Goal: Task Accomplishment & Management: Use online tool/utility

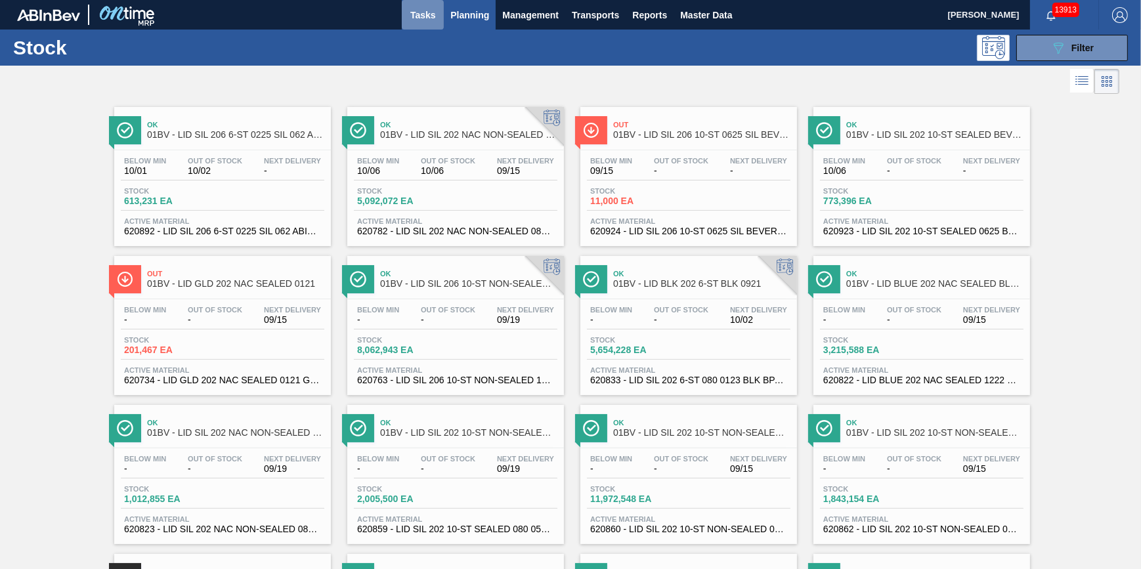
click at [414, 18] on span "Tasks" at bounding box center [423, 15] width 29 height 16
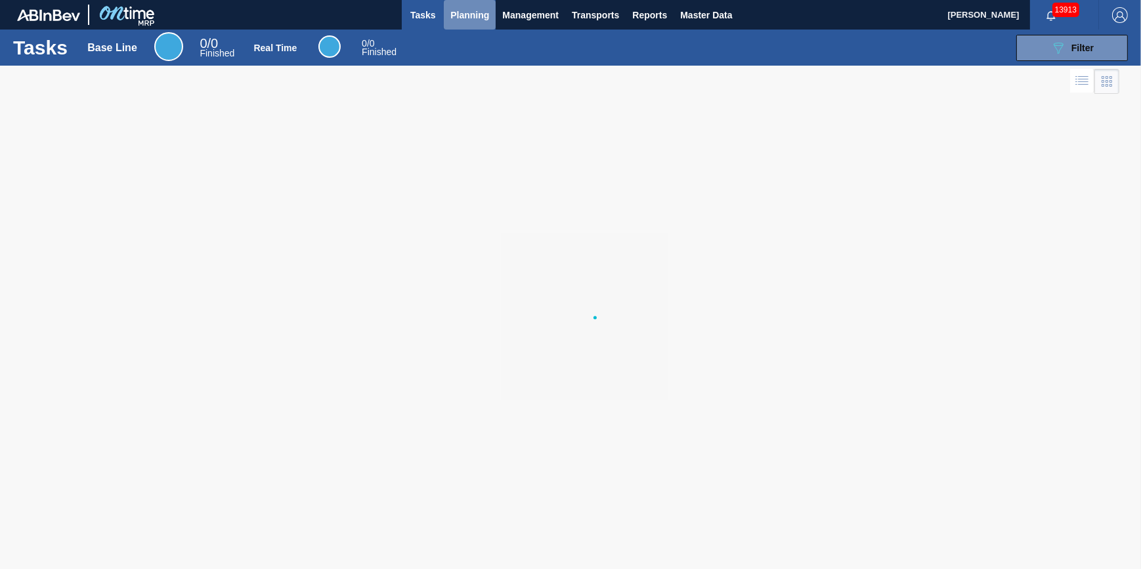
click at [481, 22] on button "Planning" at bounding box center [470, 15] width 52 height 30
click at [468, 13] on span "Planning" at bounding box center [470, 15] width 39 height 16
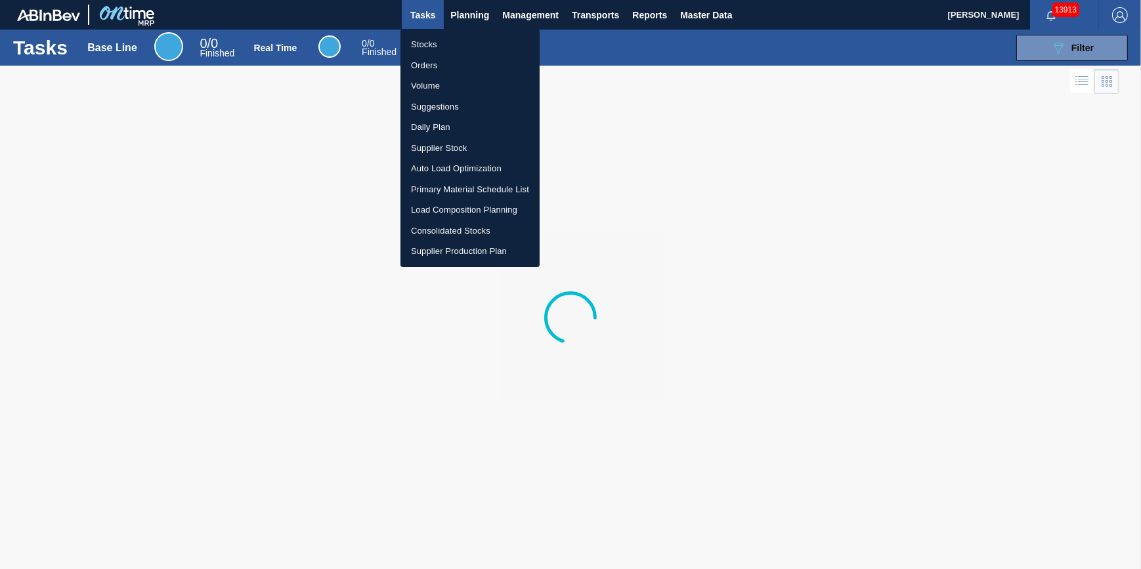
click at [473, 45] on li "Stocks" at bounding box center [470, 44] width 139 height 21
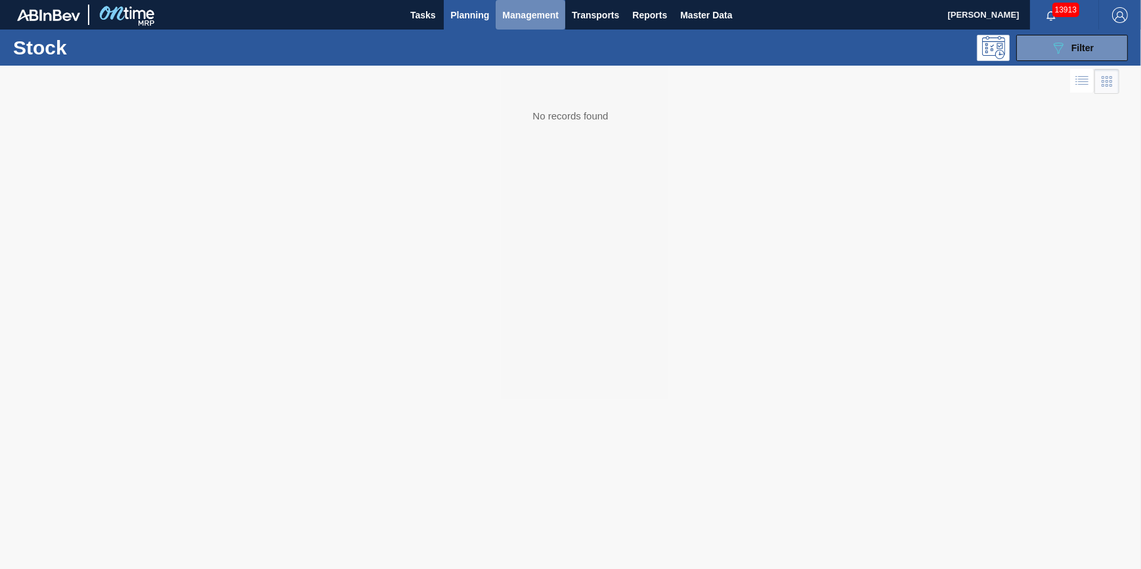
click at [497, 9] on button "Management" at bounding box center [531, 15] width 70 height 30
click at [450, 39] on div at bounding box center [570, 284] width 1141 height 569
click at [468, 15] on span "Planning" at bounding box center [470, 15] width 39 height 16
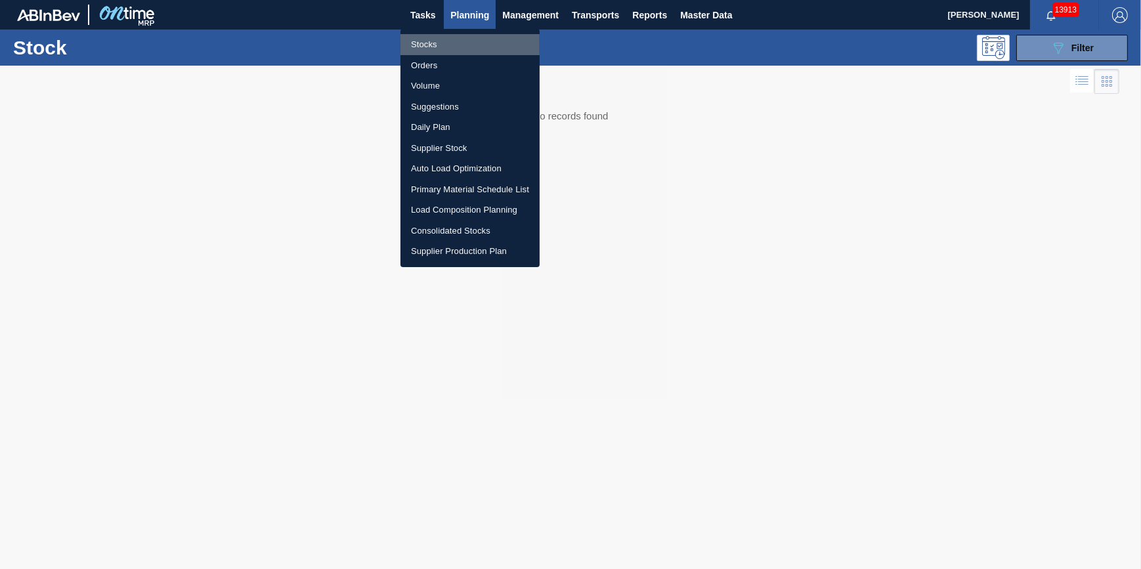
click at [465, 38] on li "Stocks" at bounding box center [470, 44] width 139 height 21
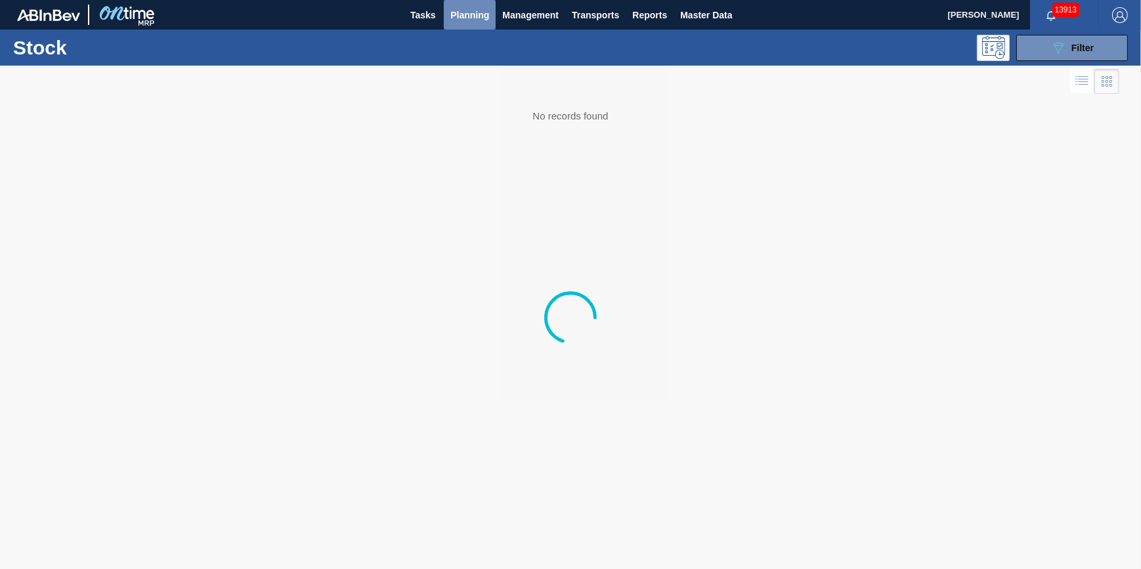
click at [461, 12] on span "Planning" at bounding box center [470, 15] width 39 height 16
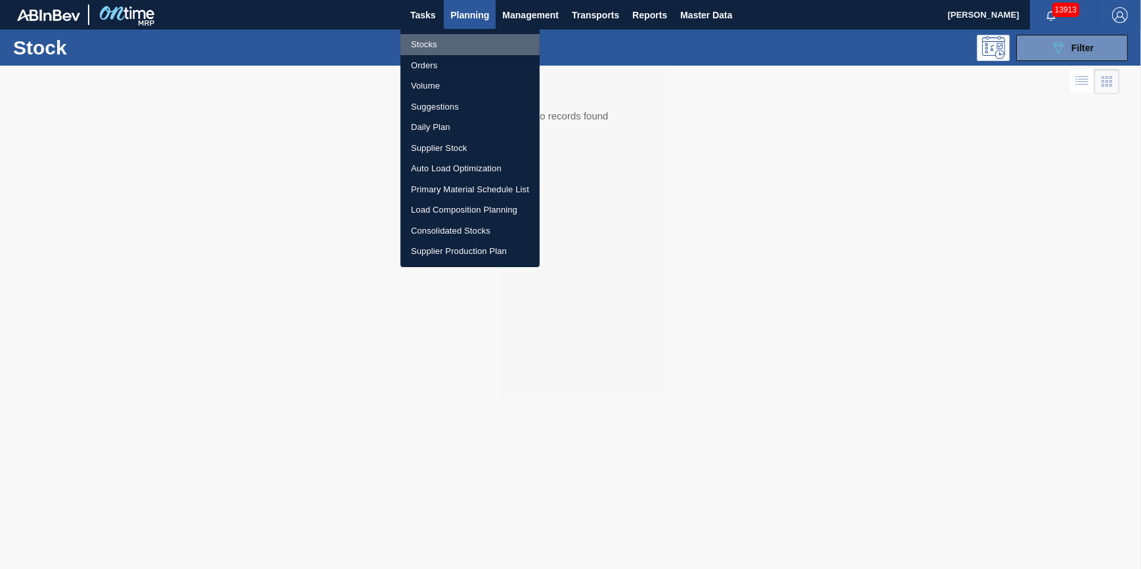
click at [458, 39] on li "Stocks" at bounding box center [470, 44] width 139 height 21
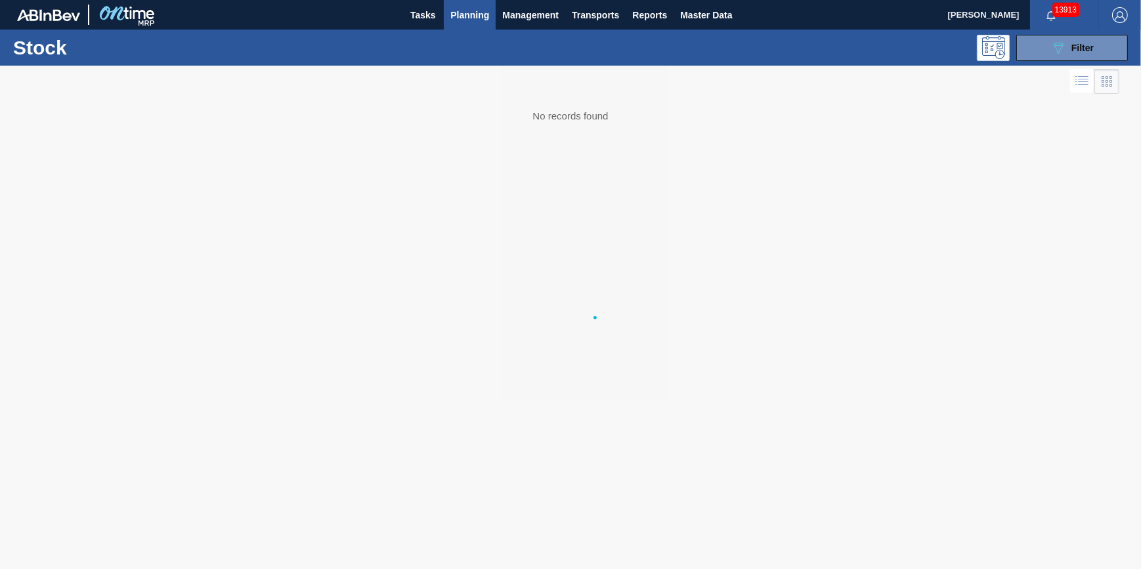
click at [459, 24] on button "Planning" at bounding box center [470, 15] width 52 height 30
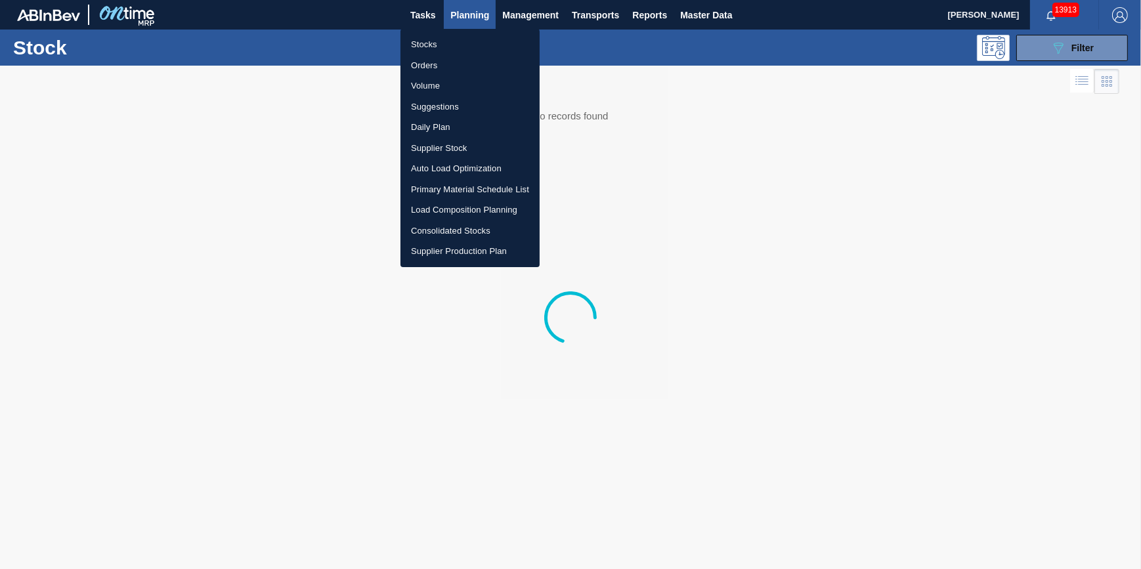
click at [460, 46] on li "Stocks" at bounding box center [470, 44] width 139 height 21
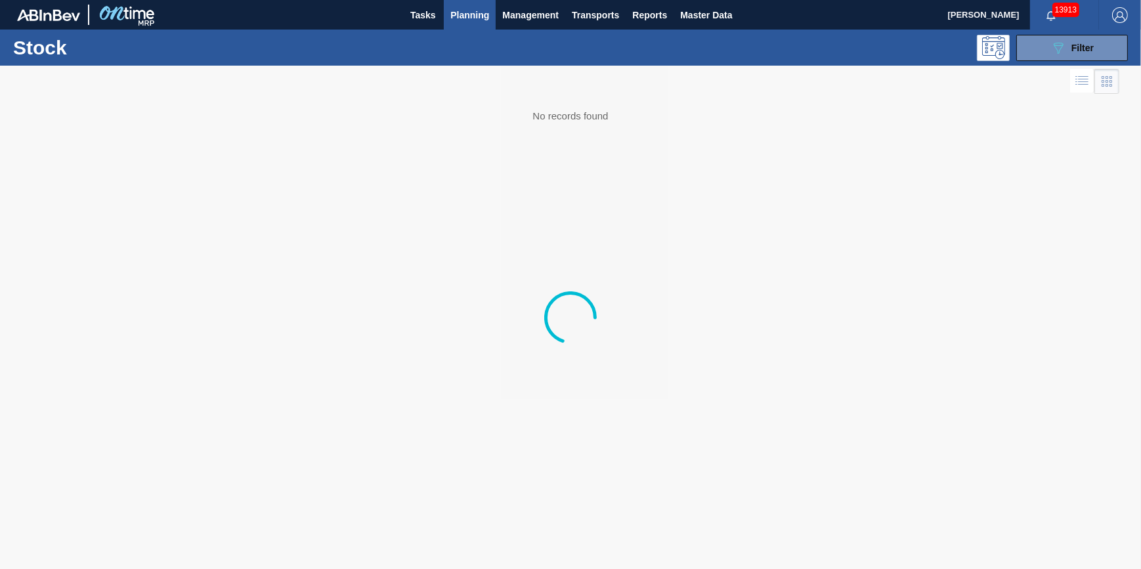
click at [479, 24] on button "Planning" at bounding box center [470, 15] width 52 height 30
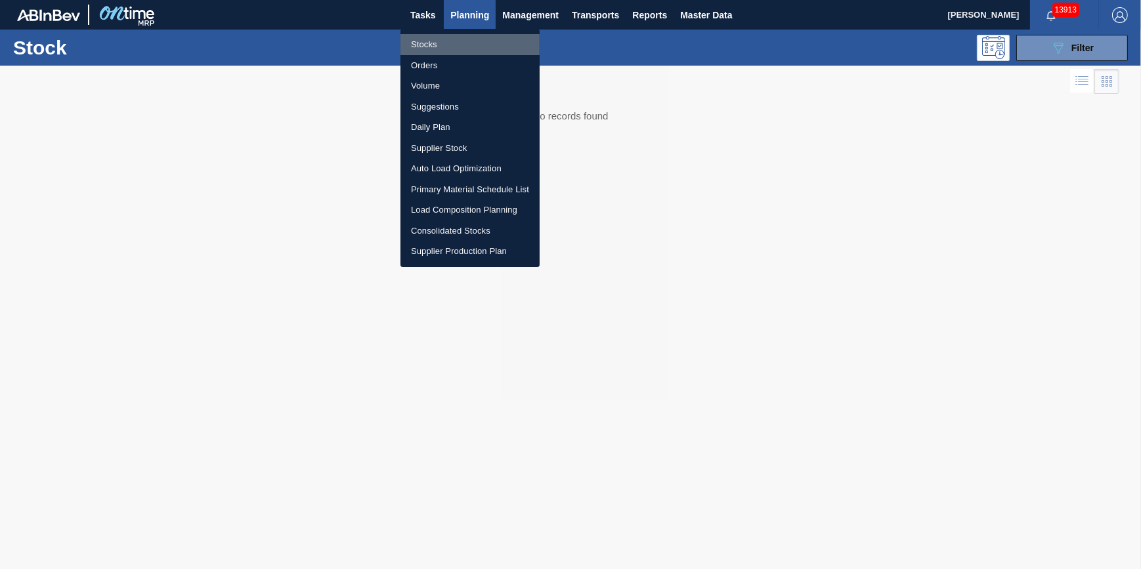
click at [464, 50] on li "Stocks" at bounding box center [470, 44] width 139 height 21
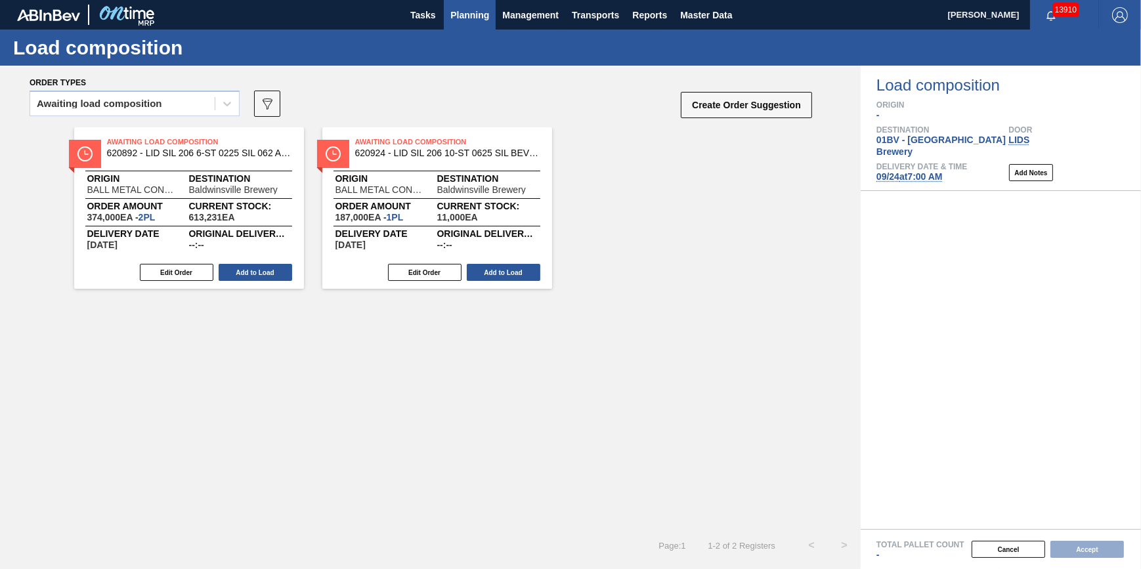
click at [464, 19] on span "Planning" at bounding box center [470, 15] width 39 height 16
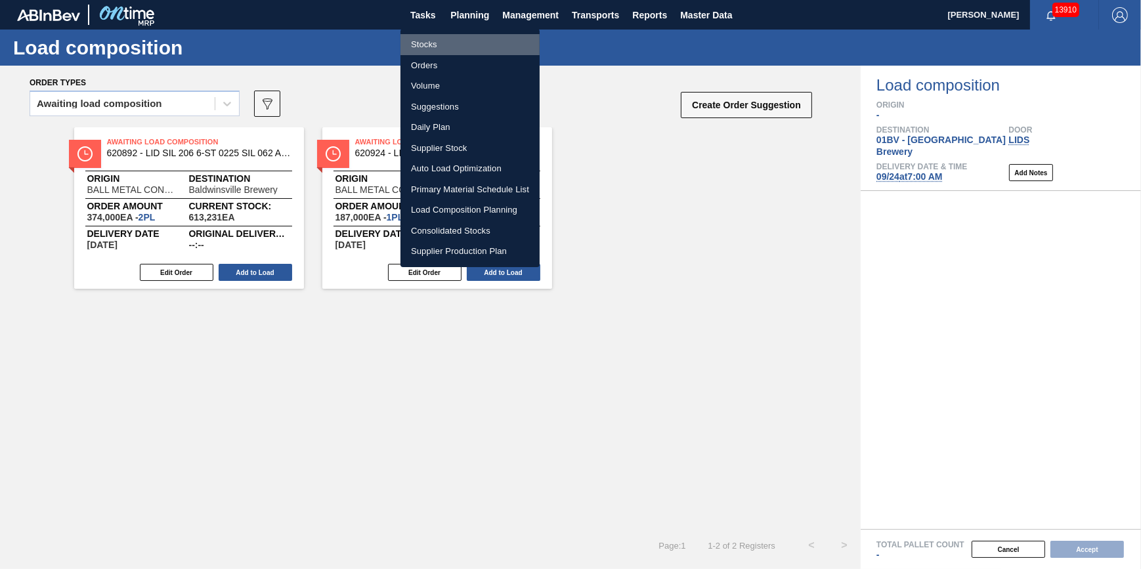
click at [482, 42] on li "Stocks" at bounding box center [470, 44] width 139 height 21
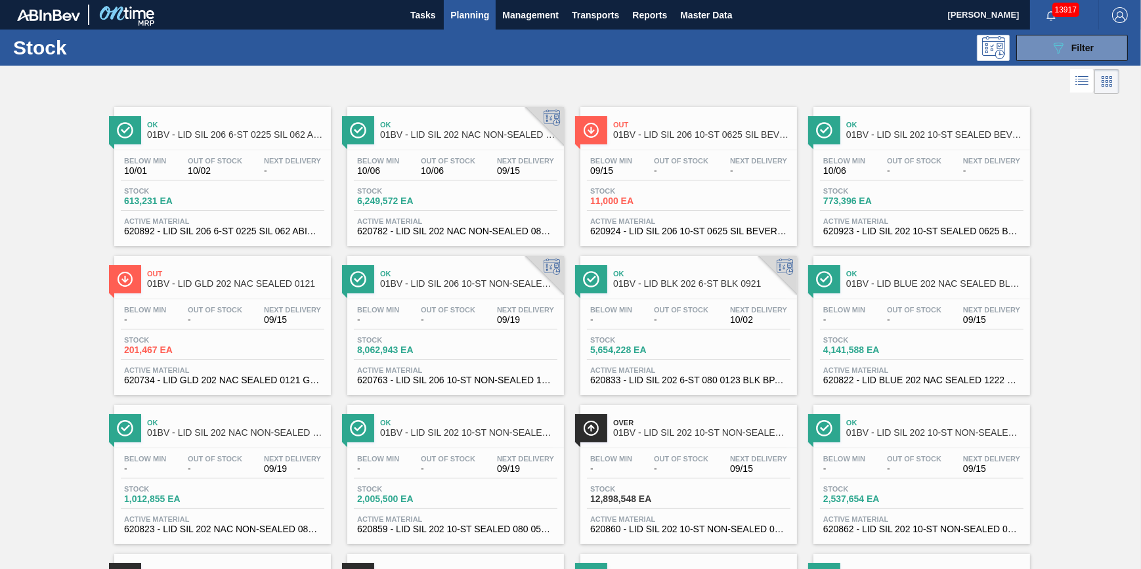
click at [456, 8] on span "Planning" at bounding box center [470, 15] width 39 height 16
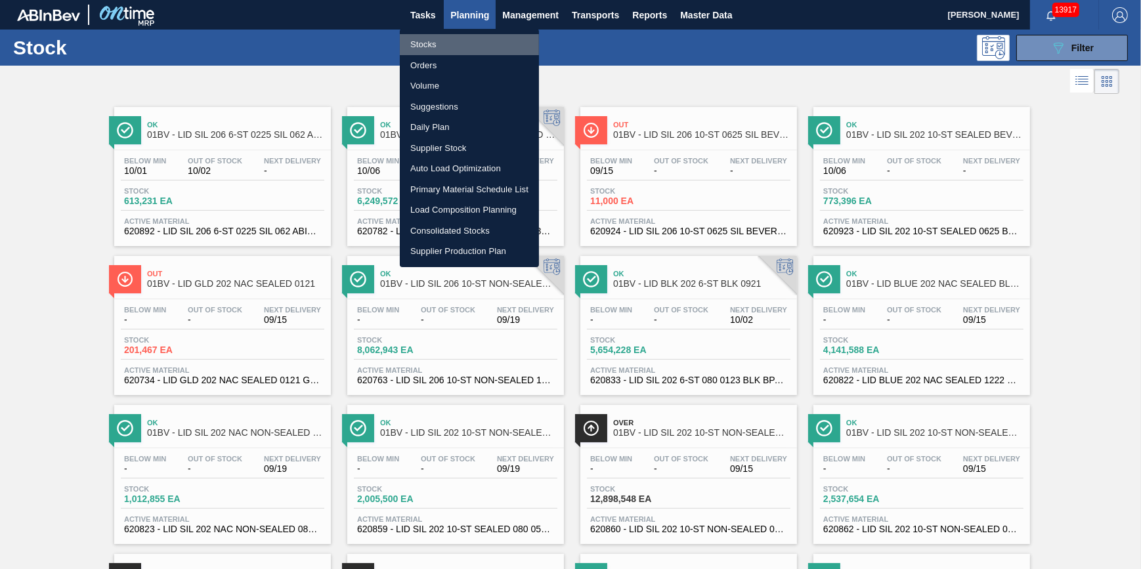
click at [458, 43] on li "Stocks" at bounding box center [469, 44] width 139 height 21
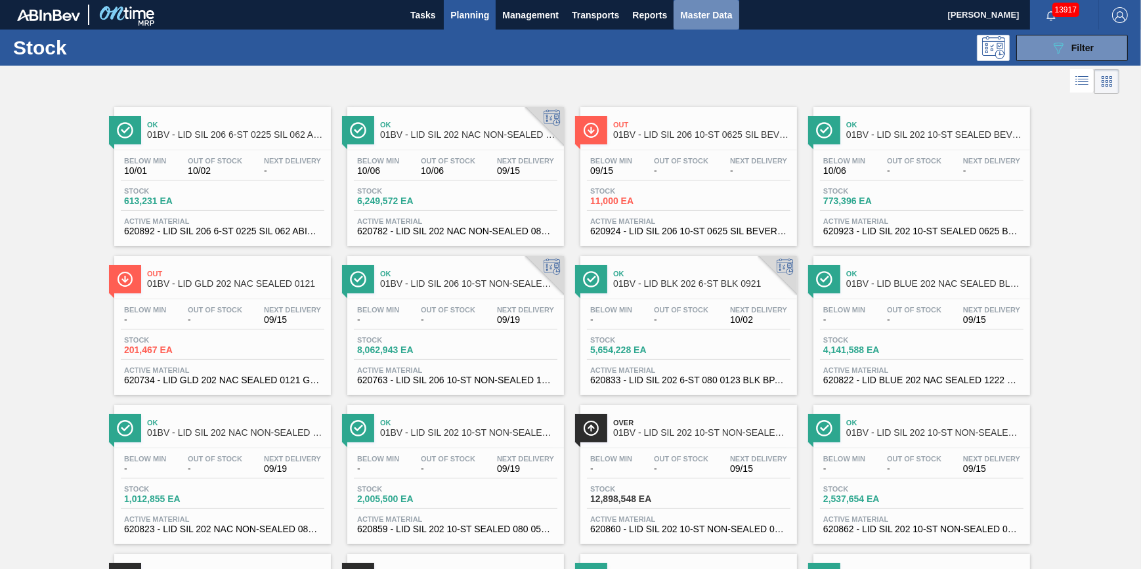
click at [713, 18] on span "Master Data" at bounding box center [706, 15] width 52 height 16
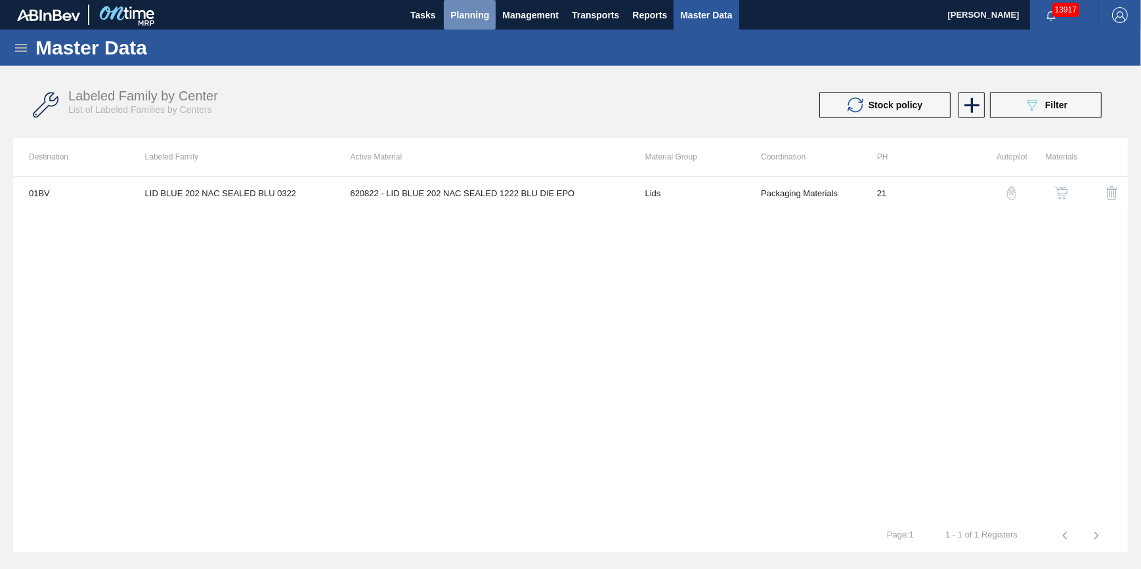
click at [472, 4] on button "Planning" at bounding box center [470, 15] width 52 height 30
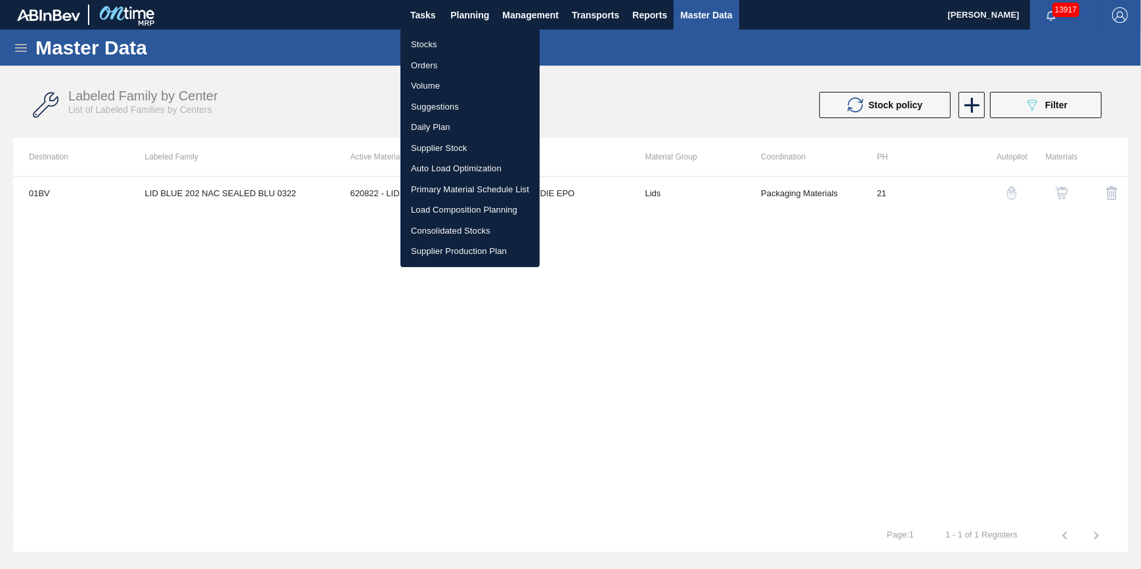
click at [472, 32] on ul "Stocks Orders Volume Suggestions Daily Plan Supplier Stock Auto Load Optimizati…" at bounding box center [470, 148] width 139 height 238
click at [475, 12] on div at bounding box center [570, 284] width 1141 height 569
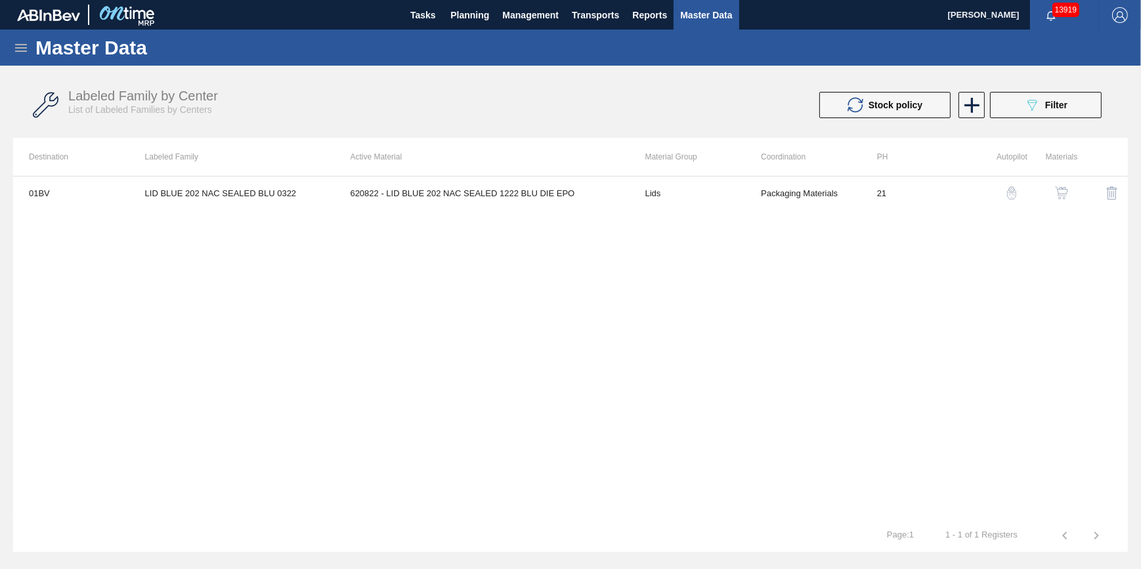
click at [472, 13] on div "Stocks Orders Volume Suggestions Daily Plan Supplier Stock Auto Load Optimizati…" at bounding box center [570, 284] width 1141 height 569
click at [470, 18] on span "Planning" at bounding box center [470, 15] width 39 height 16
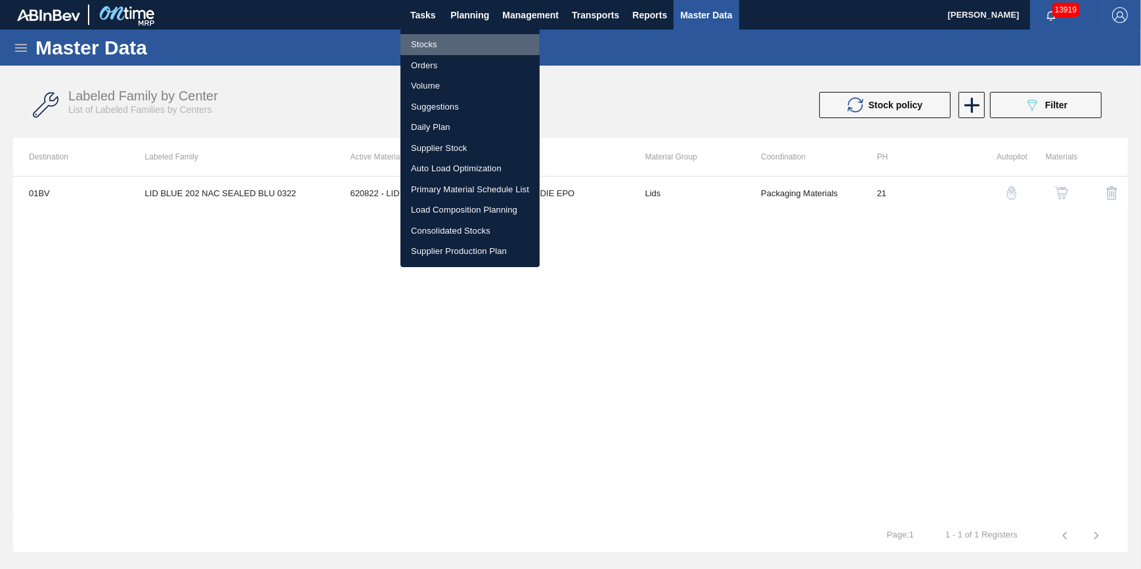
click at [457, 41] on li "Stocks" at bounding box center [470, 44] width 139 height 21
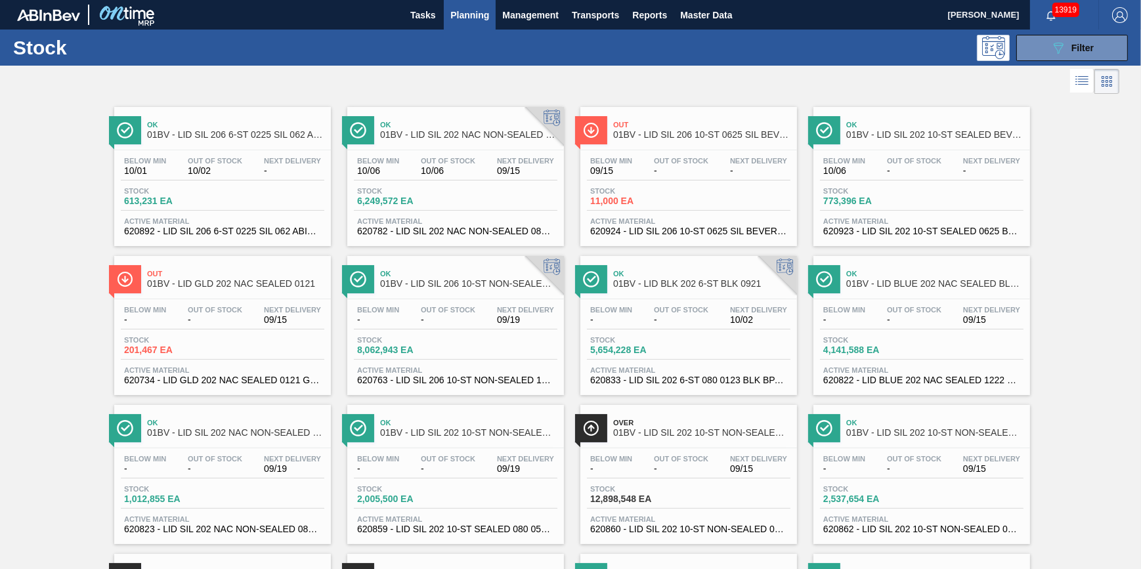
click at [460, 9] on span "Planning" at bounding box center [470, 15] width 39 height 16
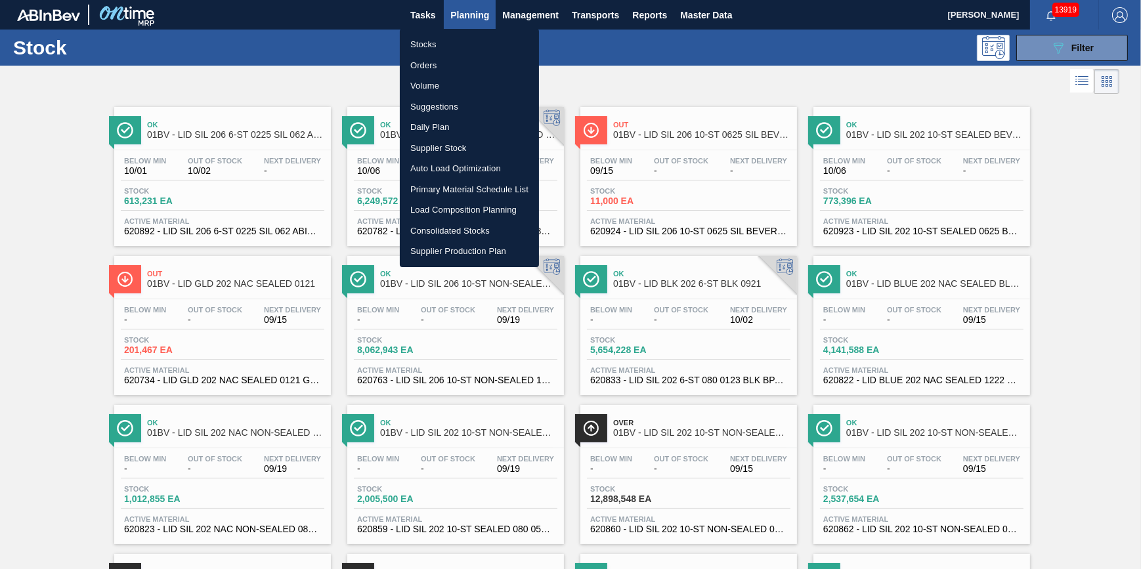
click at [457, 39] on li "Stocks" at bounding box center [469, 44] width 139 height 21
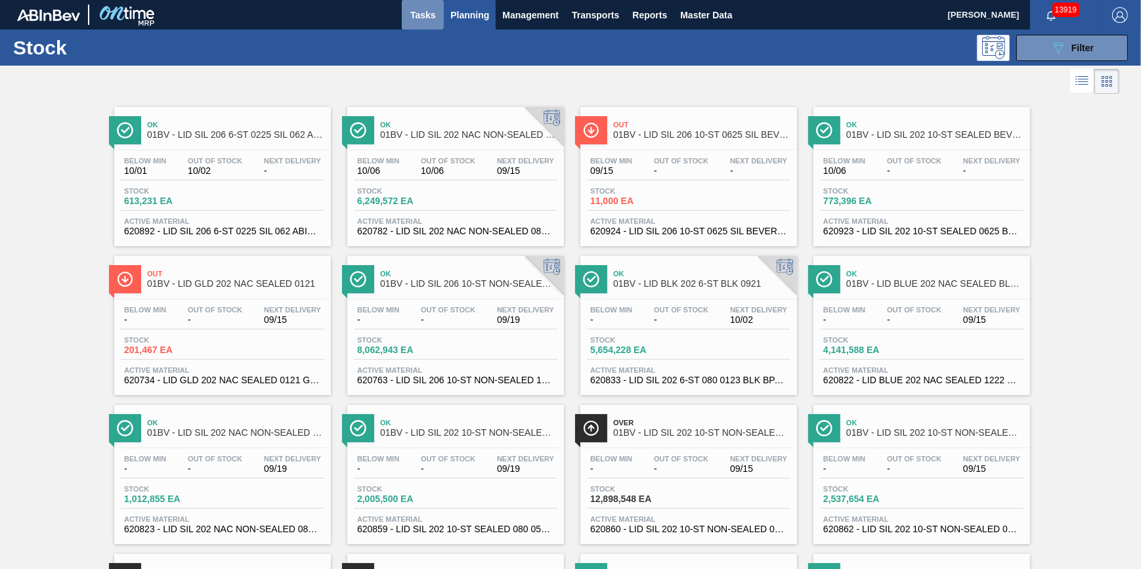
click at [419, 23] on button "Tasks" at bounding box center [423, 15] width 42 height 30
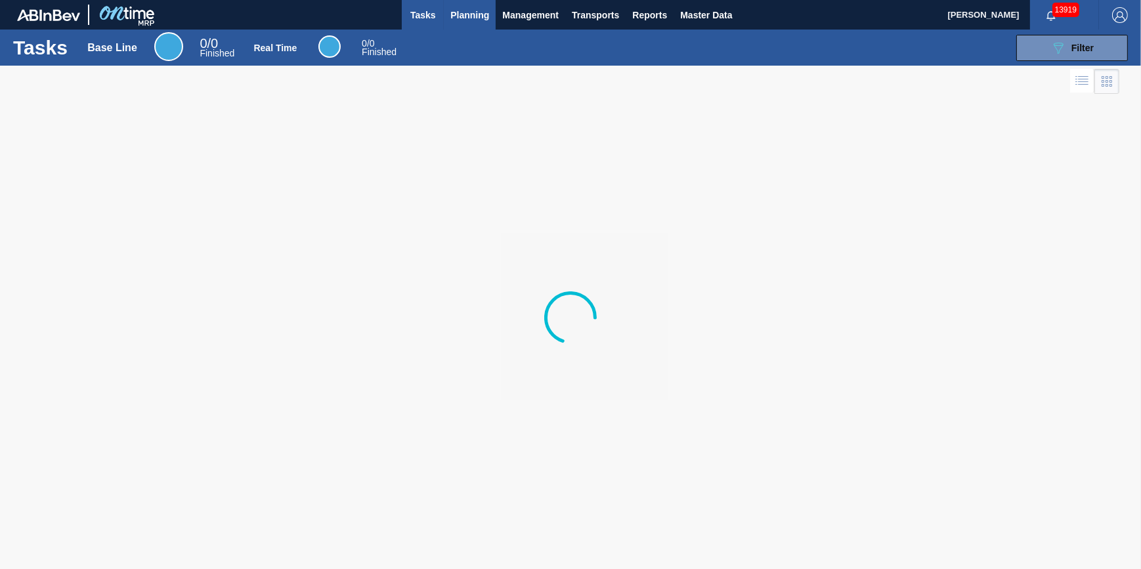
click at [470, 26] on button "Planning" at bounding box center [470, 15] width 52 height 30
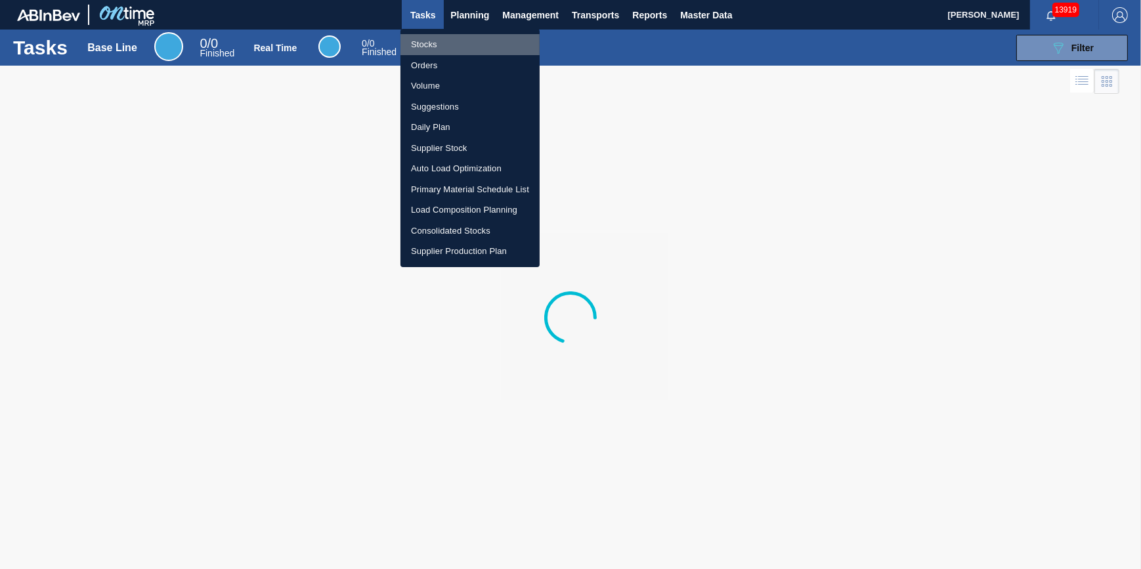
click at [456, 46] on li "Stocks" at bounding box center [470, 44] width 139 height 21
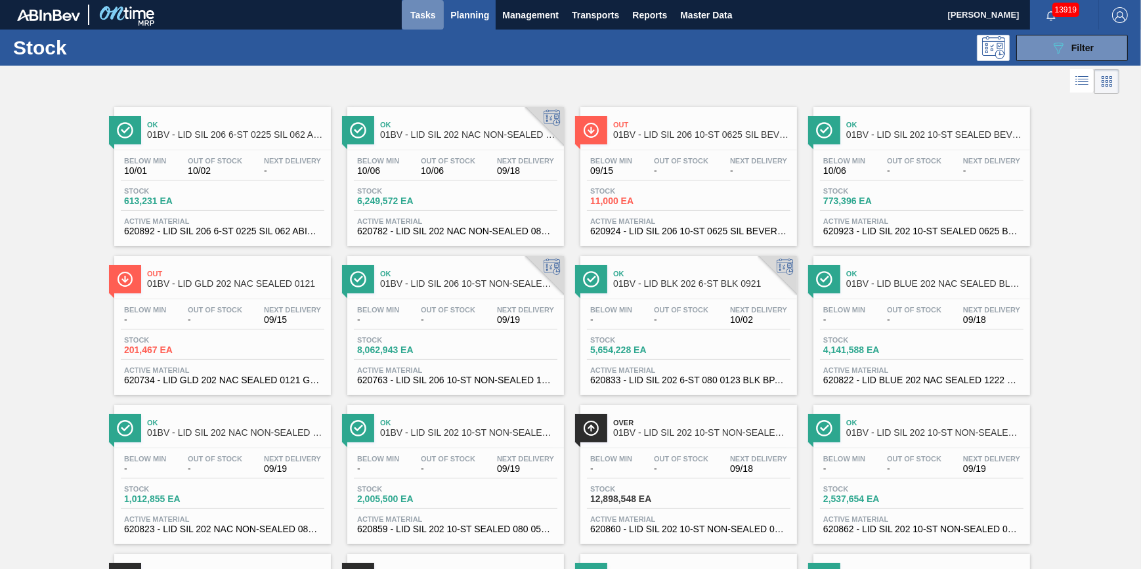
click at [413, 18] on span "Tasks" at bounding box center [423, 15] width 29 height 16
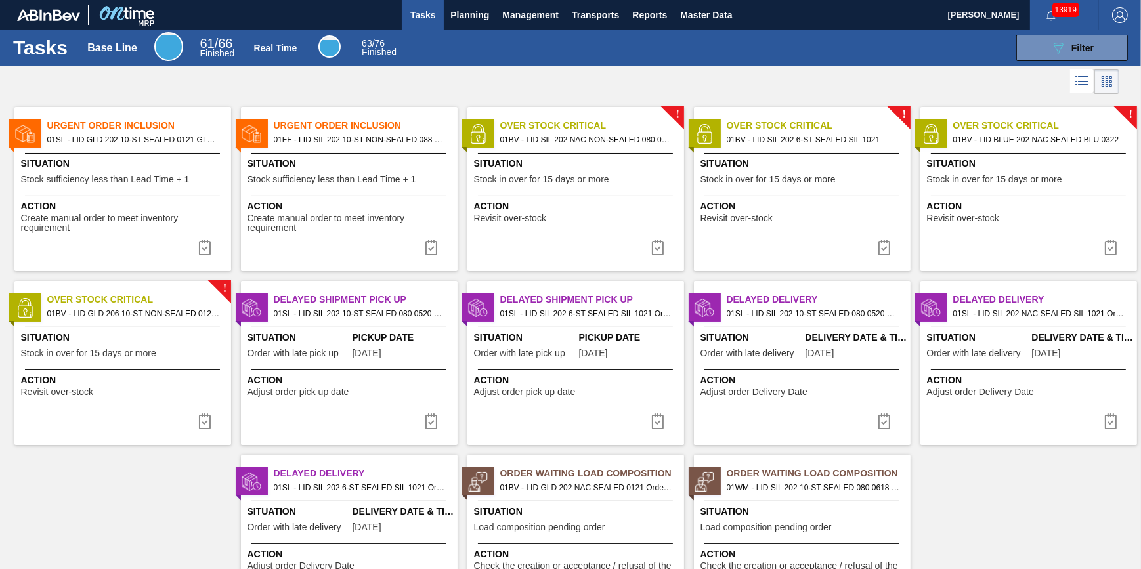
click at [175, 178] on span "Stock sufficiency less than Lead Time + 1" at bounding box center [105, 180] width 169 height 10
click at [358, 213] on span "Create manual order to meet inventory requirement" at bounding box center [351, 223] width 207 height 20
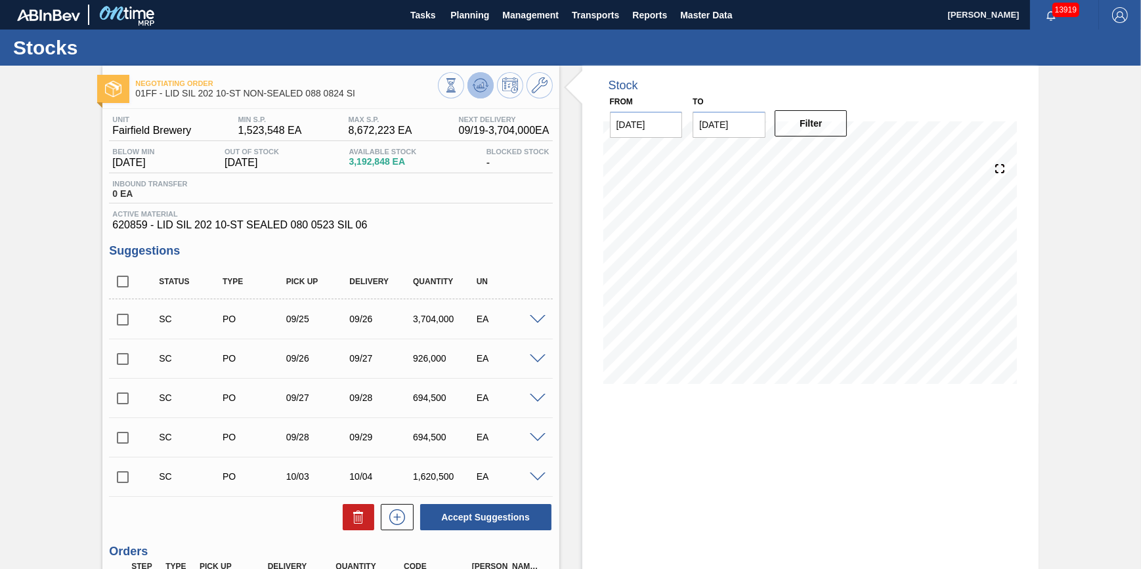
click at [468, 84] on button at bounding box center [481, 85] width 26 height 26
click at [531, 319] on span at bounding box center [538, 320] width 16 height 10
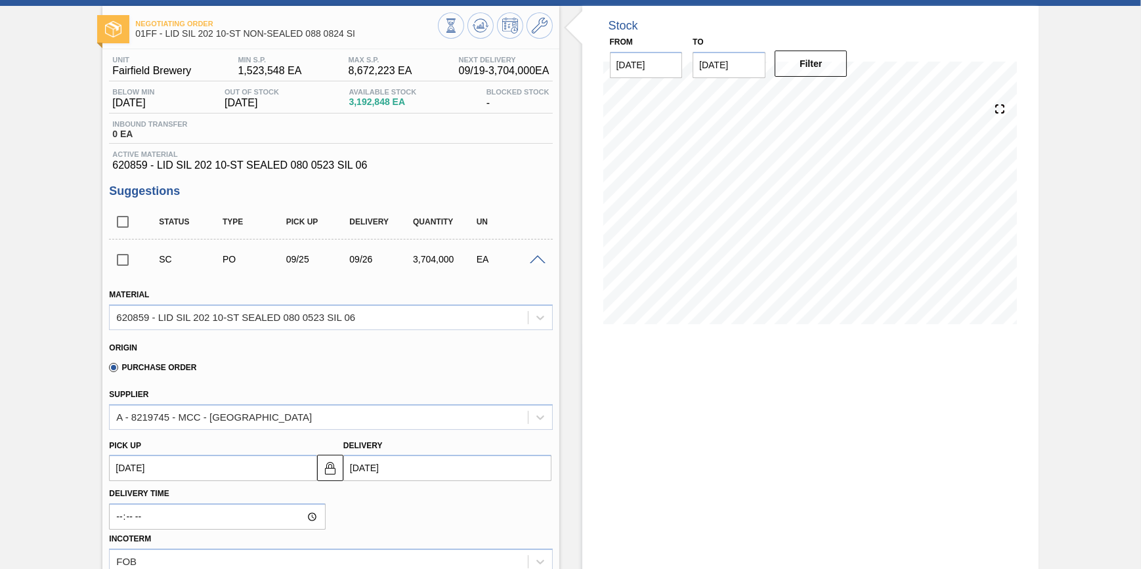
scroll to position [59, 0]
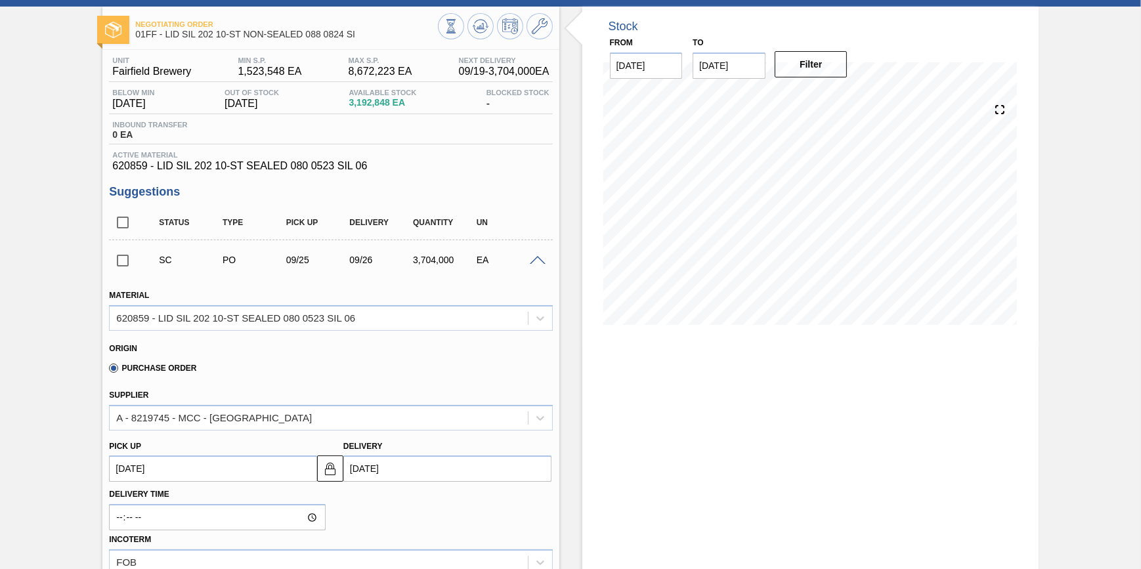
click at [537, 262] on span at bounding box center [538, 261] width 16 height 10
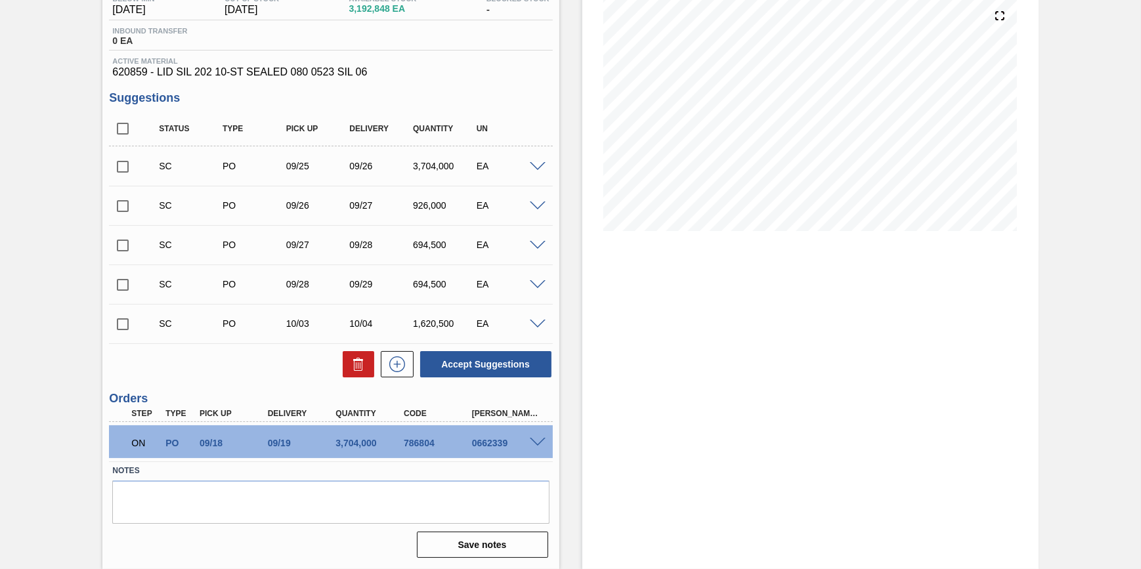
scroll to position [0, 0]
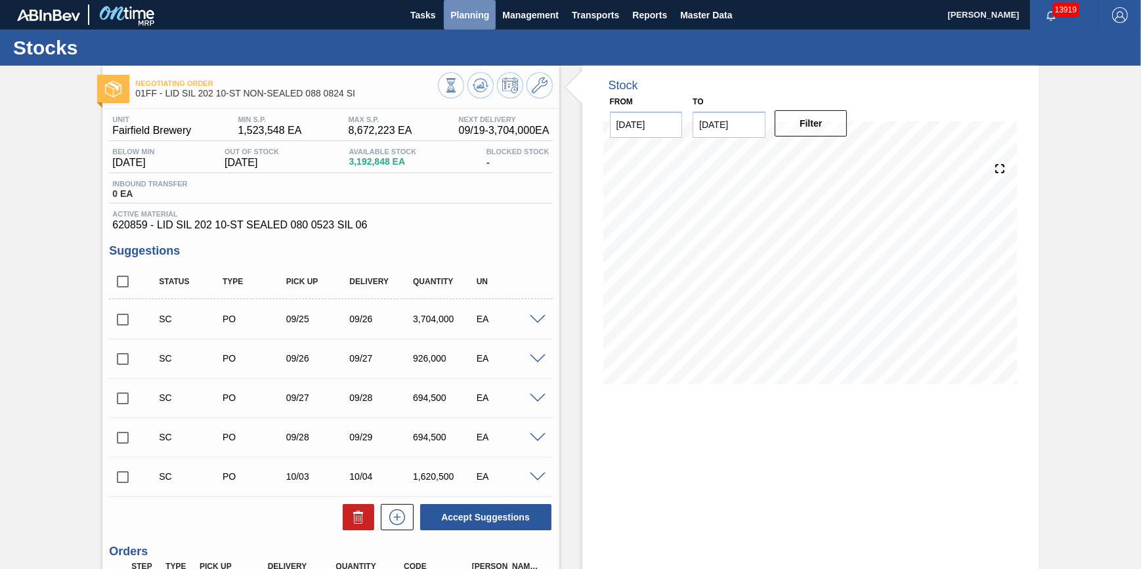
click at [468, 3] on button "Planning" at bounding box center [470, 15] width 52 height 30
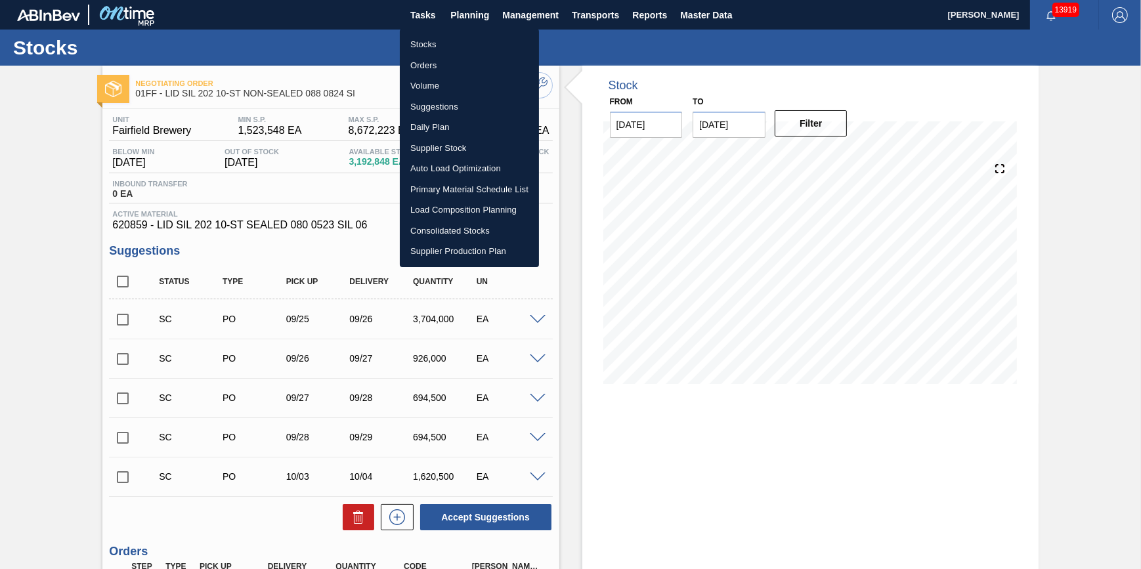
click at [455, 32] on ul "Stocks Orders Volume Suggestions Daily Plan Supplier Stock Auto Load Optimizati…" at bounding box center [469, 148] width 139 height 238
click at [456, 42] on li "Stocks" at bounding box center [469, 44] width 139 height 21
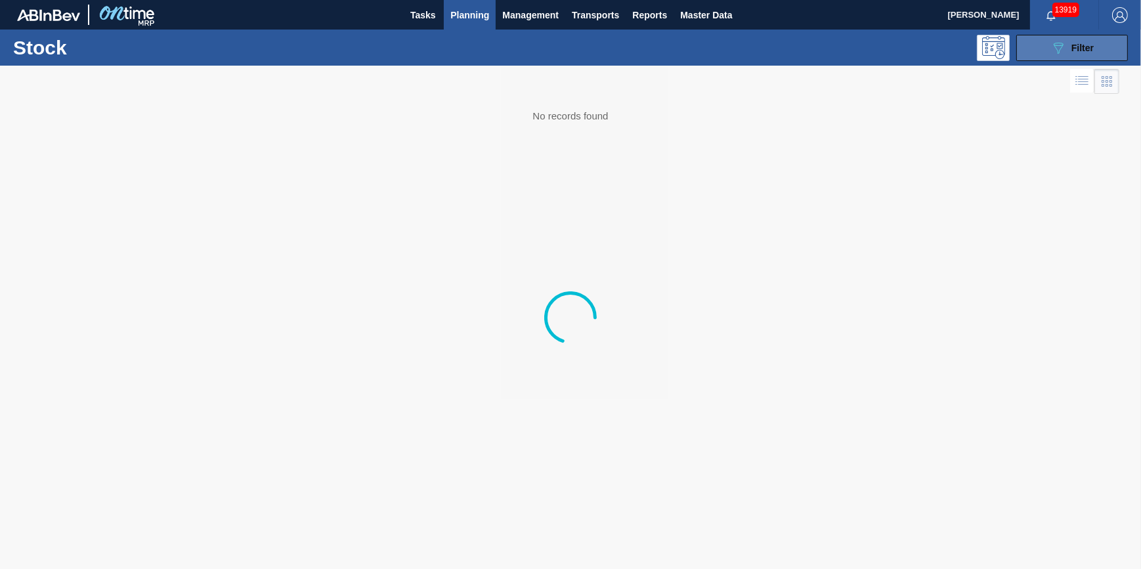
click at [1066, 52] on icon "089F7B8B-B2A5-4AFE-B5C0-19BA573D28AC" at bounding box center [1059, 48] width 16 height 16
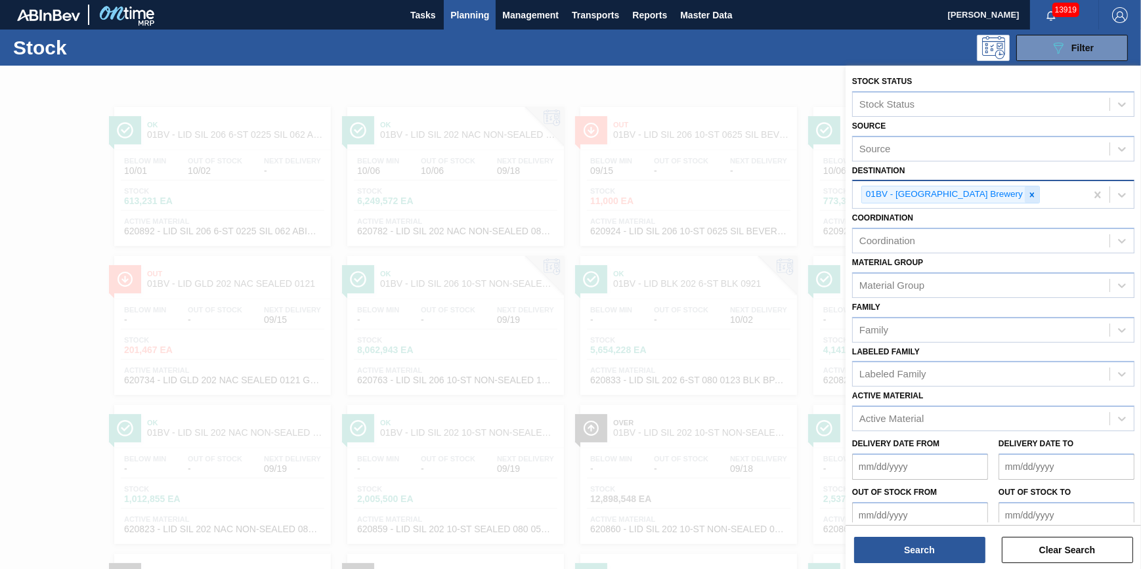
click at [1028, 194] on icon at bounding box center [1032, 194] width 9 height 9
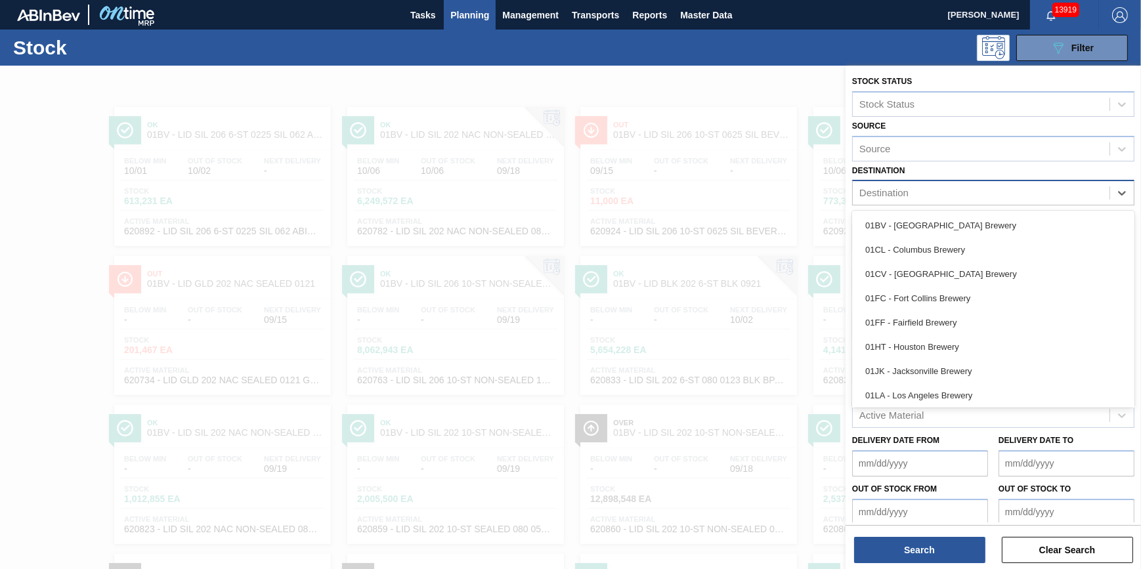
click at [993, 194] on div "Destination" at bounding box center [981, 193] width 257 height 19
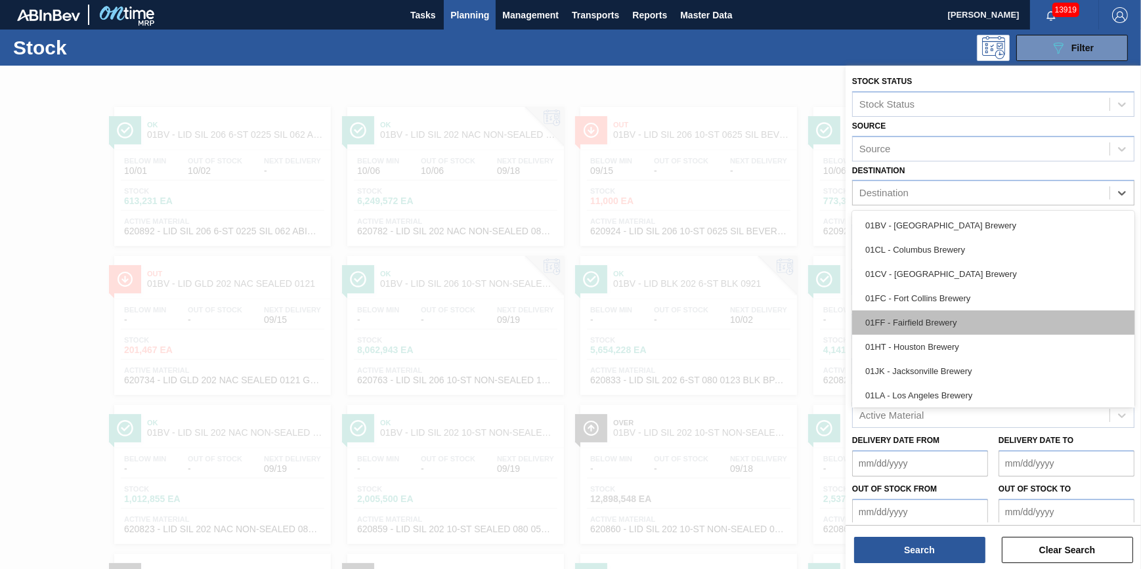
click at [961, 318] on div "01FF - Fairfield Brewery" at bounding box center [993, 323] width 282 height 24
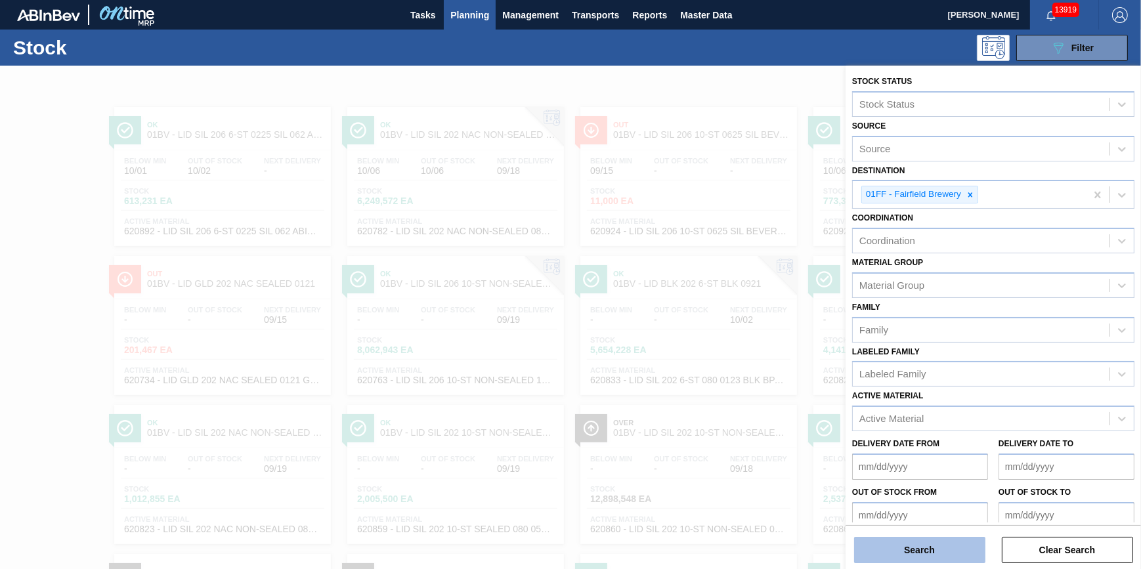
click at [942, 548] on button "Search" at bounding box center [919, 550] width 131 height 26
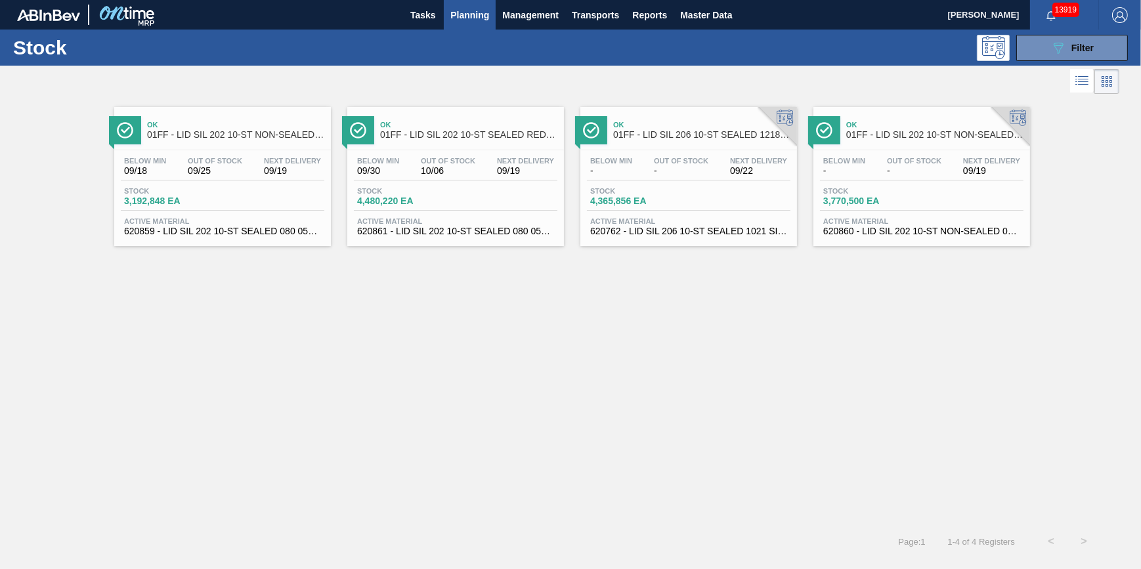
click at [215, 216] on div "Below Min 09/18 Out Of Stock 09/25 Next Delivery 09/19 Stock 3,192,848 EA Activ…" at bounding box center [222, 194] width 217 height 89
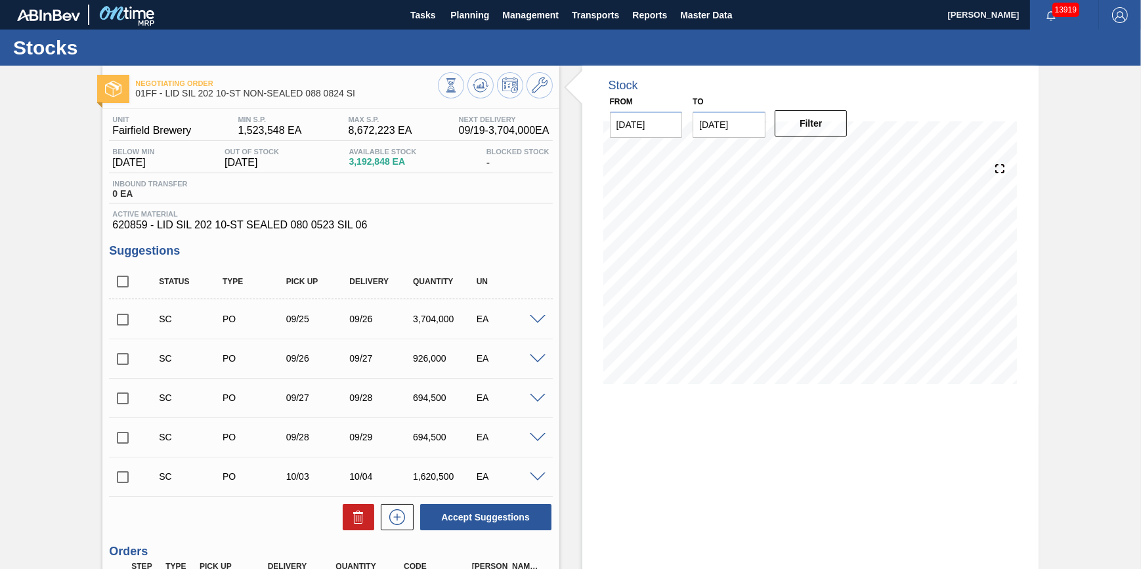
click at [546, 316] on div "SC PO 09/25 09/26 3,704,000 EA" at bounding box center [330, 319] width 443 height 33
click at [539, 322] on span at bounding box center [538, 320] width 16 height 10
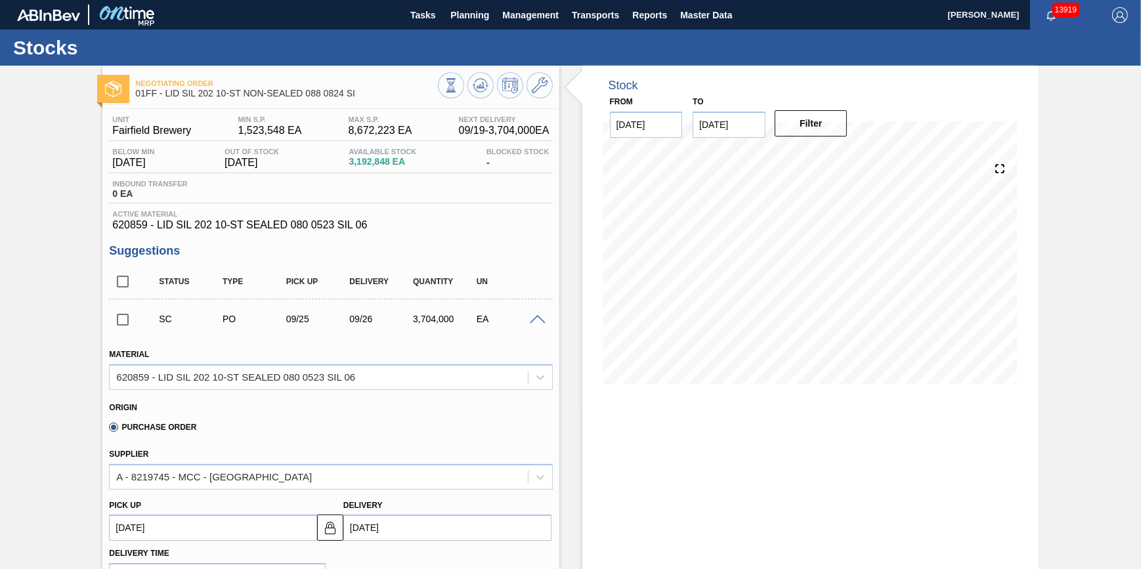
click at [532, 324] on span at bounding box center [538, 320] width 16 height 10
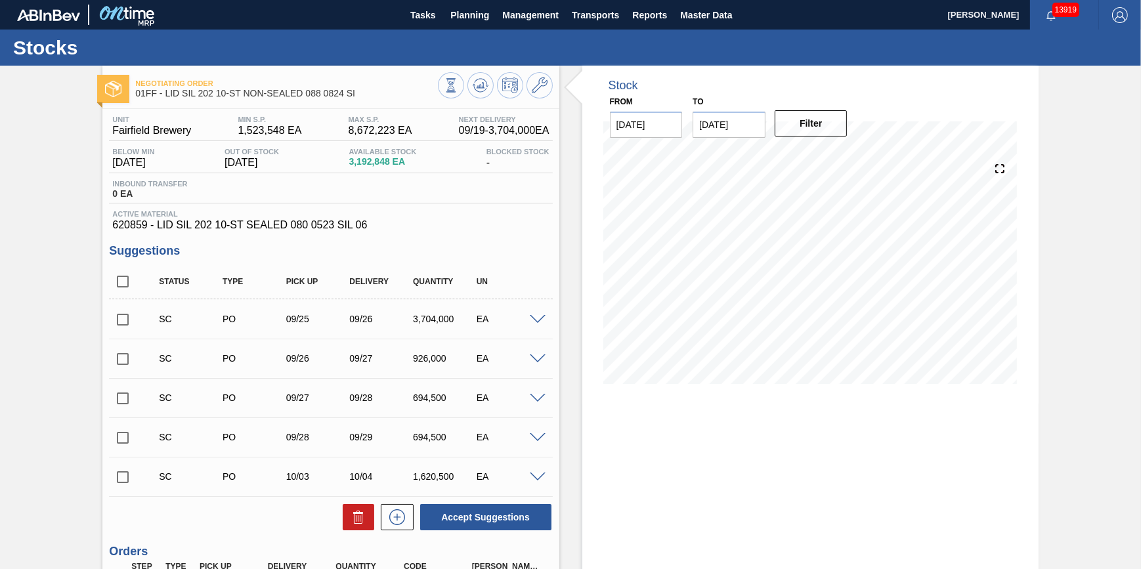
click at [97, 327] on div "Negotiating Order 01FF - LID SIL 202 10-ST NON-SEALED 088 0824 SI Unit Fairfiel…" at bounding box center [570, 394] width 1141 height 657
click at [116, 320] on input "checkbox" at bounding box center [123, 320] width 28 height 28
click at [486, 510] on button "Accept Suggestions" at bounding box center [485, 517] width 131 height 26
checkbox input "false"
click at [480, 91] on icon at bounding box center [481, 85] width 16 height 16
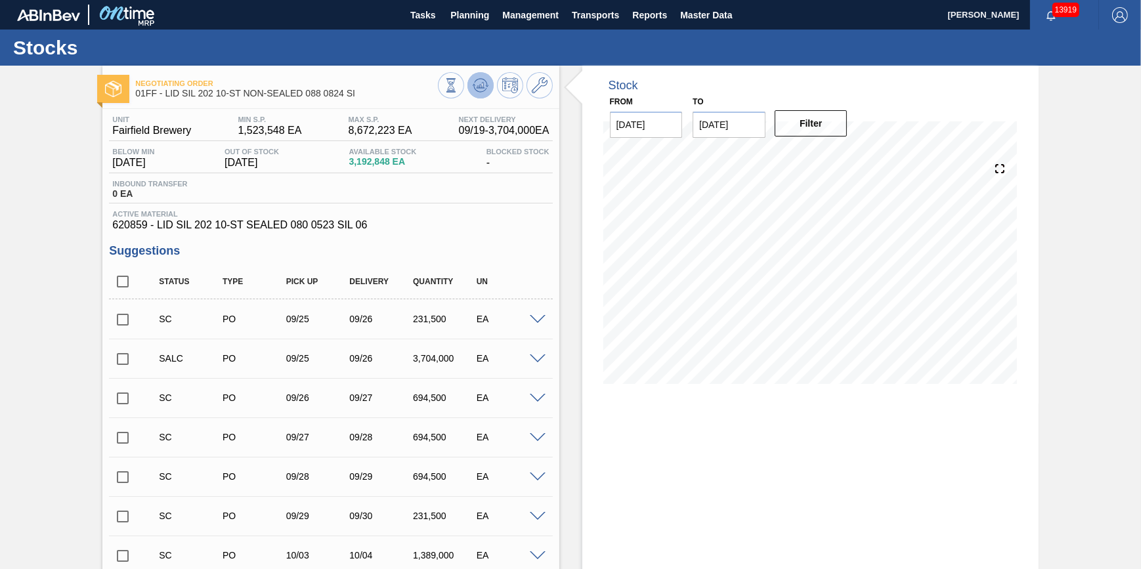
click at [474, 89] on icon at bounding box center [480, 88] width 13 height 7
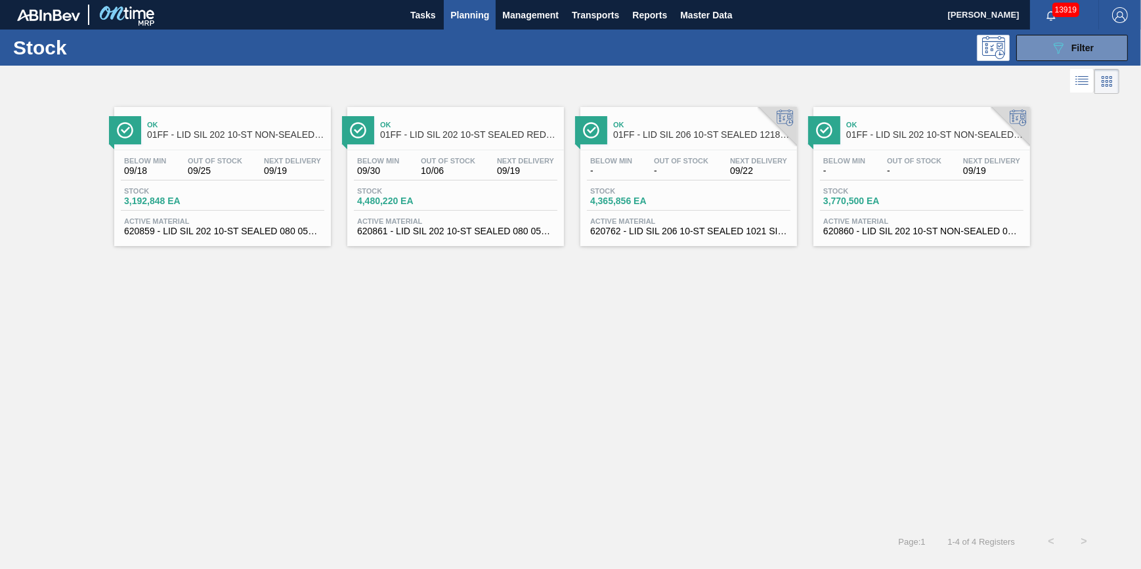
click at [450, 185] on div "Below Min 09/30 Out Of Stock 10/06 Next Delivery 09/19 Stock 4,480,220 EA Activ…" at bounding box center [455, 194] width 217 height 89
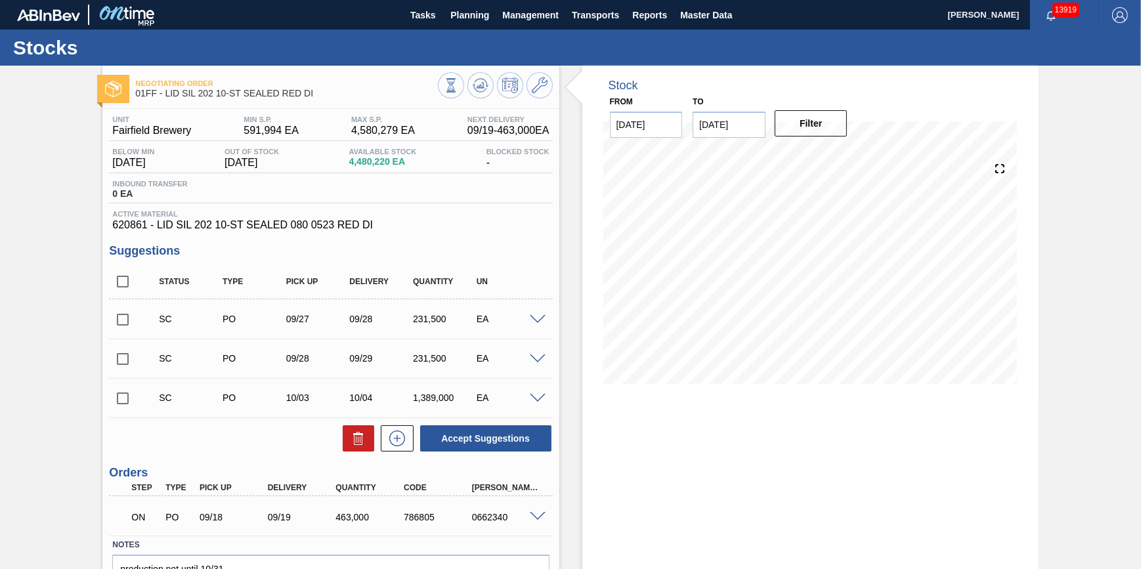
click at [118, 400] on input "checkbox" at bounding box center [123, 399] width 28 height 28
drag, startPoint x: 519, startPoint y: 401, endPoint x: 539, endPoint y: 401, distance: 19.7
click at [520, 401] on div "EA" at bounding box center [509, 398] width 70 height 11
click at [539, 402] on span at bounding box center [538, 399] width 16 height 10
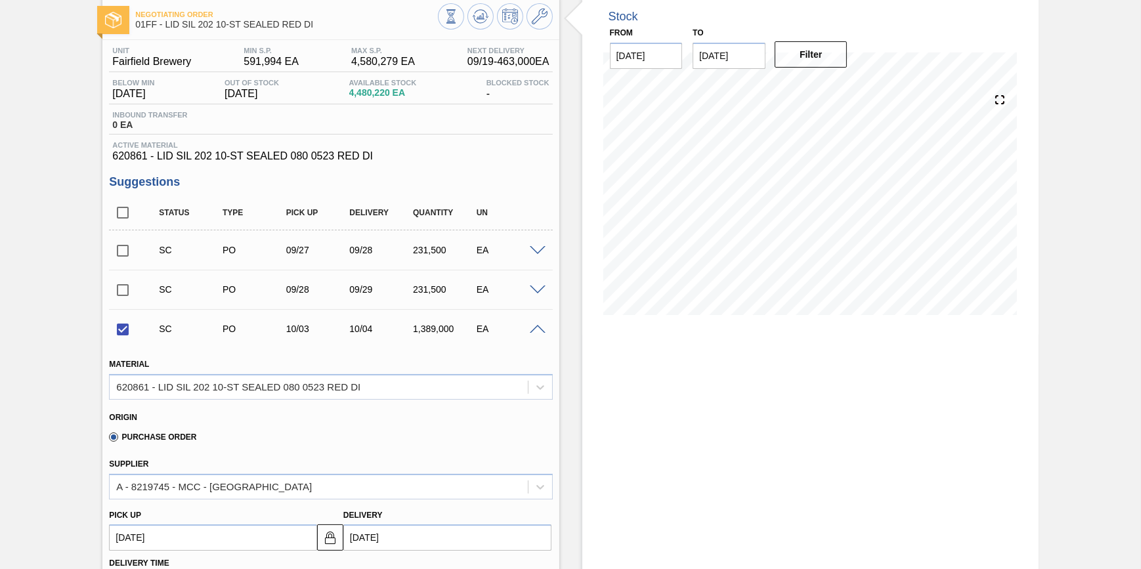
scroll to position [59, 0]
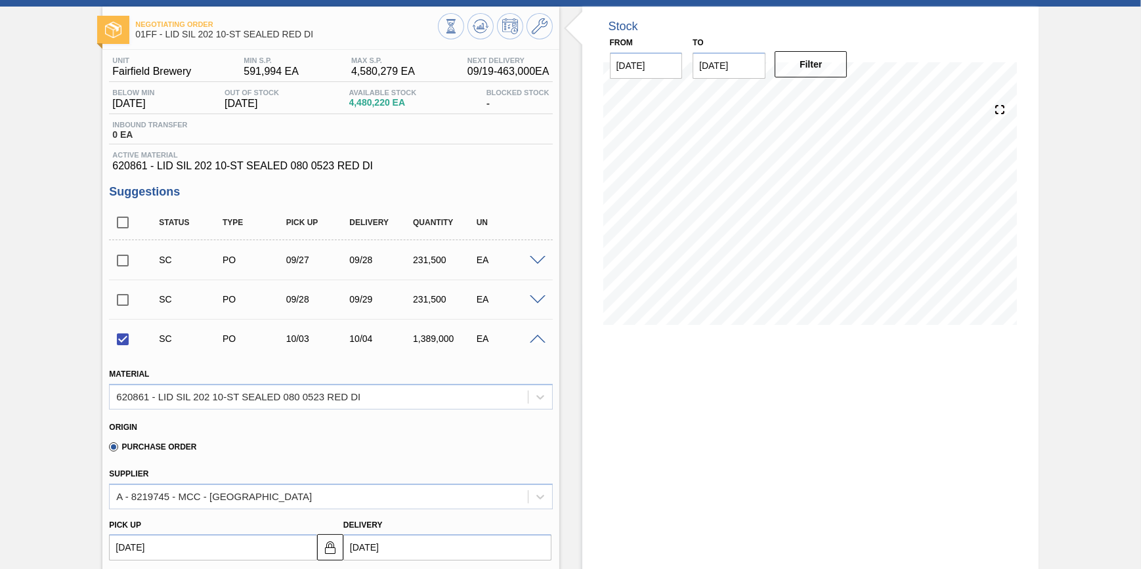
click at [592, 388] on div "Stock From [DATE] to [DATE] Filter" at bounding box center [811, 541] width 456 height 1069
click at [537, 342] on span at bounding box center [538, 340] width 16 height 10
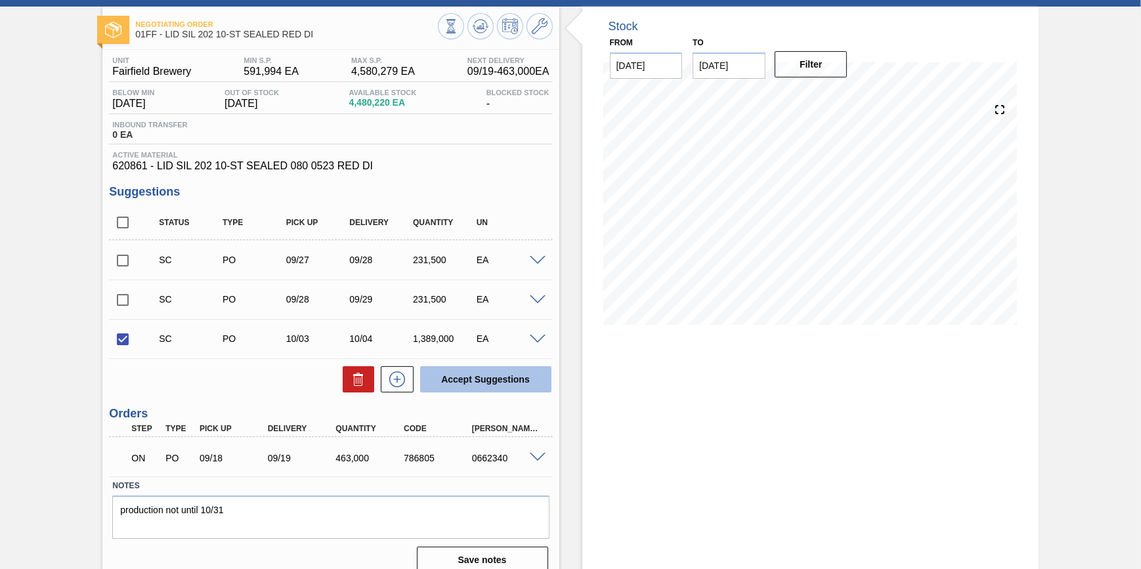
click at [527, 388] on button "Accept Suggestions" at bounding box center [485, 379] width 131 height 26
checkbox input "false"
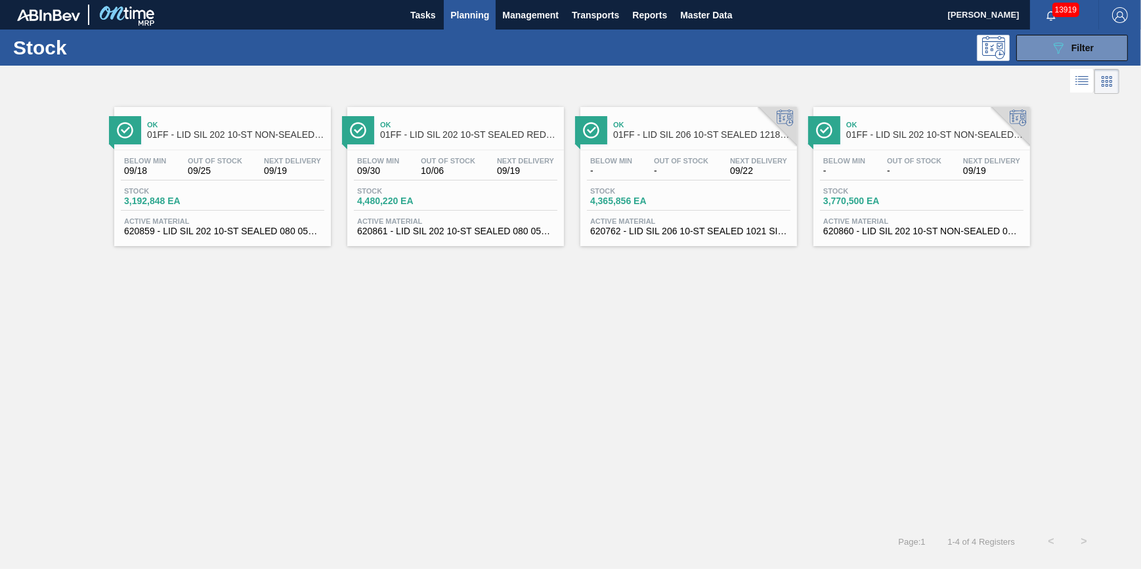
click at [261, 186] on div "Below Min 09/18 Out Of Stock 09/25 Next Delivery 09/19 Stock 3,192,848 EA Activ…" at bounding box center [222, 194] width 217 height 89
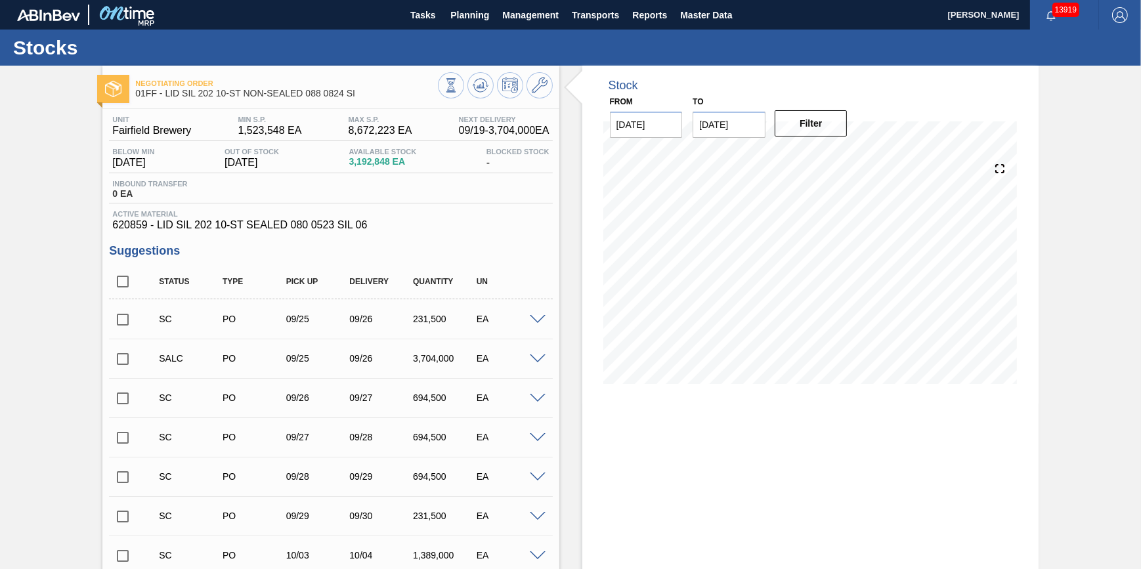
click at [538, 401] on span at bounding box center [538, 399] width 16 height 10
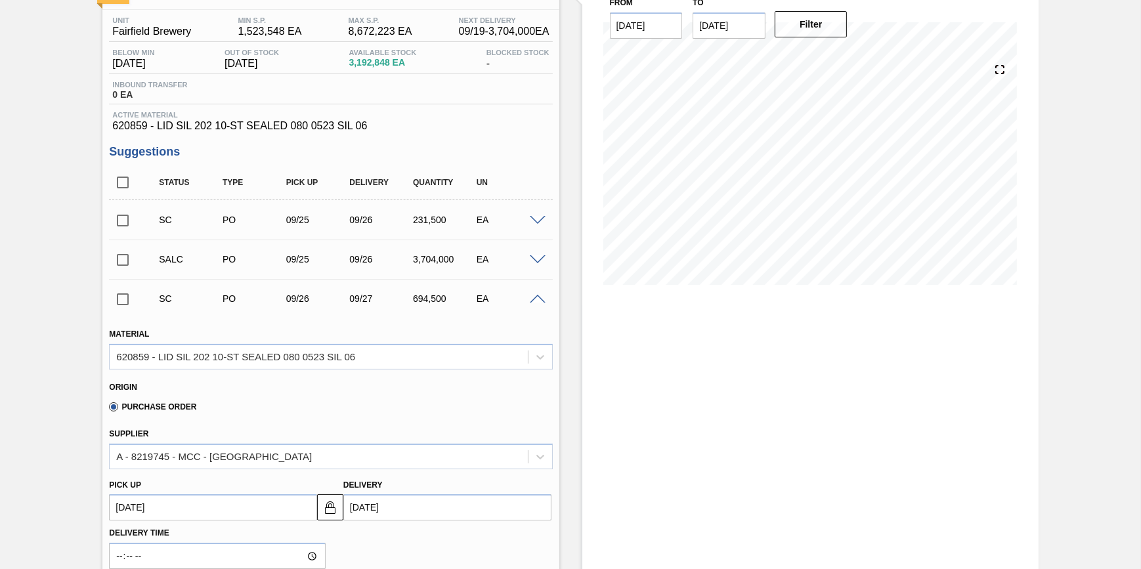
scroll to position [59, 0]
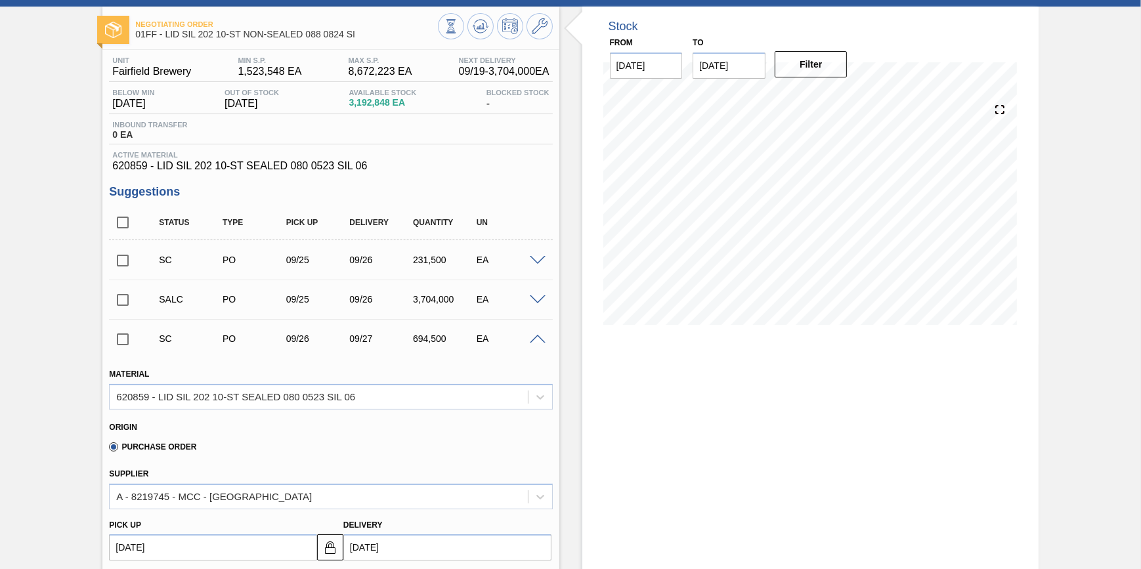
click at [537, 342] on span at bounding box center [538, 340] width 16 height 10
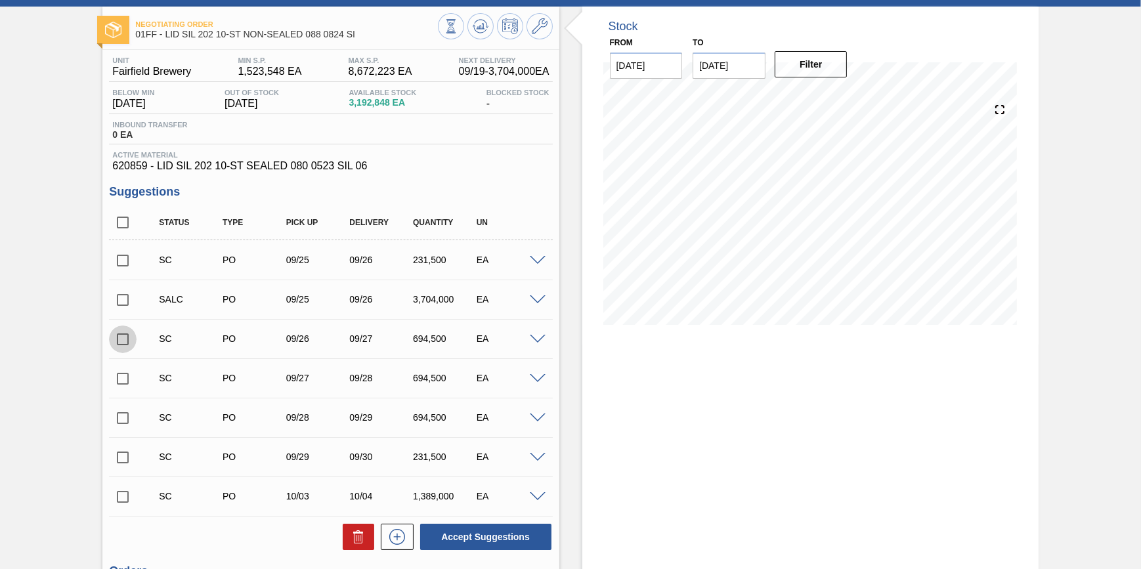
click at [131, 340] on input "checkbox" at bounding box center [123, 340] width 28 height 28
checkbox input "true"
click at [129, 266] on input "checkbox" at bounding box center [123, 261] width 28 height 28
checkbox input "true"
click at [544, 382] on span at bounding box center [538, 379] width 16 height 10
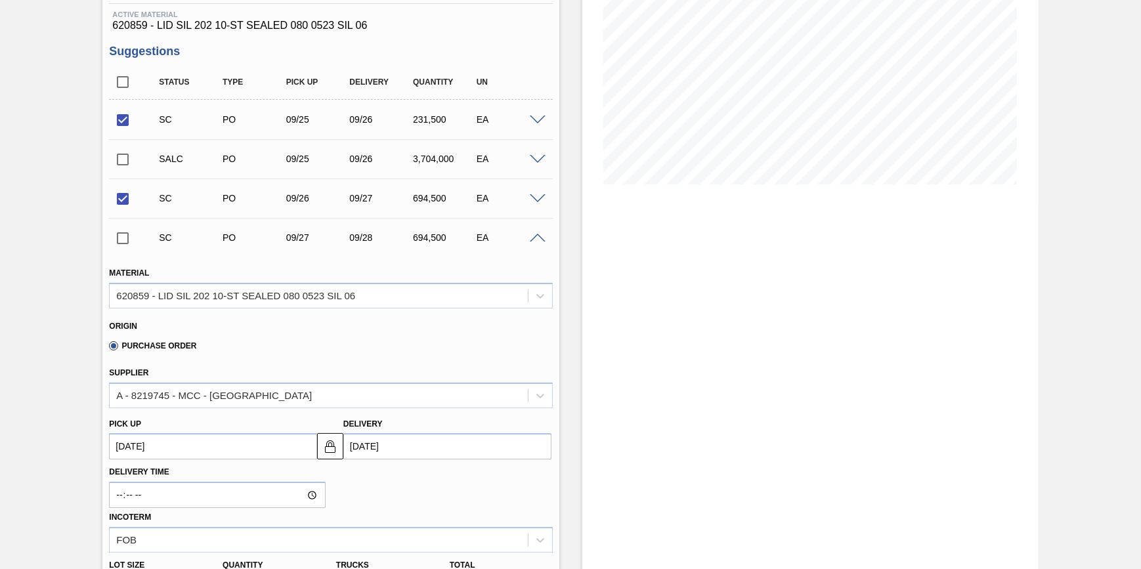
scroll to position [179, 0]
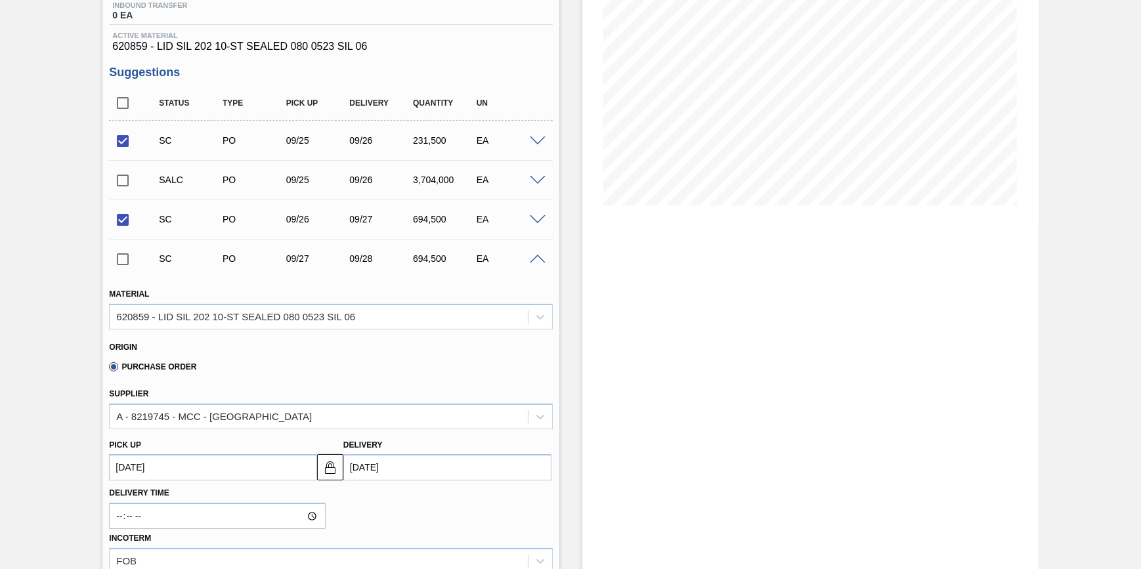
click at [533, 265] on span at bounding box center [538, 260] width 16 height 10
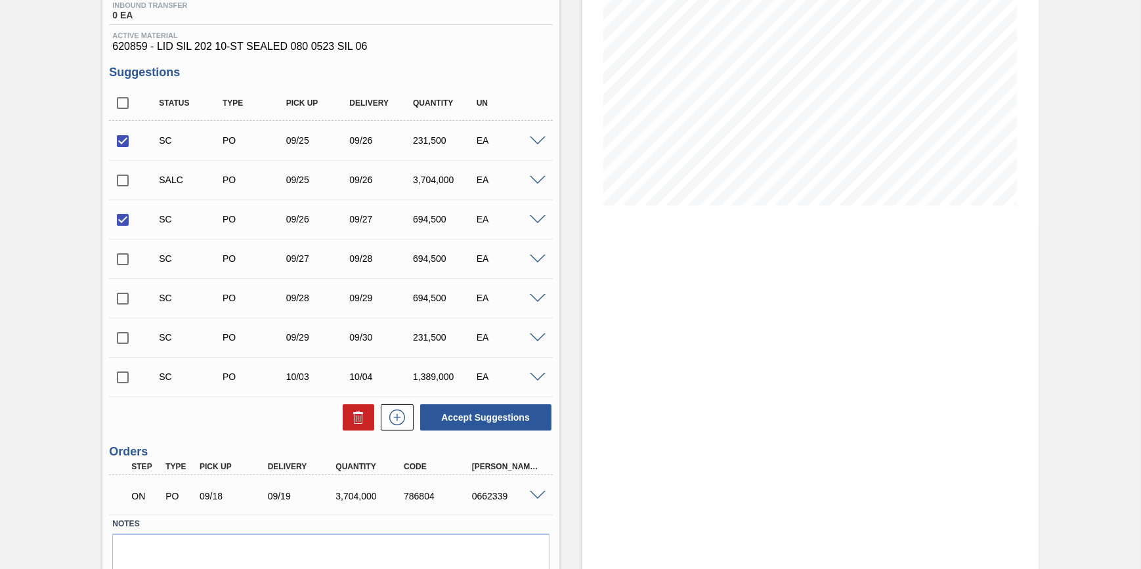
click at [129, 261] on input "checkbox" at bounding box center [123, 260] width 28 height 28
checkbox input "true"
click at [492, 426] on button "Accept Suggestions" at bounding box center [485, 418] width 131 height 26
checkbox input "false"
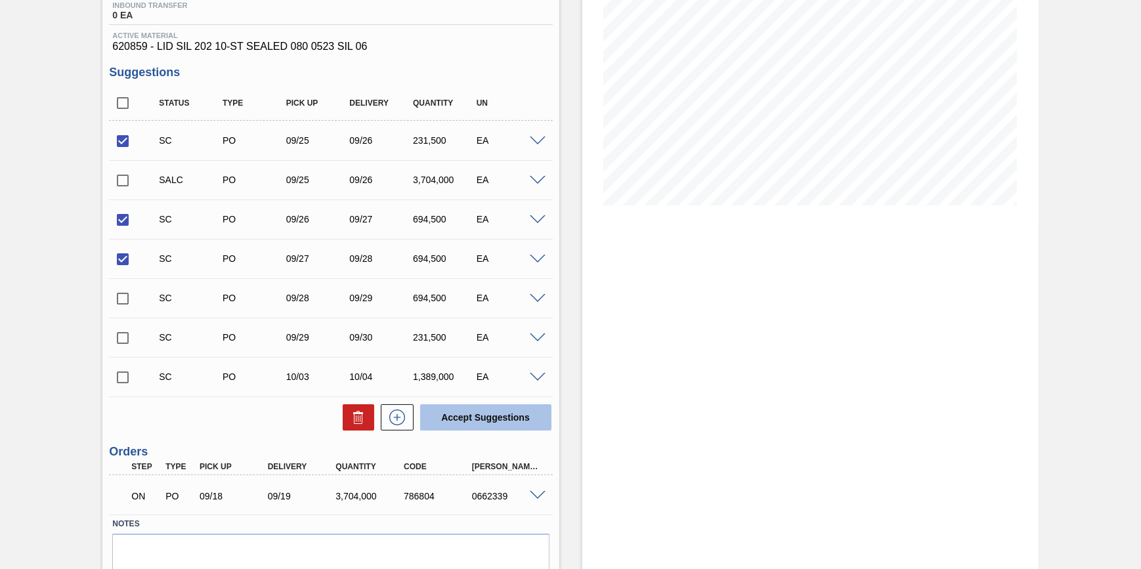
checkbox input "false"
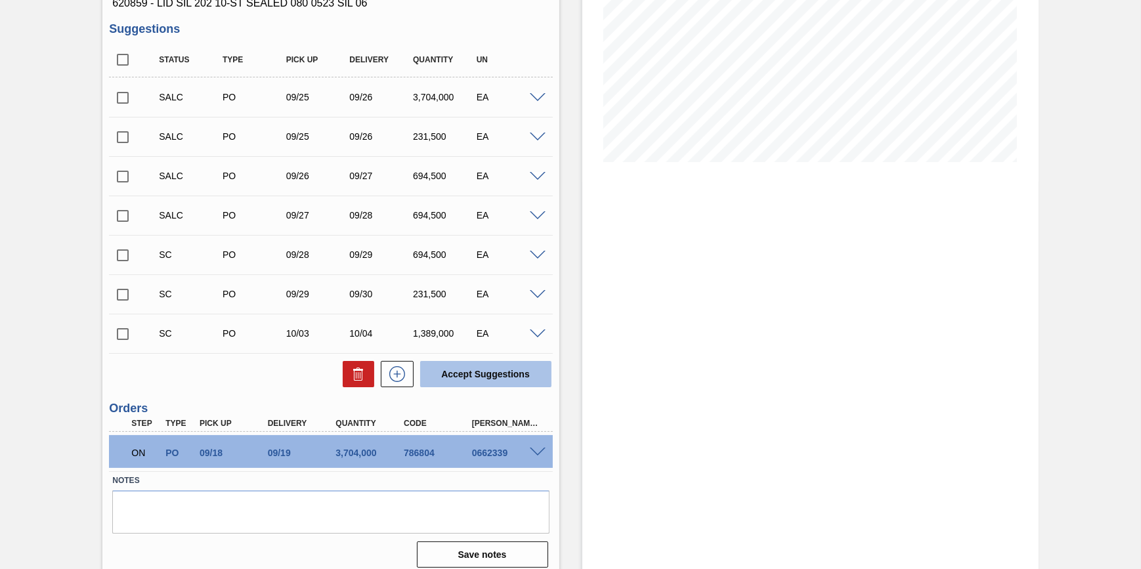
scroll to position [234, 0]
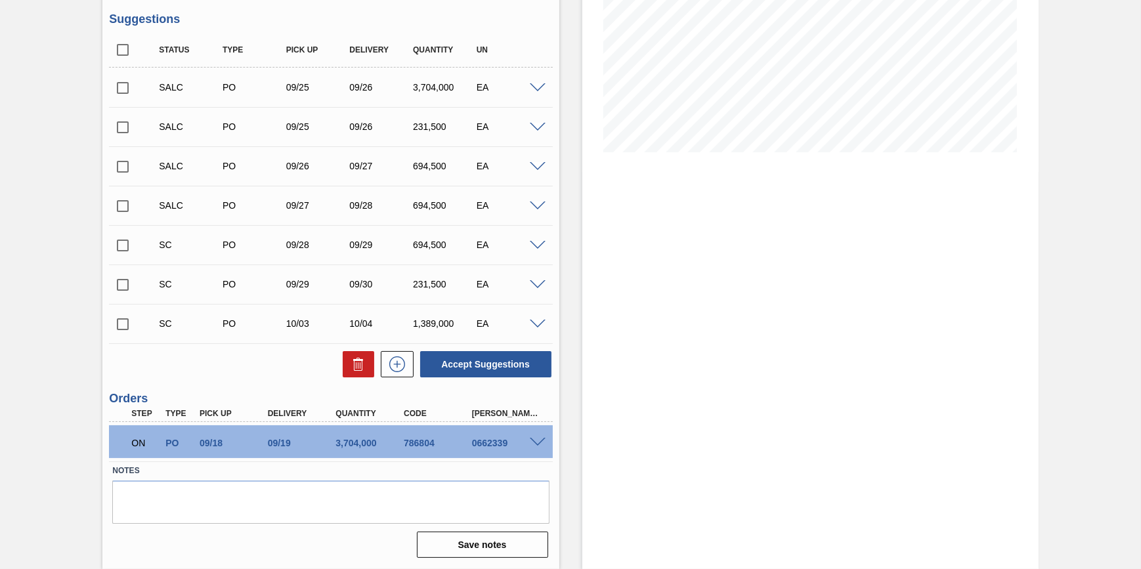
drag, startPoint x: 129, startPoint y: 284, endPoint x: 327, endPoint y: 331, distance: 203.9
click at [131, 284] on input "checkbox" at bounding box center [123, 285] width 28 height 28
click at [449, 367] on button "Accept Suggestions" at bounding box center [485, 364] width 131 height 26
checkbox input "false"
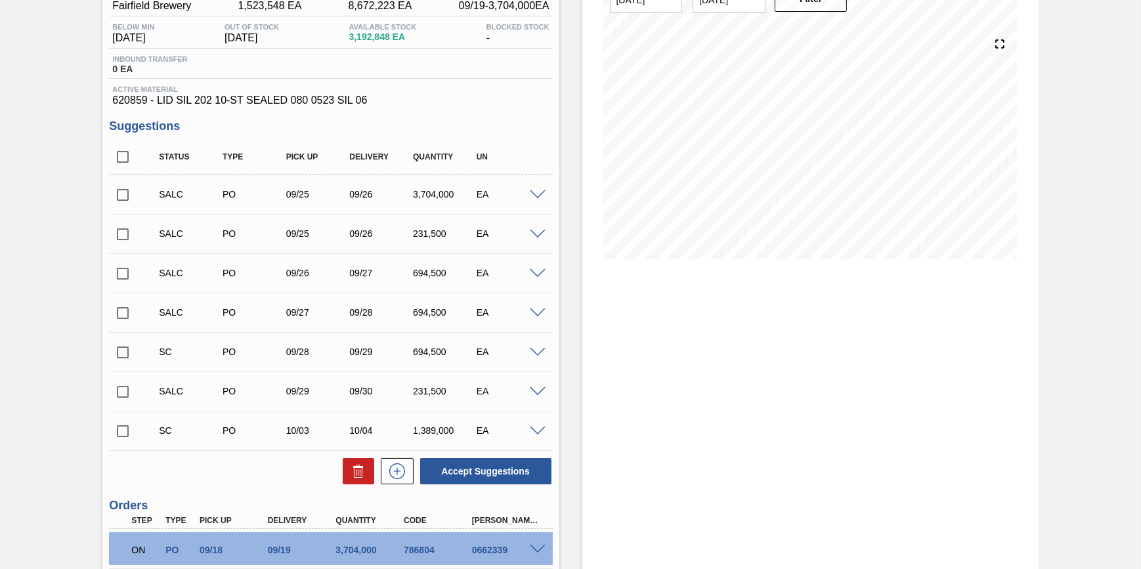
scroll to position [0, 0]
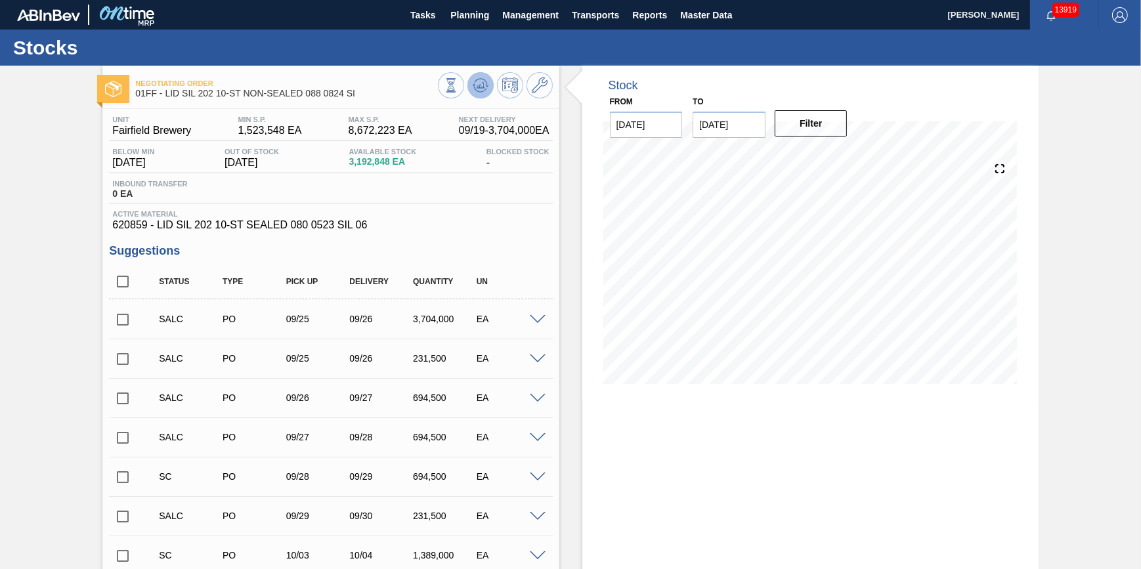
click at [485, 88] on icon at bounding box center [481, 85] width 16 height 16
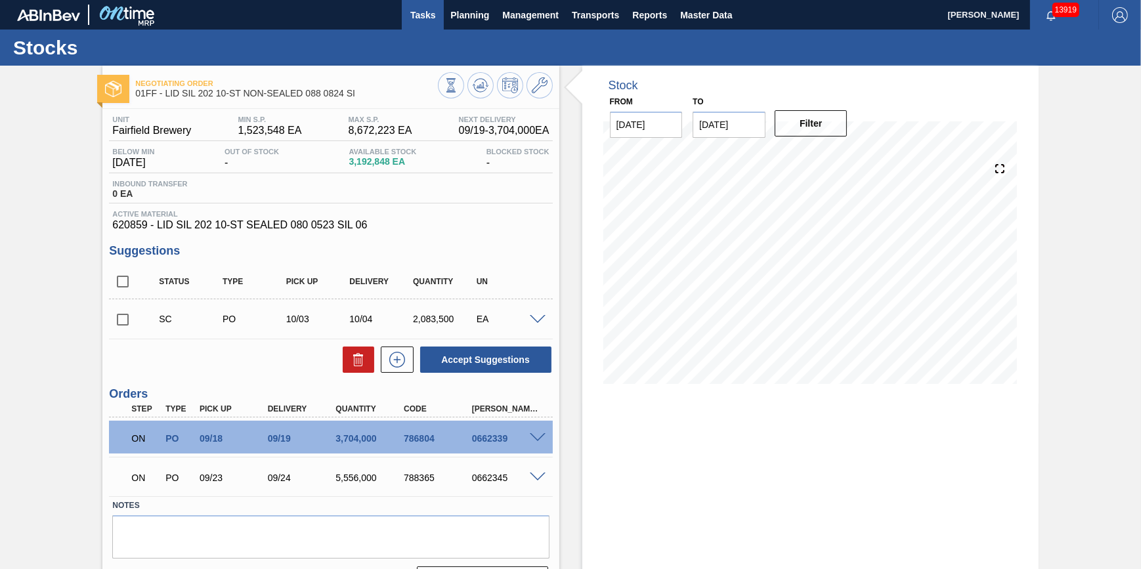
click at [422, 15] on span "Tasks" at bounding box center [423, 15] width 29 height 16
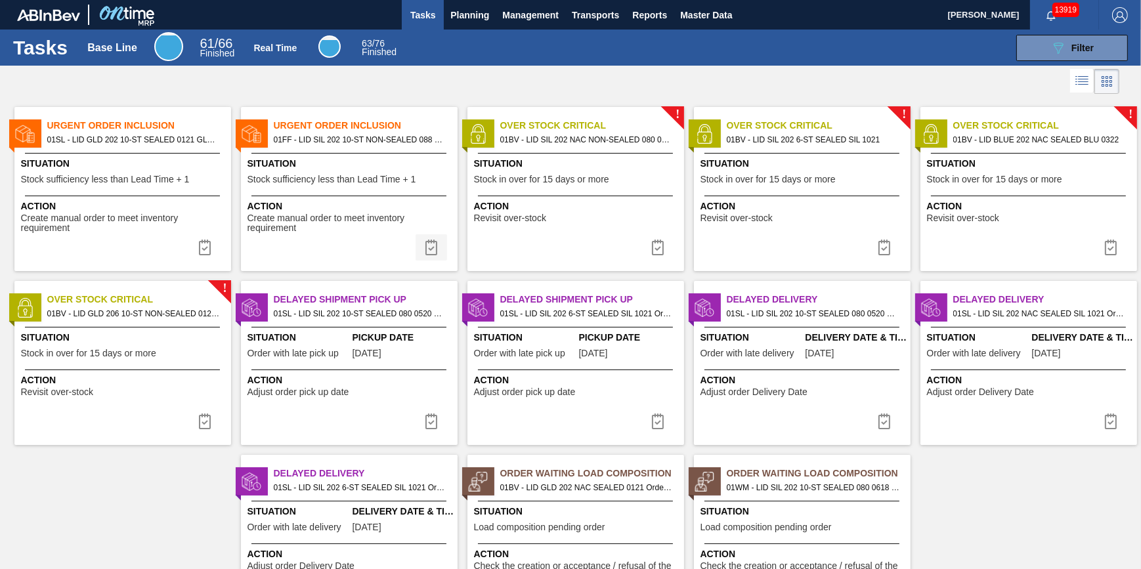
click at [424, 248] on img at bounding box center [432, 248] width 16 height 16
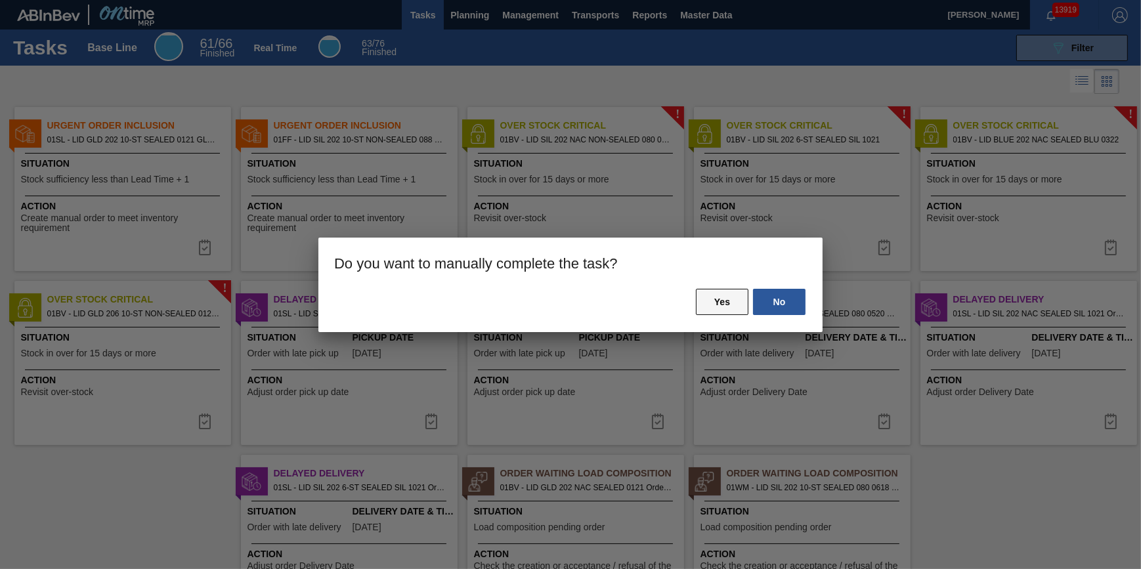
click at [727, 299] on button "Yes" at bounding box center [722, 302] width 53 height 26
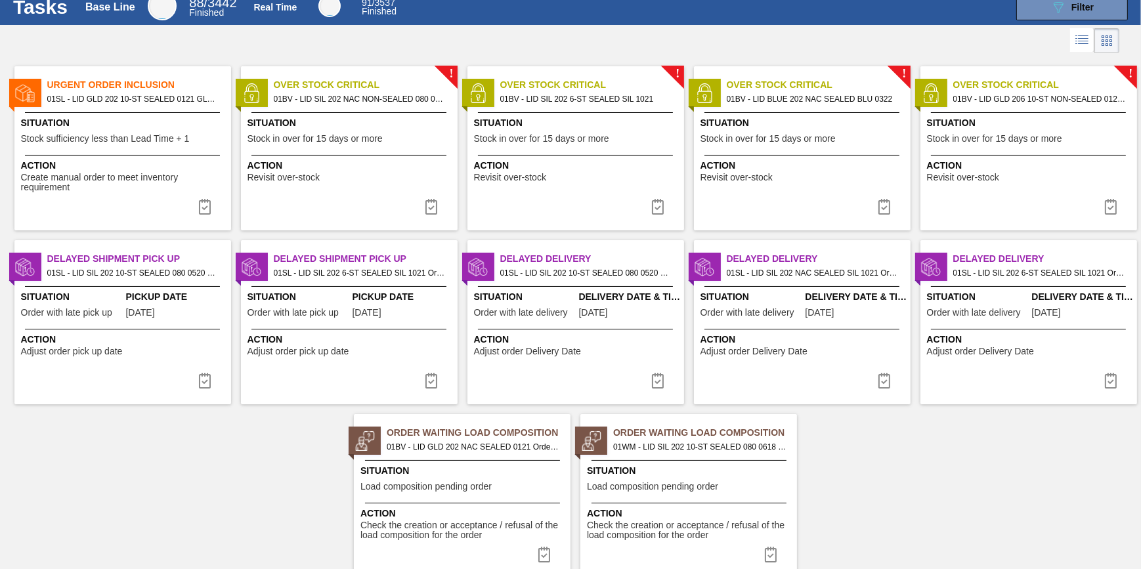
scroll to position [82, 0]
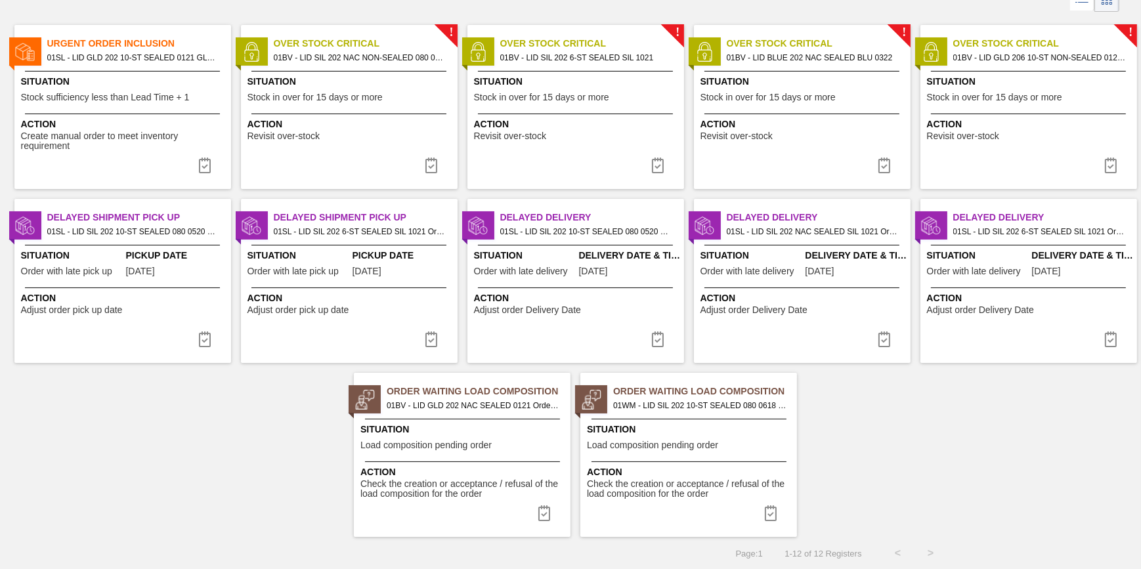
click at [194, 338] on button at bounding box center [205, 339] width 32 height 26
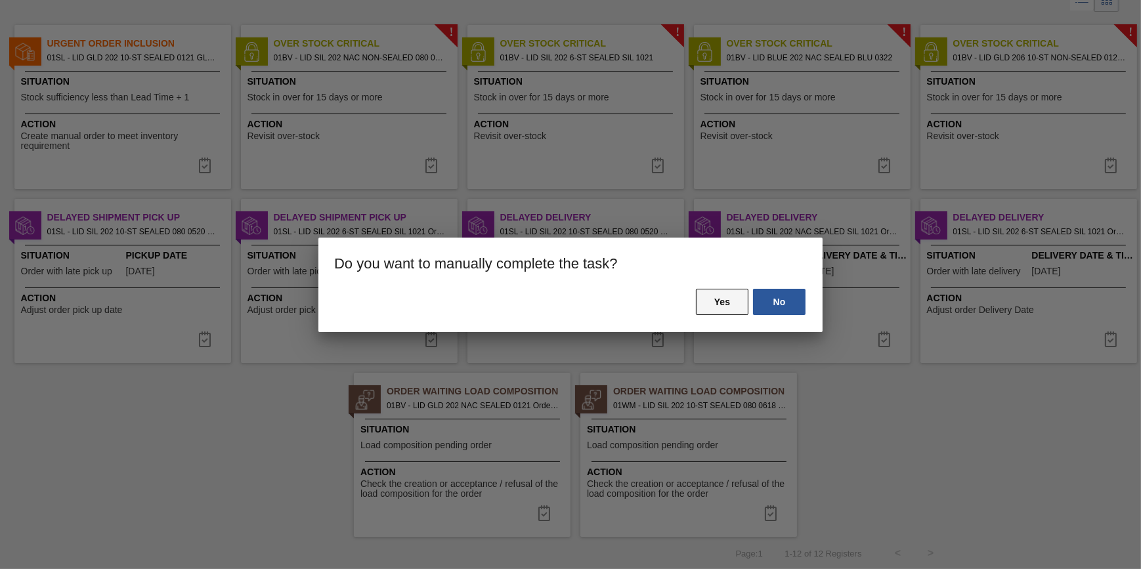
click at [726, 296] on button "Yes" at bounding box center [722, 302] width 53 height 26
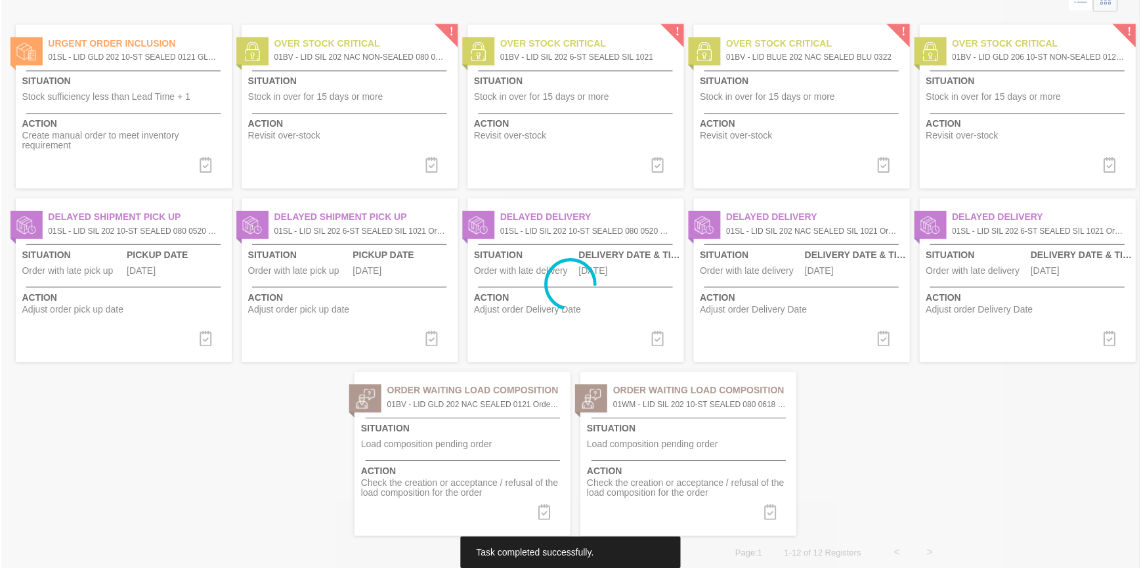
scroll to position [0, 0]
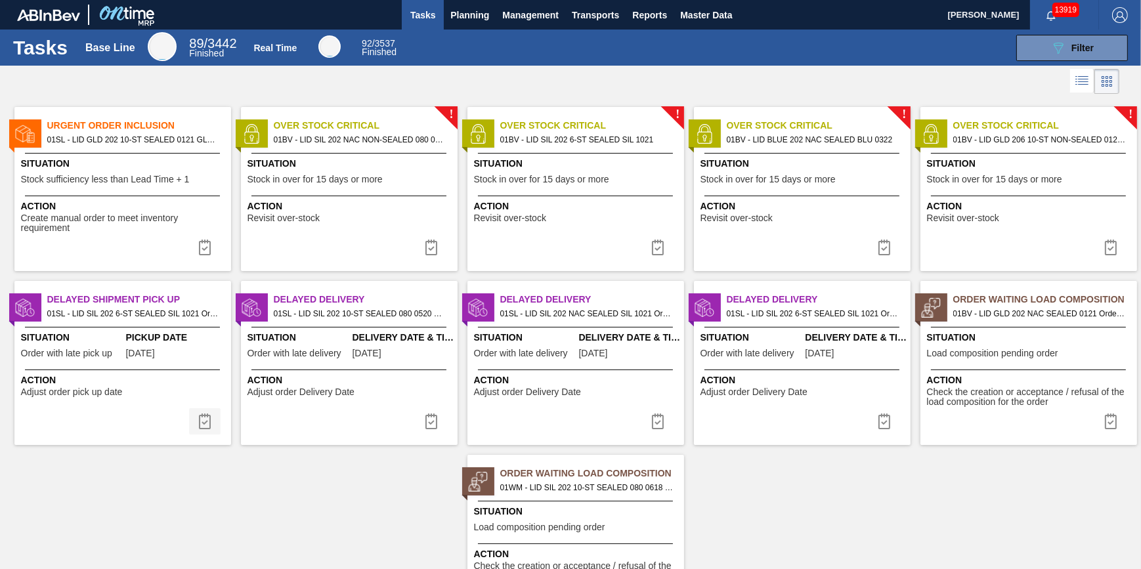
click at [202, 420] on img at bounding box center [205, 422] width 16 height 16
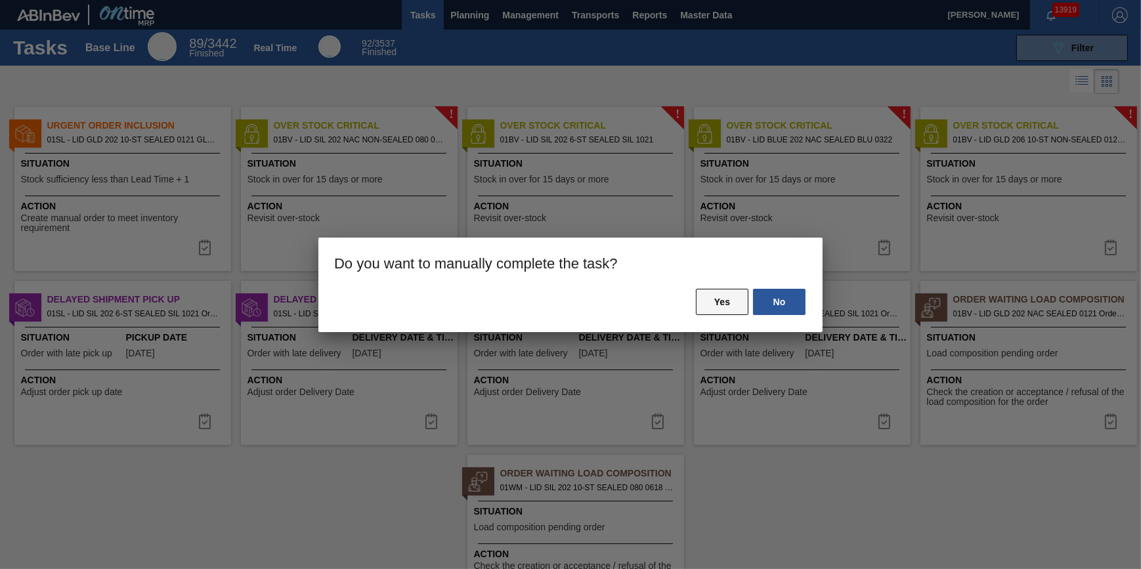
drag, startPoint x: 698, startPoint y: 288, endPoint x: 711, endPoint y: 295, distance: 14.1
click at [703, 290] on button "Yes" at bounding box center [722, 302] width 53 height 26
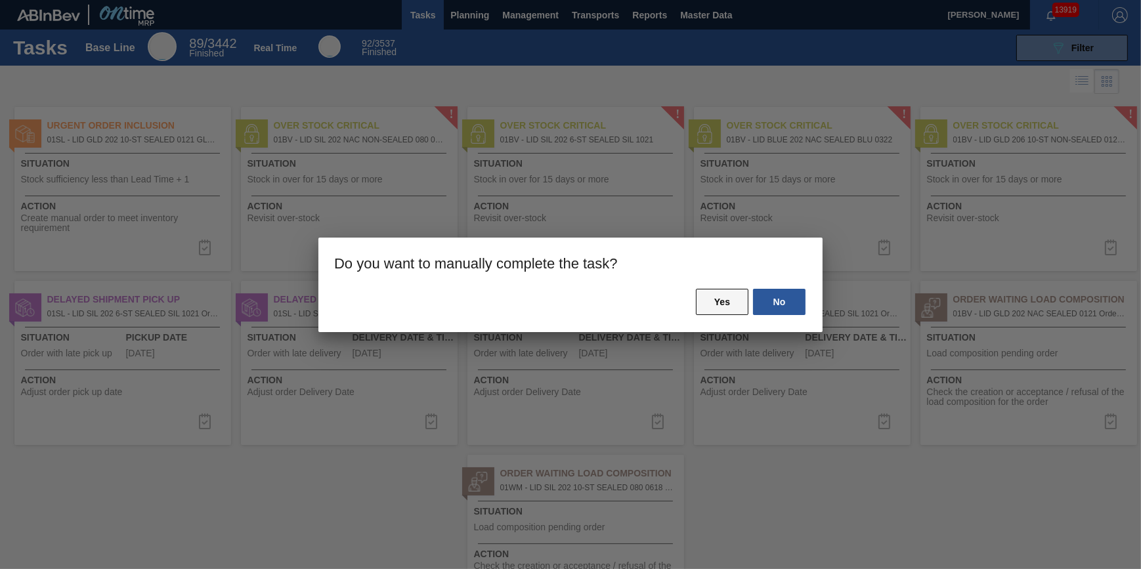
click at [711, 295] on button "Yes" at bounding box center [722, 302] width 53 height 26
click at [703, 301] on button "Yes" at bounding box center [722, 302] width 53 height 26
click at [720, 301] on button "Yes" at bounding box center [722, 302] width 53 height 26
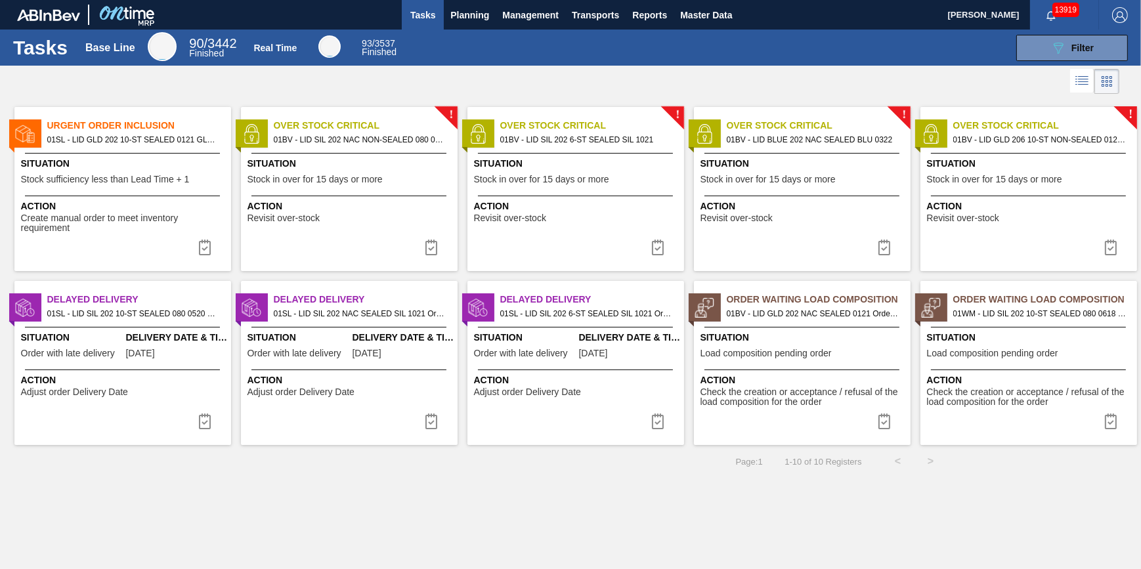
click at [419, 9] on span "Tasks" at bounding box center [423, 15] width 29 height 16
click at [460, 18] on span "Planning" at bounding box center [470, 15] width 39 height 16
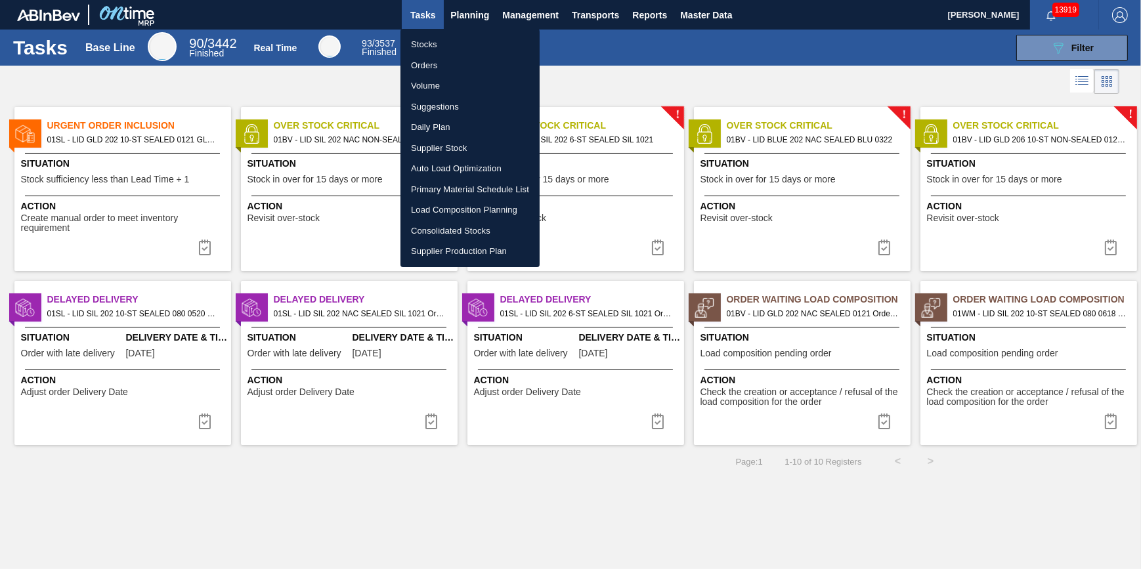
click at [442, 35] on li "Stocks" at bounding box center [470, 44] width 139 height 21
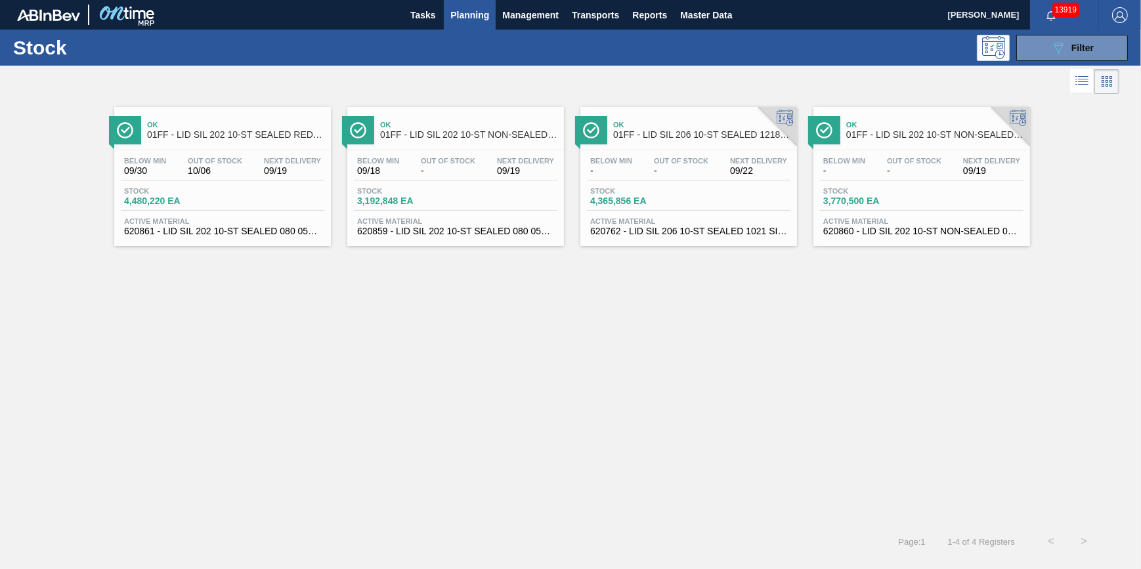
click at [459, 17] on span "Planning" at bounding box center [470, 15] width 39 height 16
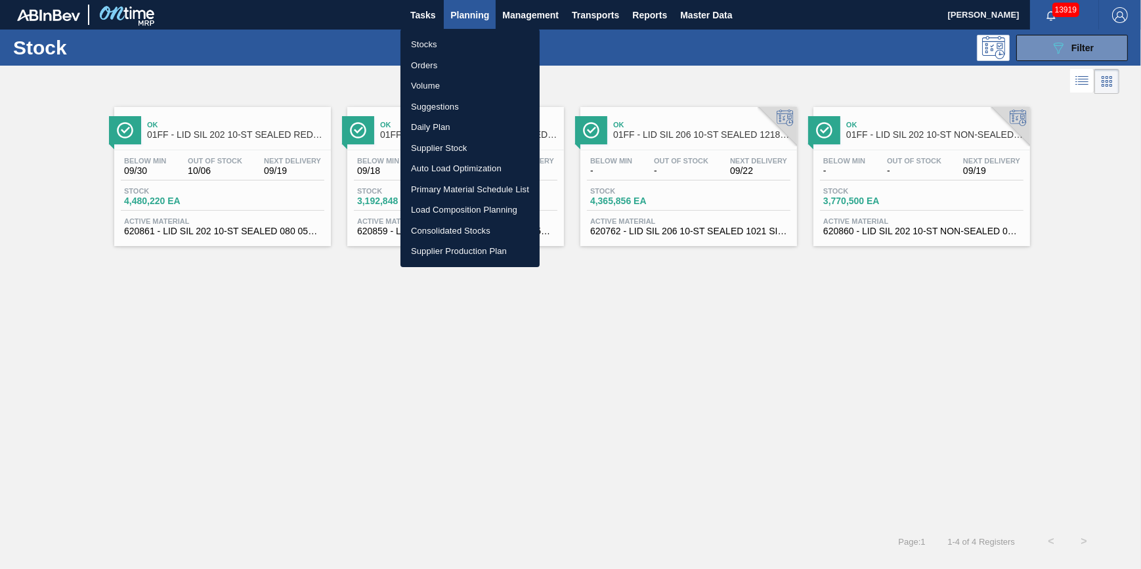
click at [453, 33] on ul "Stocks Orders Volume Suggestions Daily Plan Supplier Stock Auto Load Optimizati…" at bounding box center [470, 148] width 139 height 238
click at [452, 36] on li "Stocks" at bounding box center [470, 44] width 139 height 21
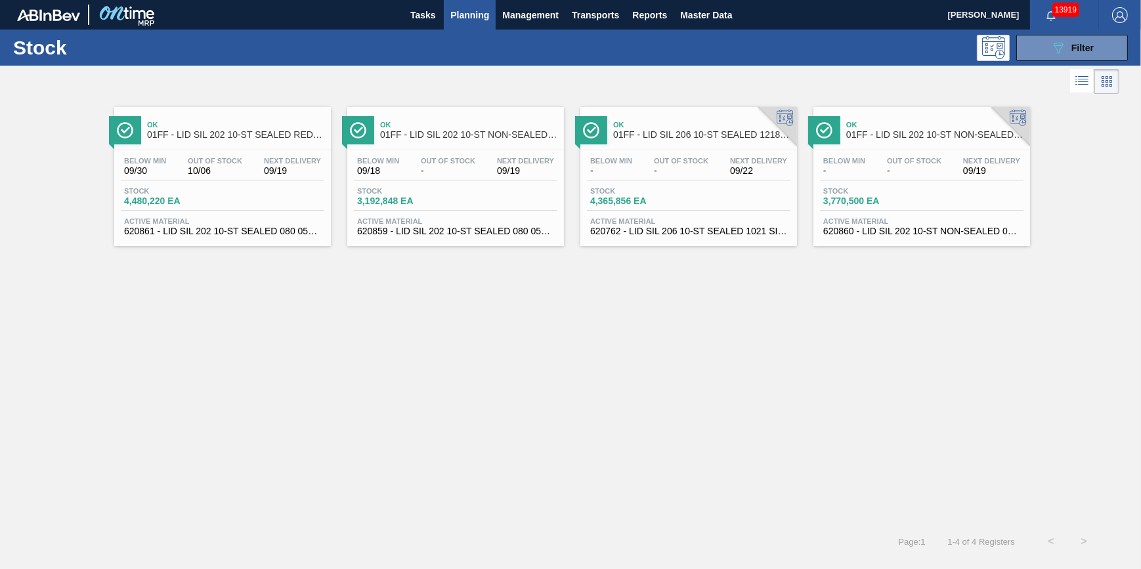
click at [472, 21] on span "Planning" at bounding box center [470, 15] width 39 height 16
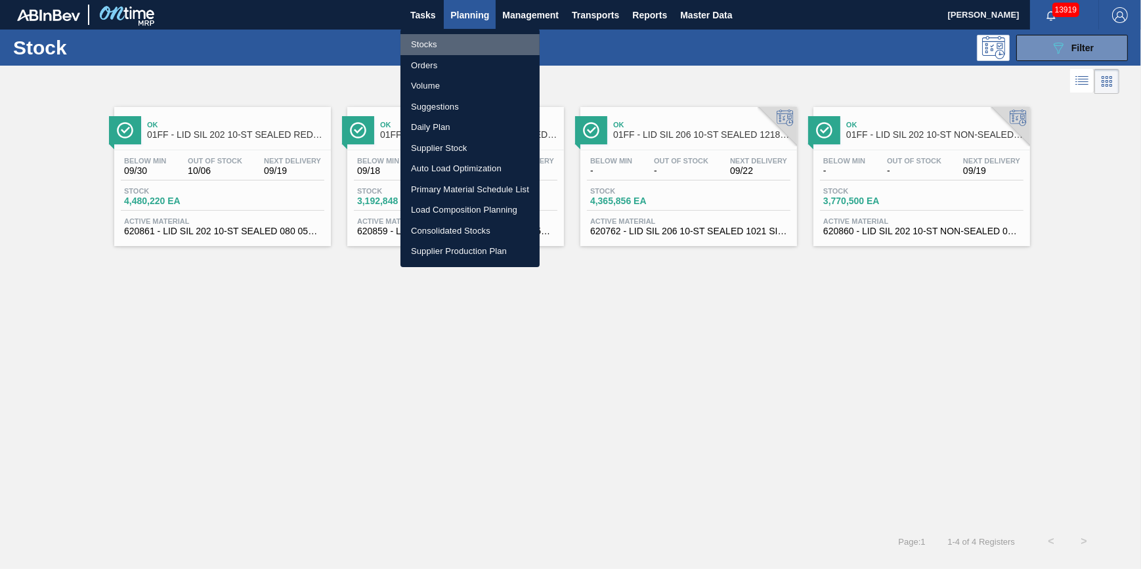
click at [472, 39] on li "Stocks" at bounding box center [470, 44] width 139 height 21
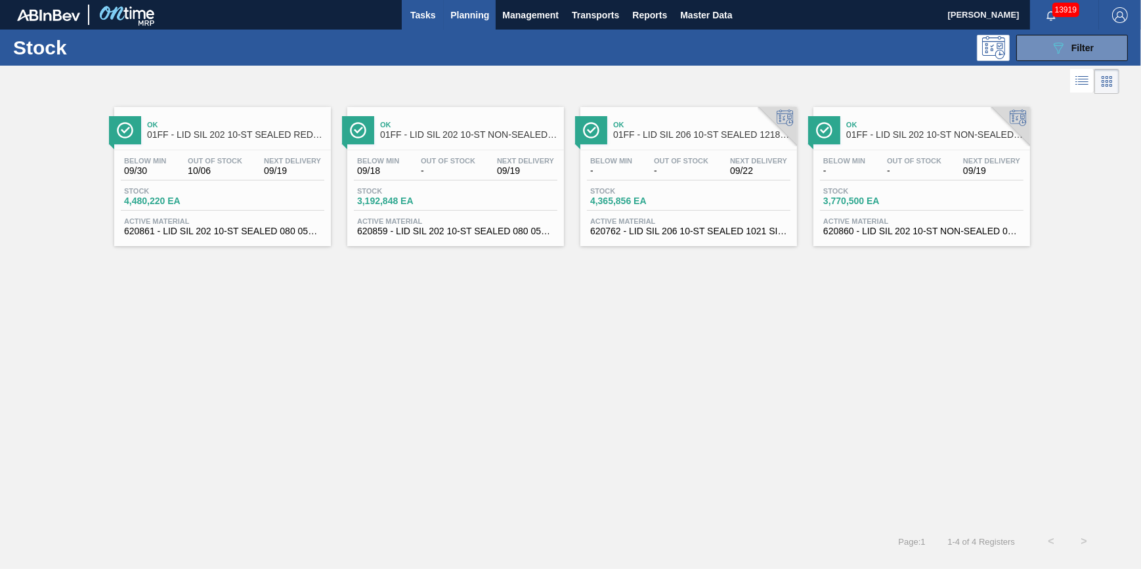
click at [433, 19] on span "Tasks" at bounding box center [423, 15] width 29 height 16
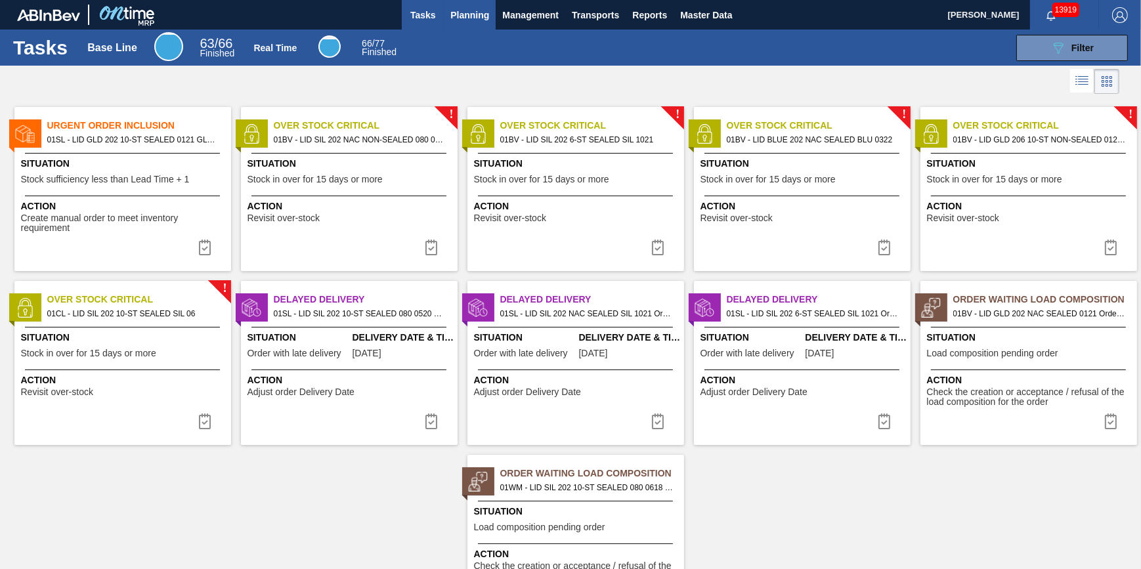
click at [479, 16] on span "Planning" at bounding box center [470, 15] width 39 height 16
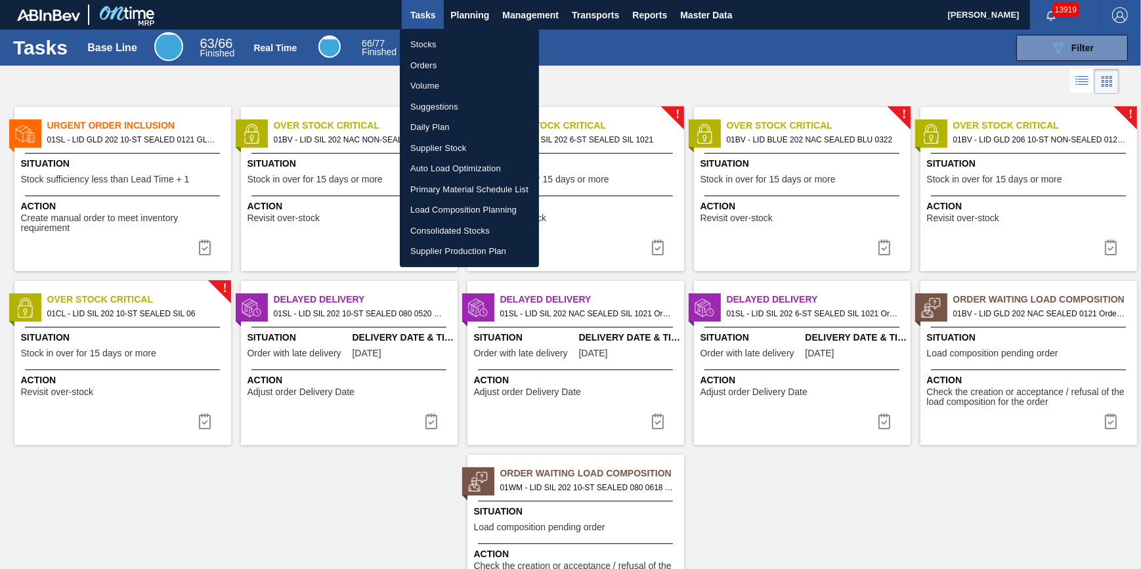
click at [462, 57] on li "Orders" at bounding box center [469, 65] width 139 height 21
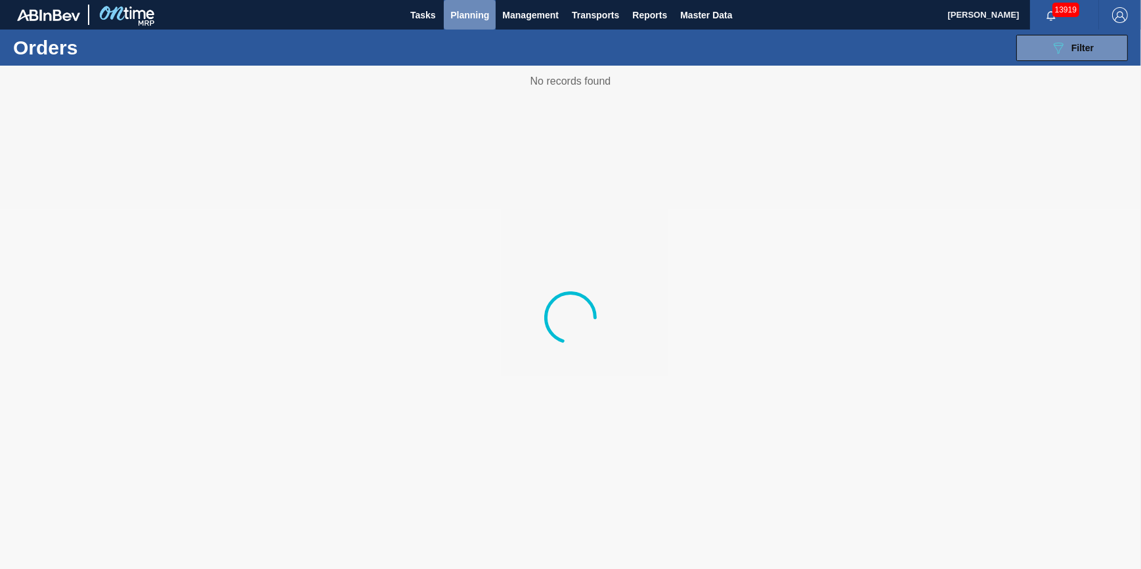
click at [468, 20] on span "Planning" at bounding box center [470, 15] width 39 height 16
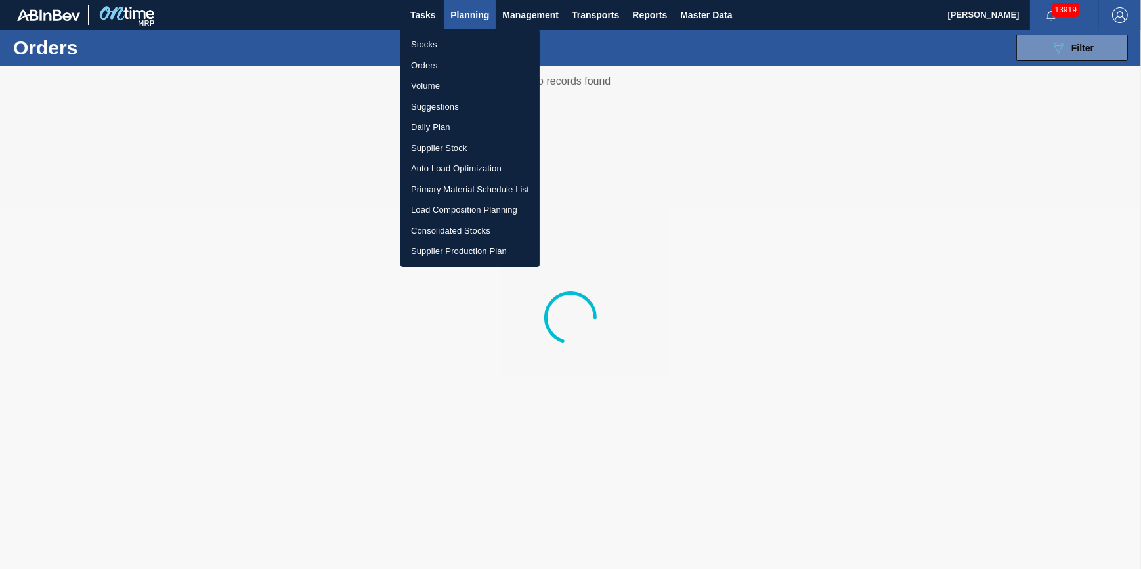
click at [466, 31] on ul "Stocks Orders Volume Suggestions Daily Plan Supplier Stock Auto Load Optimizati…" at bounding box center [470, 148] width 139 height 238
click at [466, 37] on li "Stocks" at bounding box center [470, 44] width 139 height 21
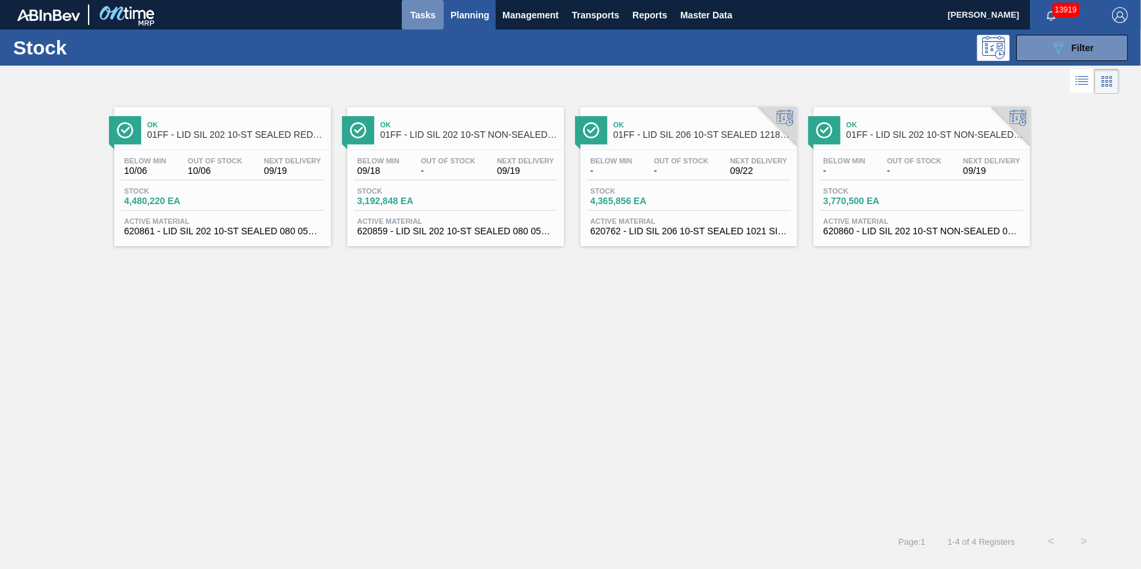
click at [418, 8] on span "Tasks" at bounding box center [423, 15] width 29 height 16
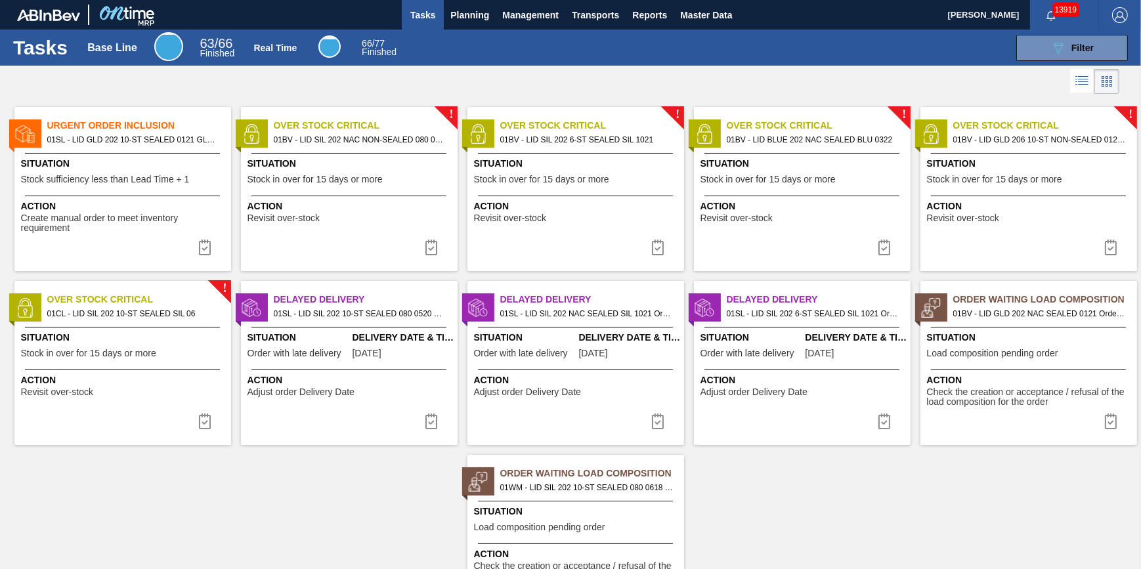
click at [384, 203] on span "Action" at bounding box center [351, 207] width 207 height 14
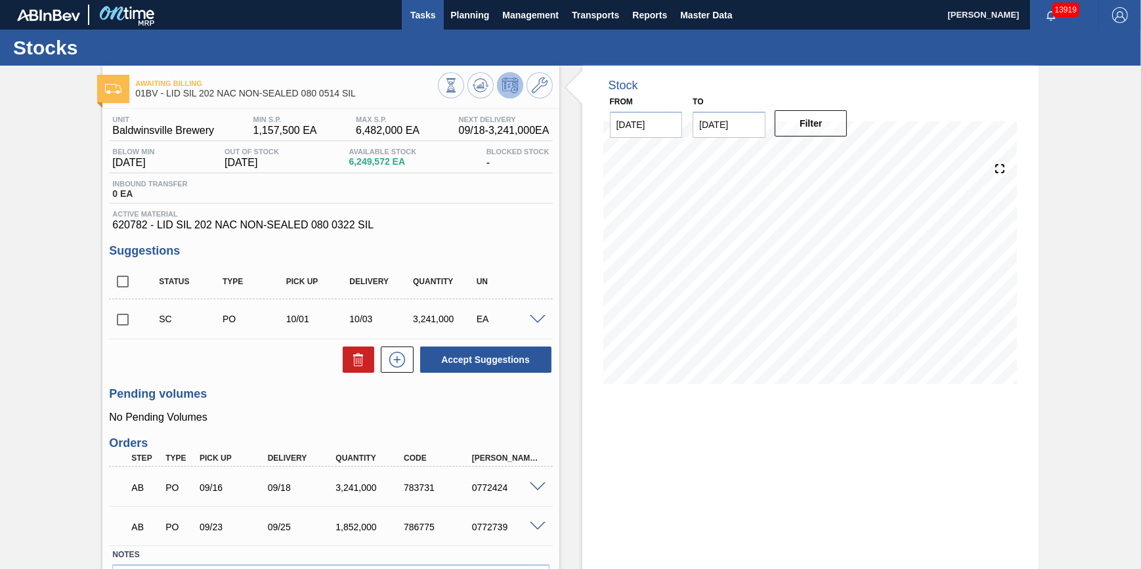
click at [419, 23] on button "Tasks" at bounding box center [423, 15] width 42 height 30
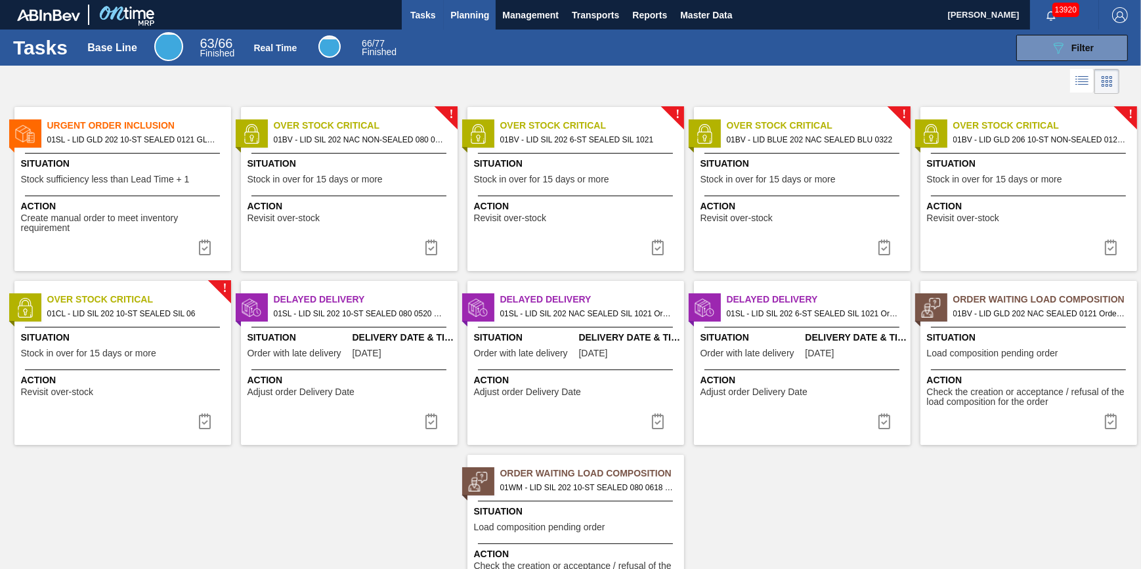
click at [470, 21] on span "Planning" at bounding box center [470, 15] width 39 height 16
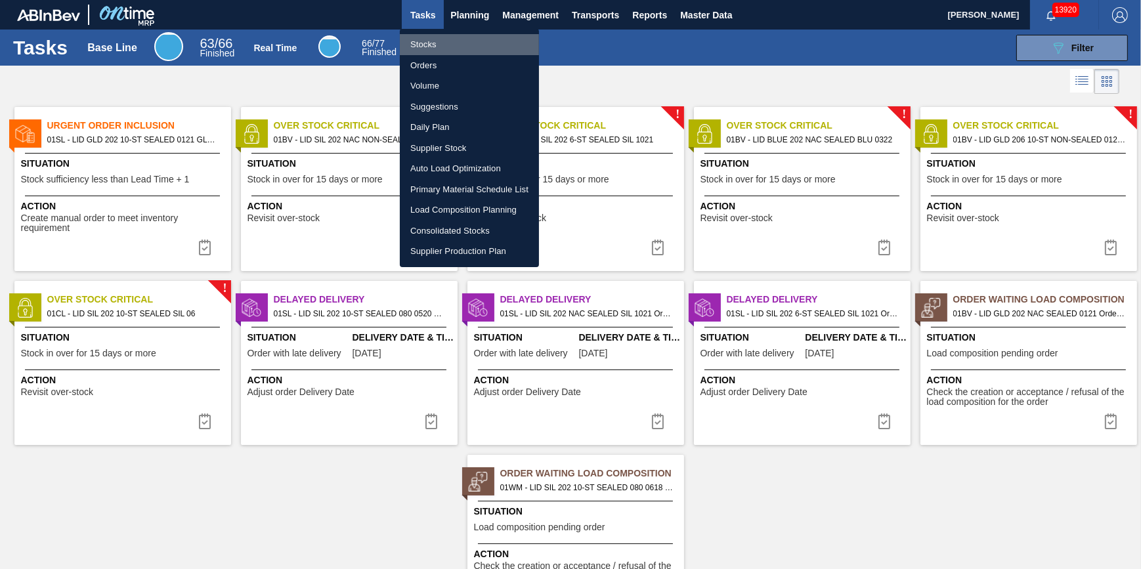
click at [459, 51] on li "Stocks" at bounding box center [469, 44] width 139 height 21
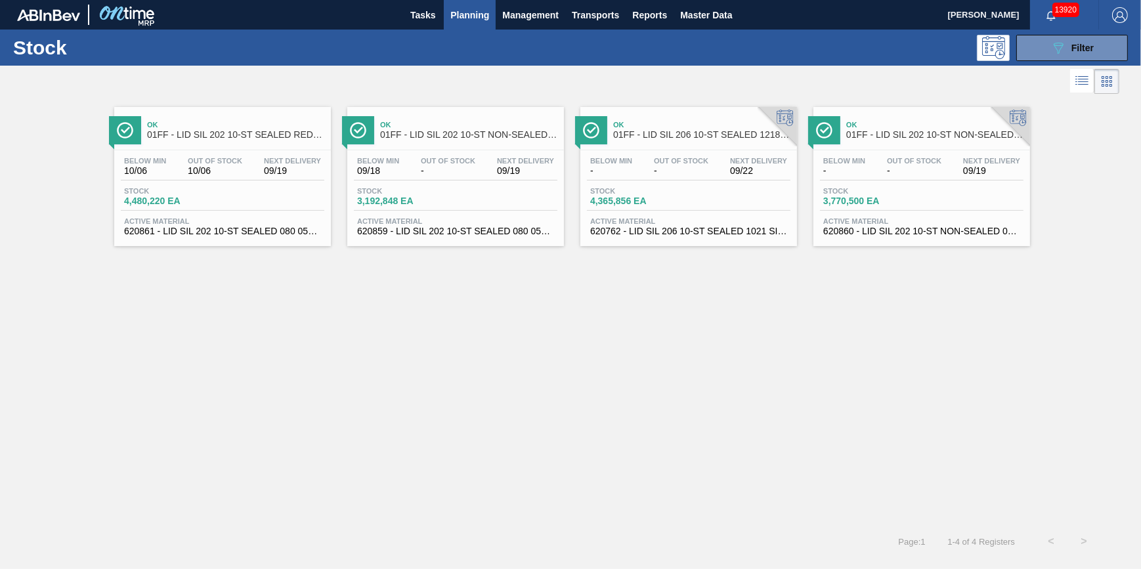
click at [468, 11] on span "Planning" at bounding box center [470, 15] width 39 height 16
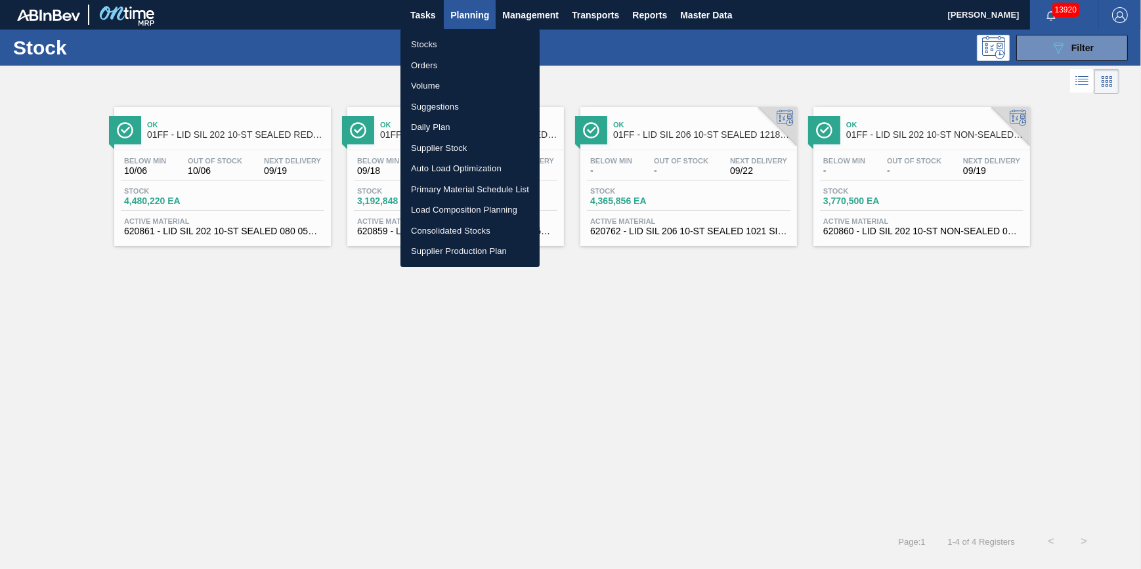
click at [457, 39] on li "Stocks" at bounding box center [470, 44] width 139 height 21
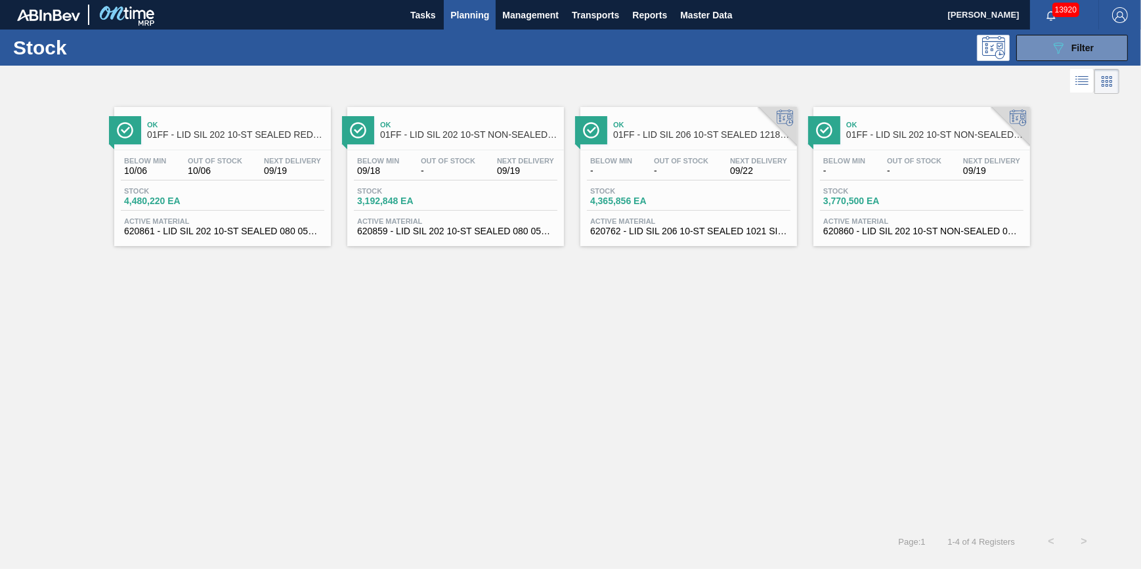
click at [465, 20] on span "Planning" at bounding box center [470, 15] width 39 height 16
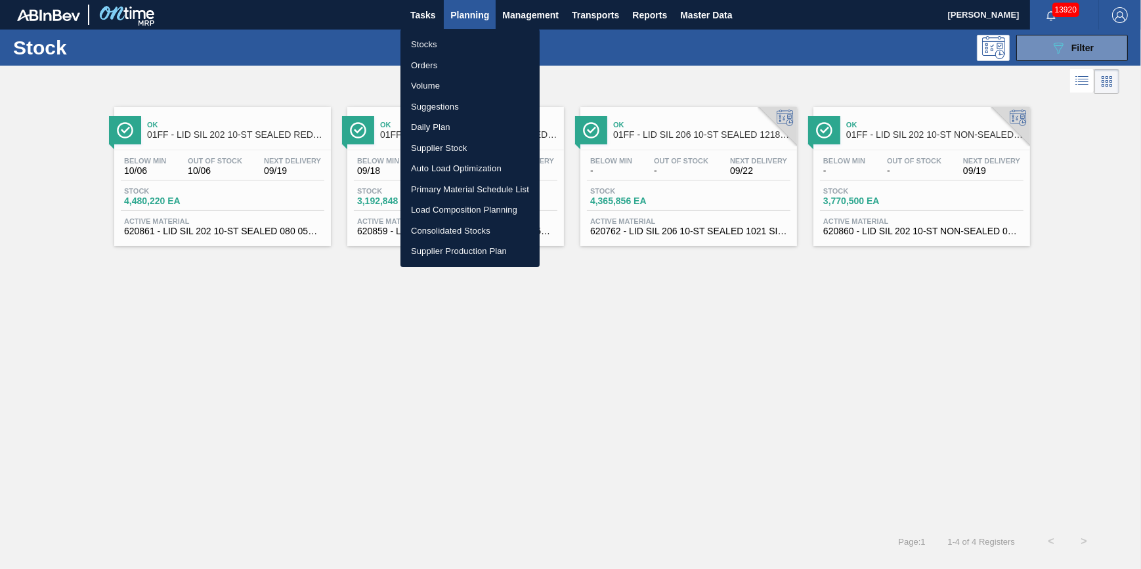
click at [468, 44] on li "Stocks" at bounding box center [470, 44] width 139 height 21
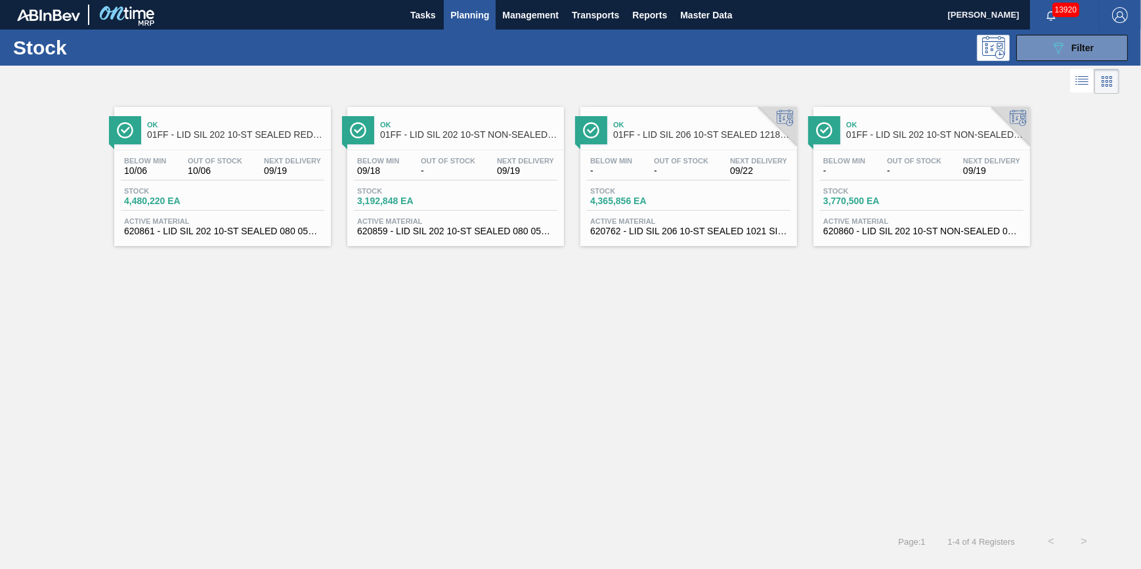
click at [284, 178] on div "Below Min 10/06 Out Of Stock 10/06 Next Delivery 09/19" at bounding box center [223, 169] width 204 height 24
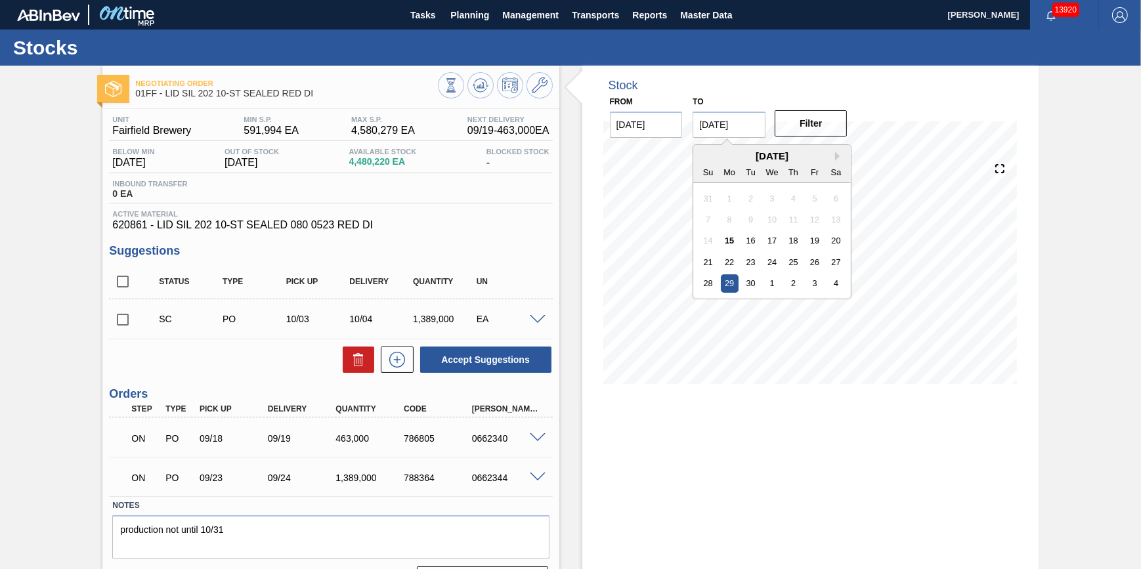
click at [736, 125] on input "[DATE]" at bounding box center [729, 125] width 73 height 26
click at [834, 282] on div "4" at bounding box center [837, 284] width 18 height 18
type input "[DATE]"
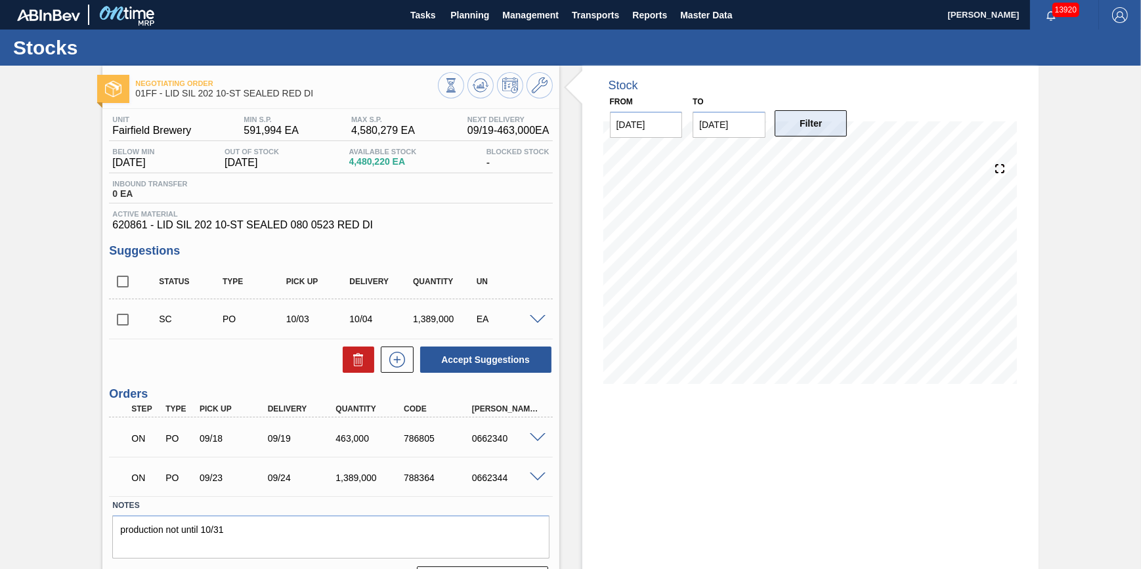
click at [814, 125] on button "Filter" at bounding box center [811, 123] width 73 height 26
click at [688, 483] on div "Stock From [DATE] to [DATE] Filter 09/20 Stock Projection 3,611,033 SAP Plannin…" at bounding box center [811, 335] width 456 height 539
click at [431, 19] on span "Tasks" at bounding box center [423, 15] width 29 height 16
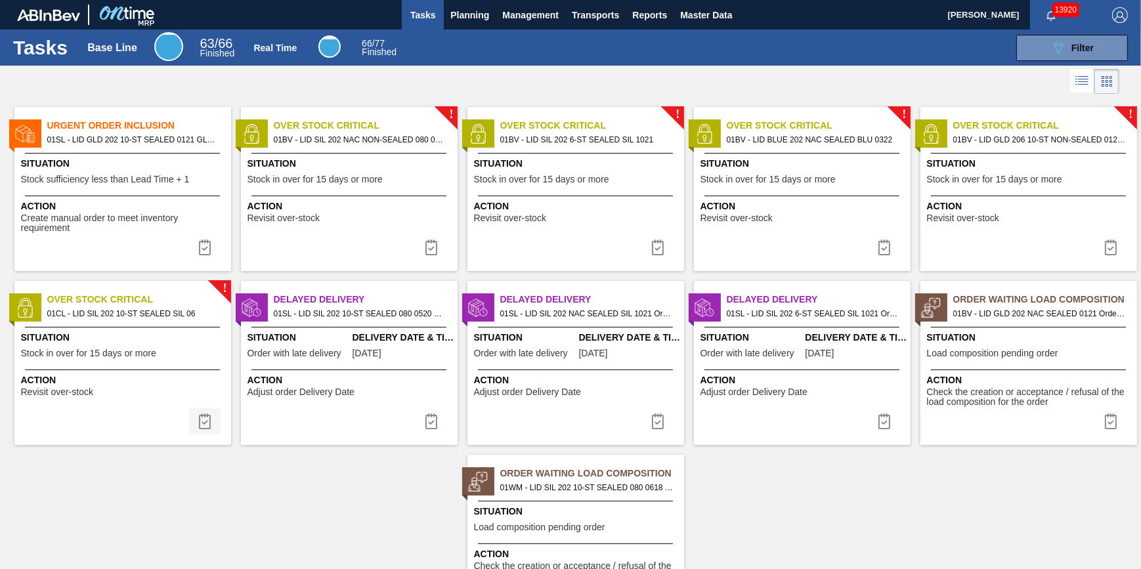
click at [210, 420] on img at bounding box center [205, 422] width 16 height 16
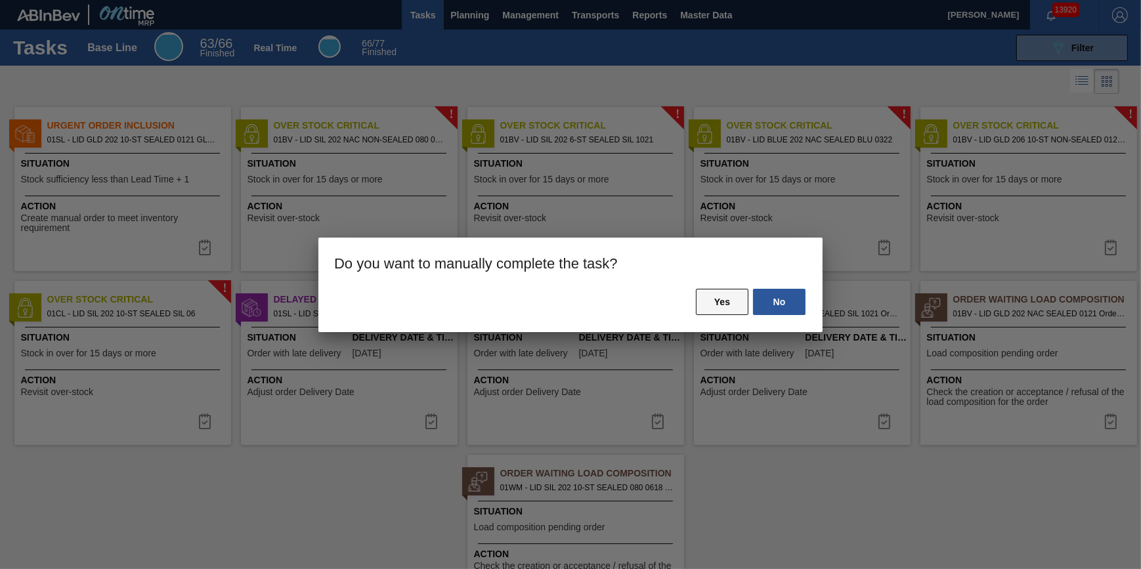
click at [720, 300] on button "Yes" at bounding box center [722, 302] width 53 height 26
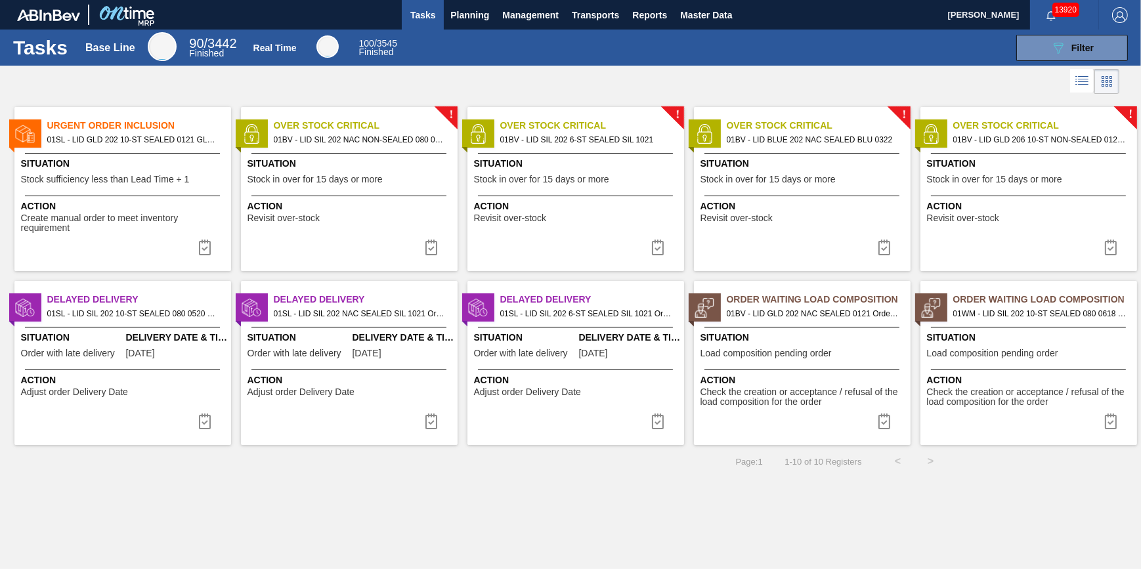
click at [736, 457] on span "Page : 1" at bounding box center [749, 462] width 27 height 10
click at [427, 245] on img at bounding box center [432, 248] width 16 height 16
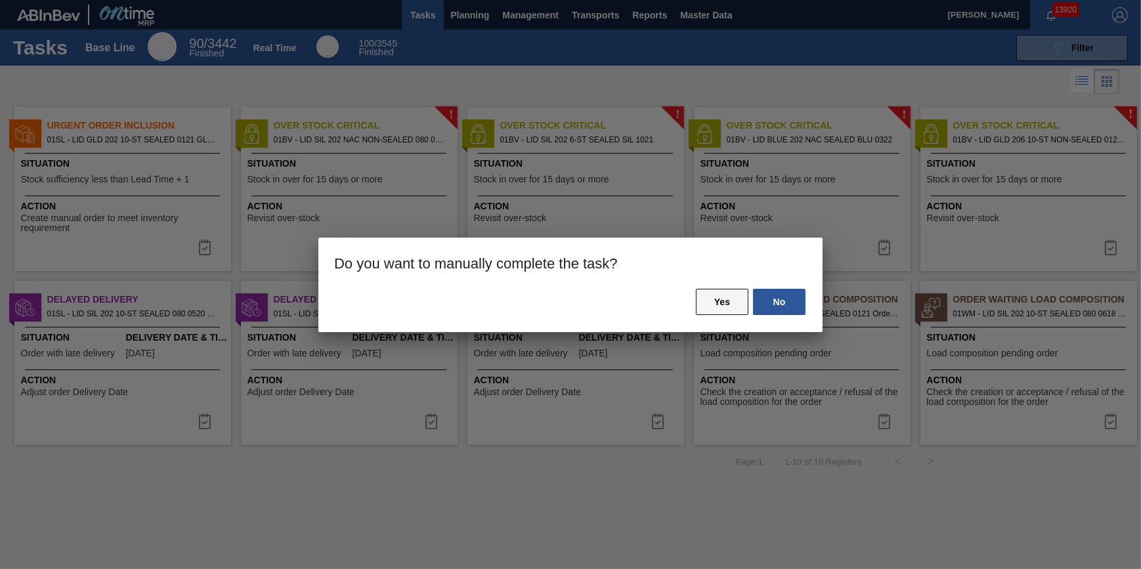
click at [699, 301] on button "Yes" at bounding box center [722, 302] width 53 height 26
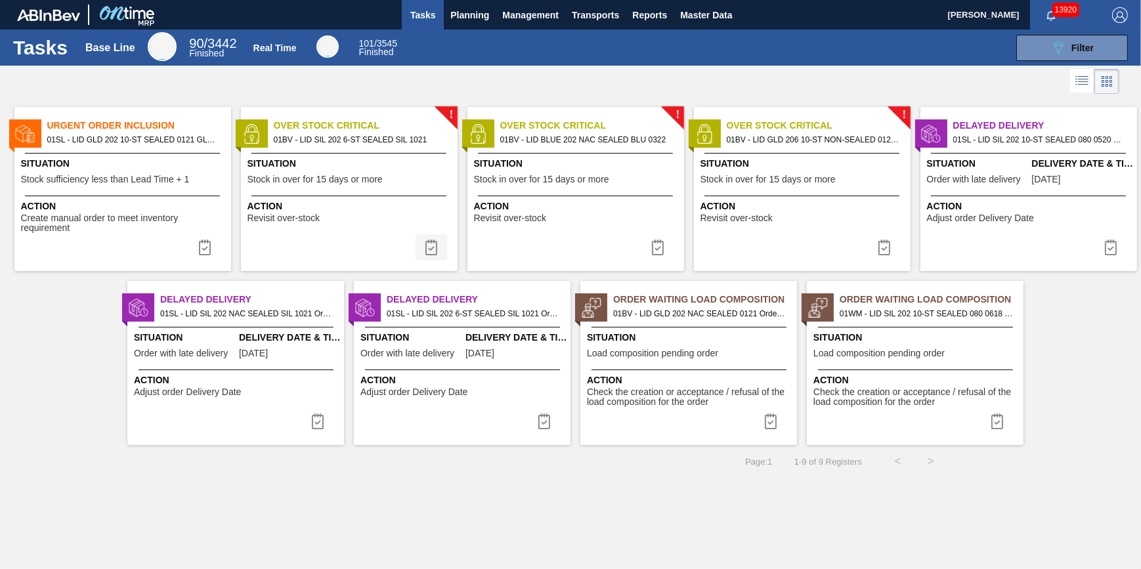
click at [432, 247] on img at bounding box center [432, 248] width 16 height 16
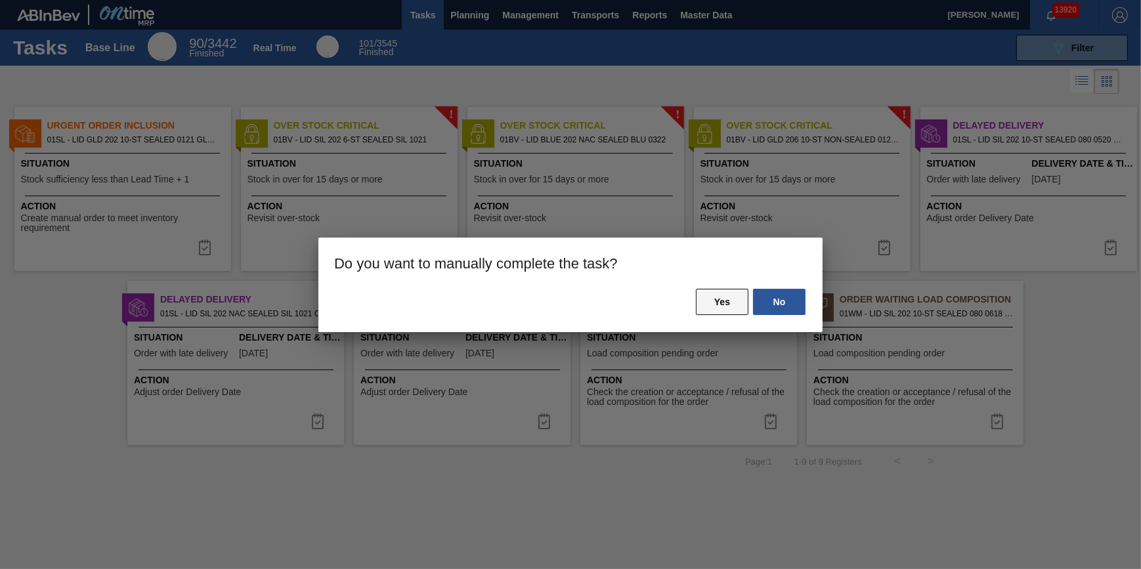
click at [728, 306] on button "Yes" at bounding box center [722, 302] width 53 height 26
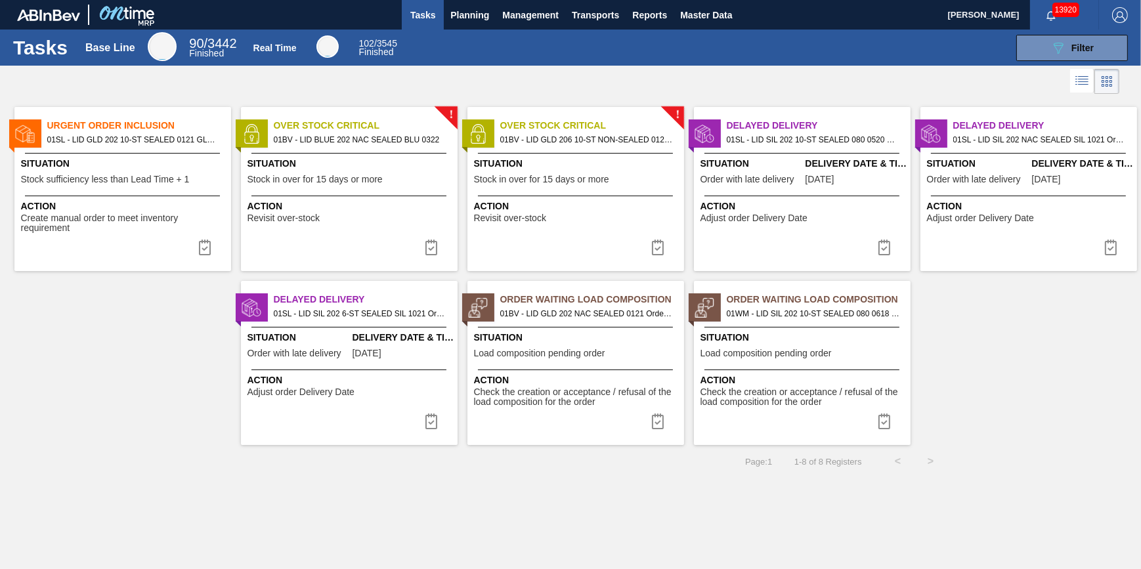
click at [435, 244] on img at bounding box center [432, 248] width 16 height 16
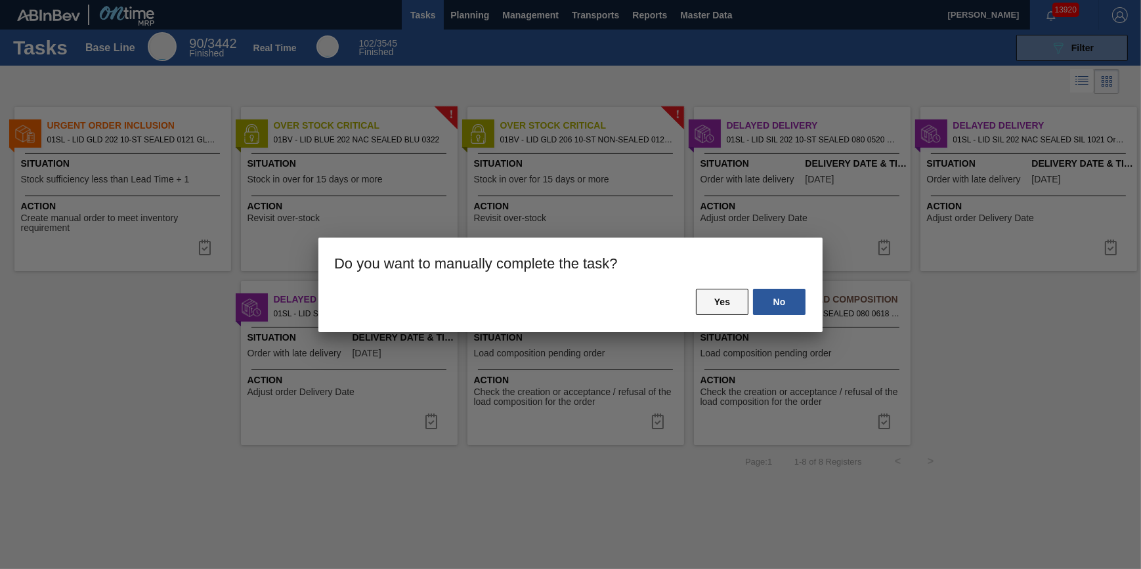
click at [710, 315] on button "Yes" at bounding box center [722, 302] width 53 height 26
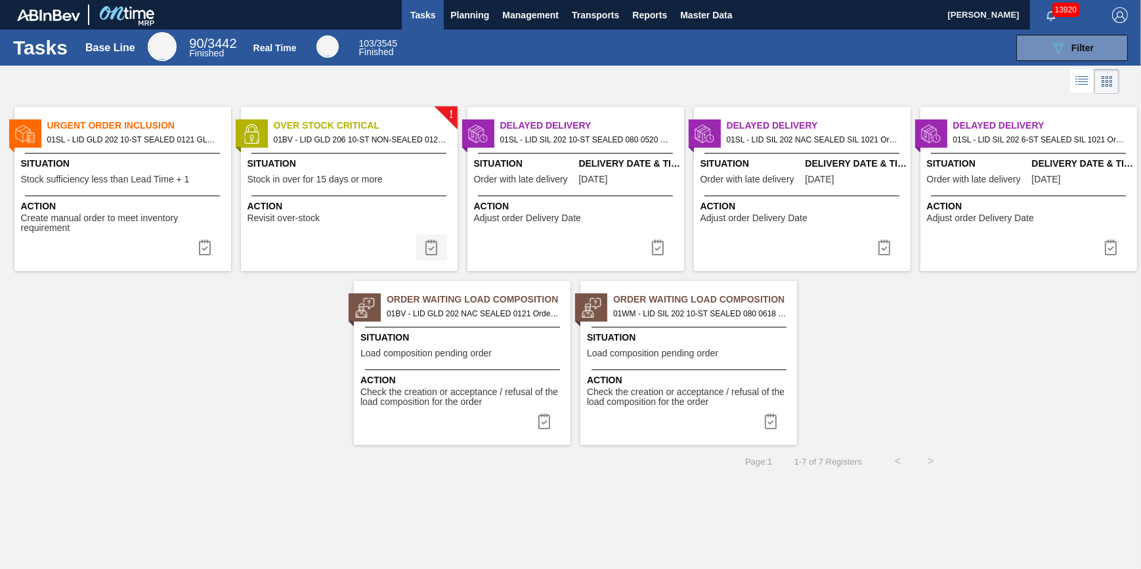
click at [433, 245] on img at bounding box center [432, 248] width 16 height 16
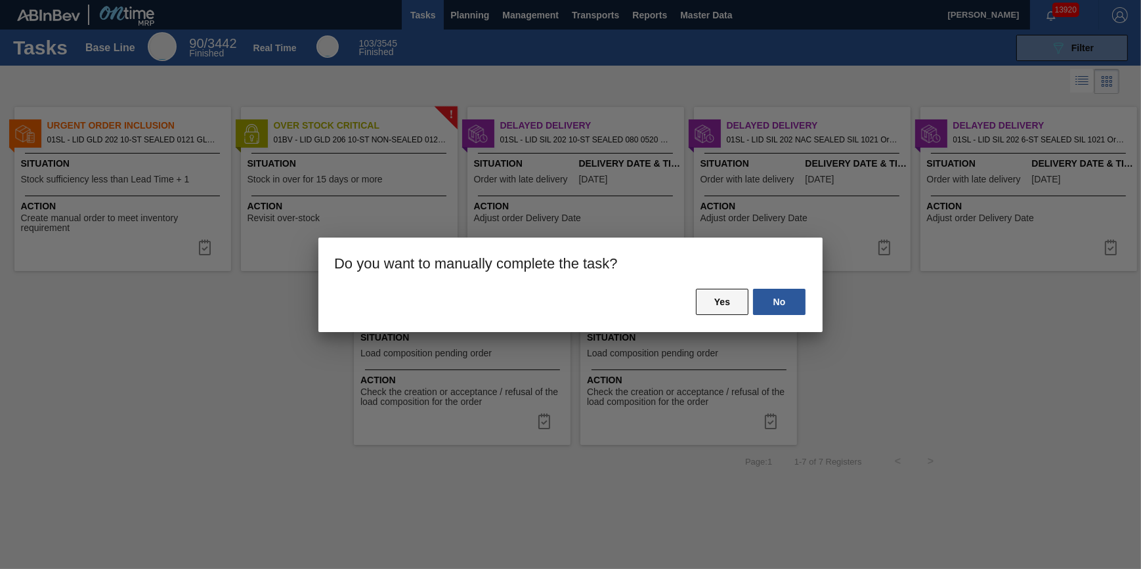
click at [699, 295] on button "Yes" at bounding box center [722, 302] width 53 height 26
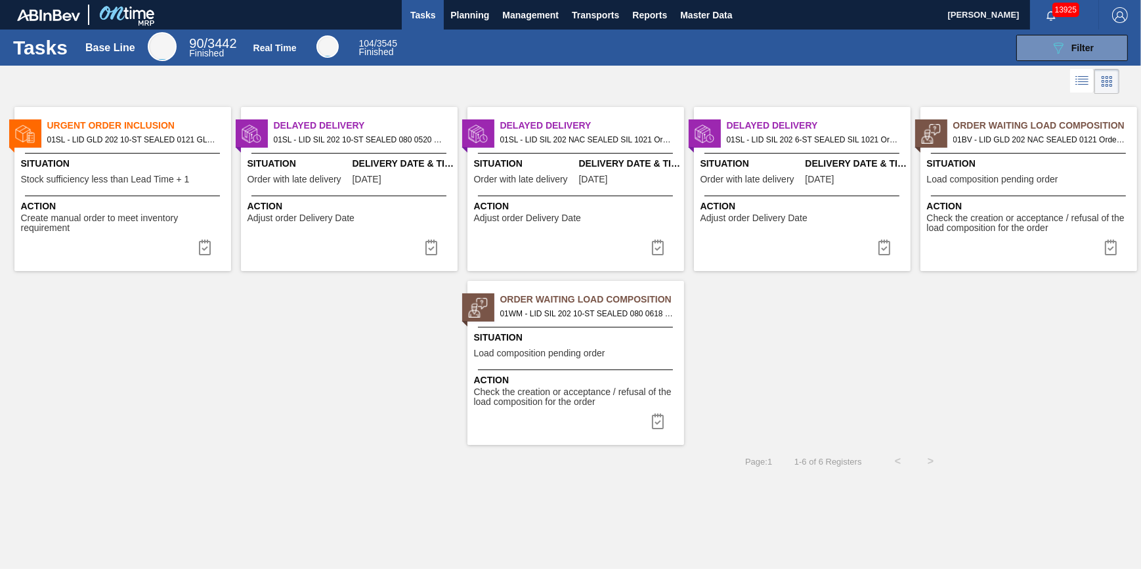
click at [432, 21] on span "Tasks" at bounding box center [423, 15] width 29 height 16
click at [422, 15] on span "Tasks" at bounding box center [423, 15] width 29 height 16
click at [439, 19] on button "Tasks" at bounding box center [423, 15] width 42 height 30
click at [479, 19] on span "Planning" at bounding box center [470, 15] width 39 height 16
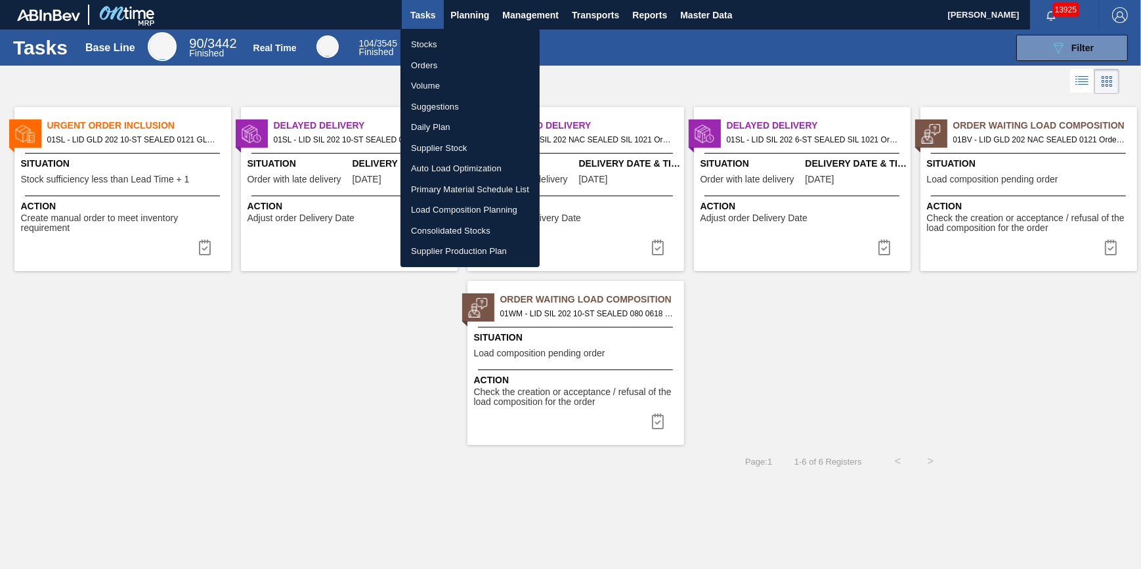
click at [454, 38] on li "Stocks" at bounding box center [470, 44] width 139 height 21
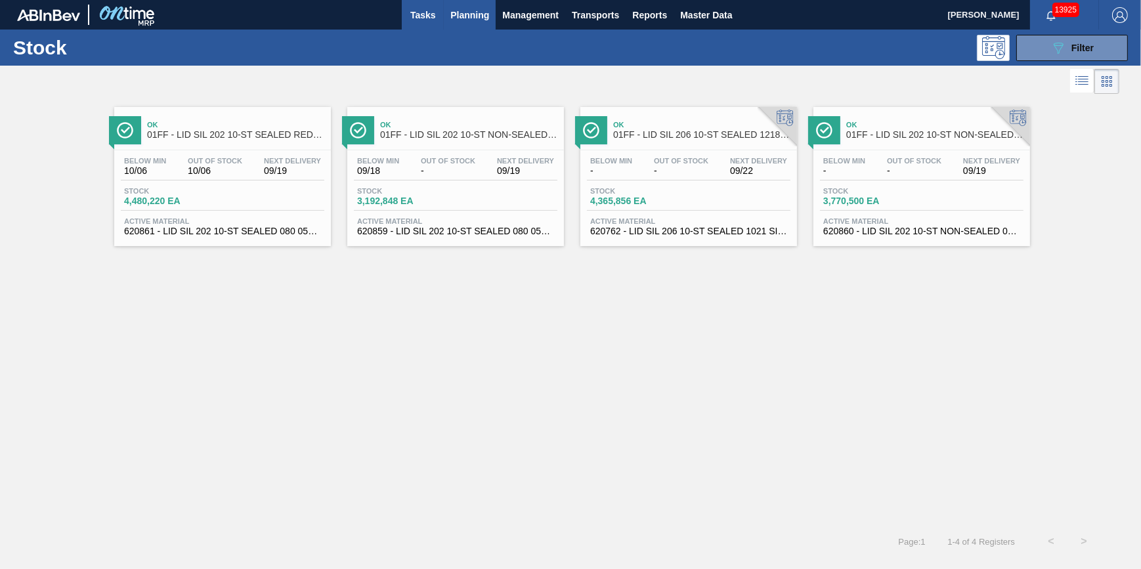
click at [421, 14] on span "Tasks" at bounding box center [423, 15] width 29 height 16
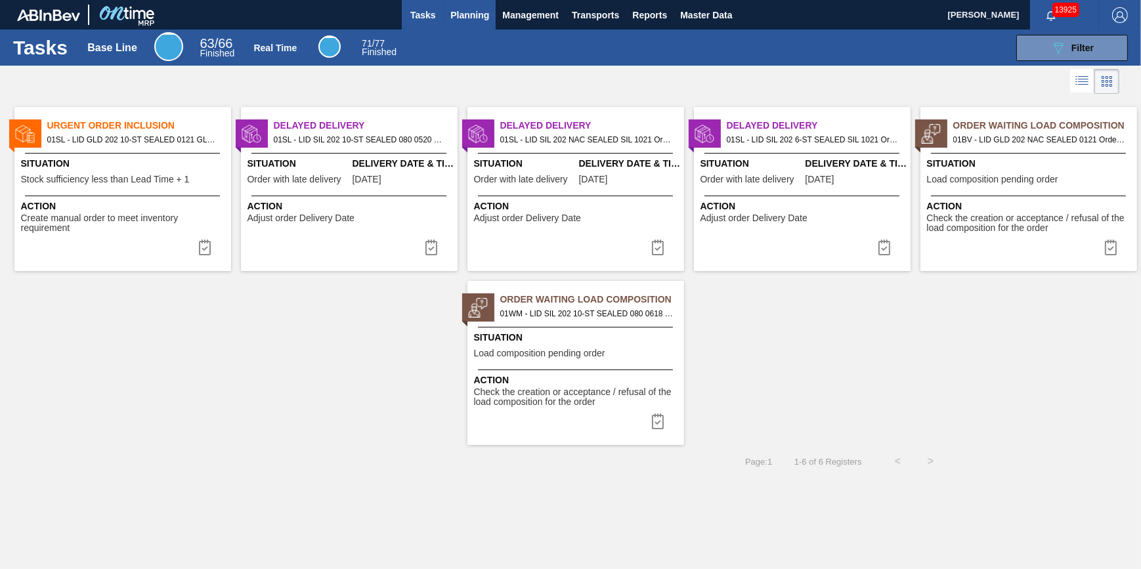
click at [469, 20] on span "Planning" at bounding box center [470, 15] width 39 height 16
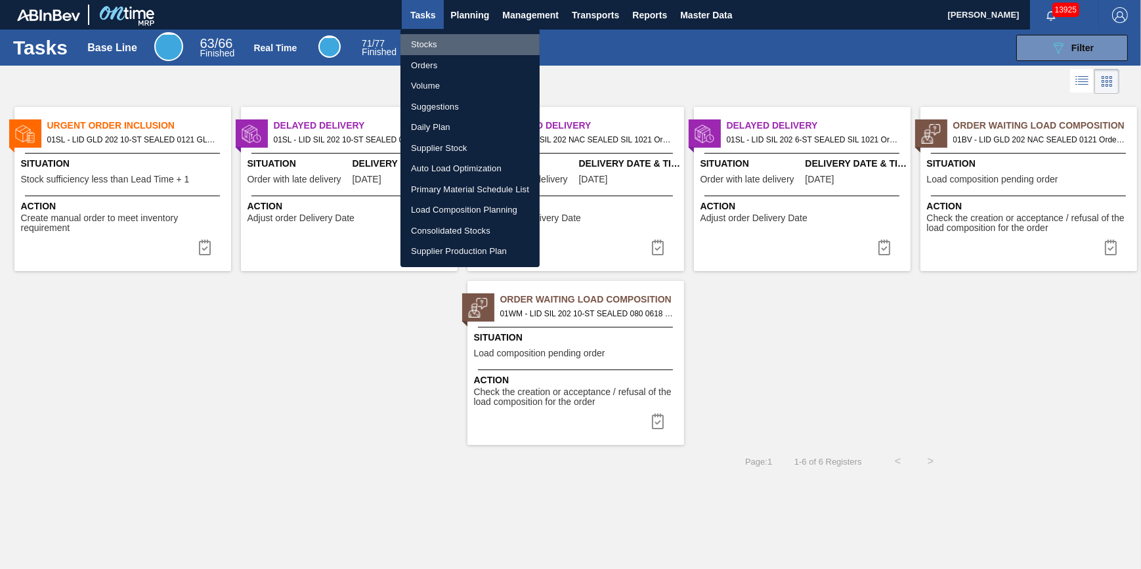
click at [462, 44] on li "Stocks" at bounding box center [470, 44] width 139 height 21
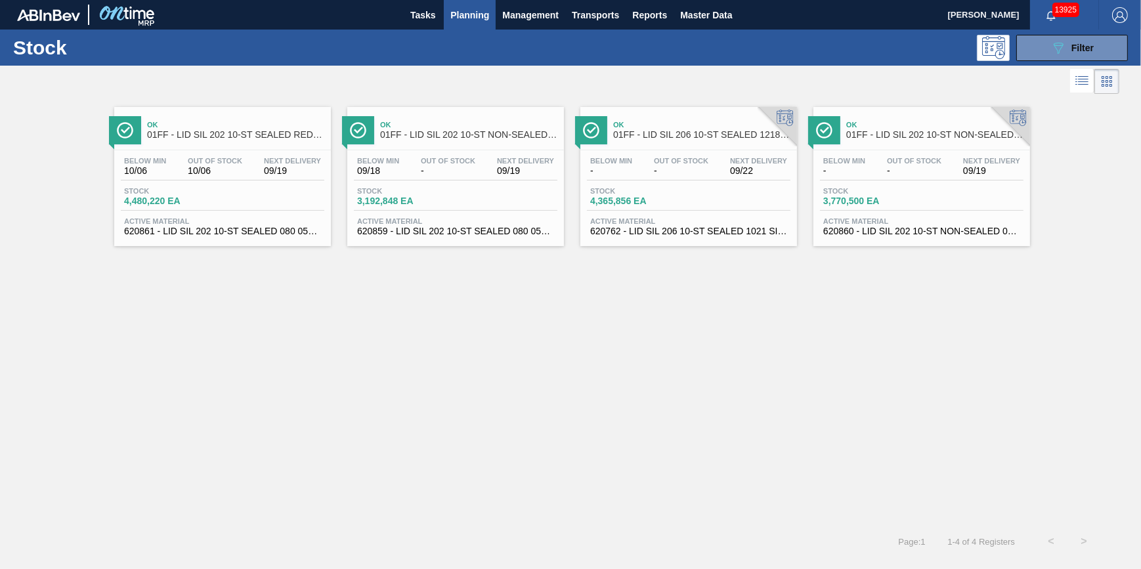
click at [473, 22] on span "Planning" at bounding box center [470, 15] width 39 height 16
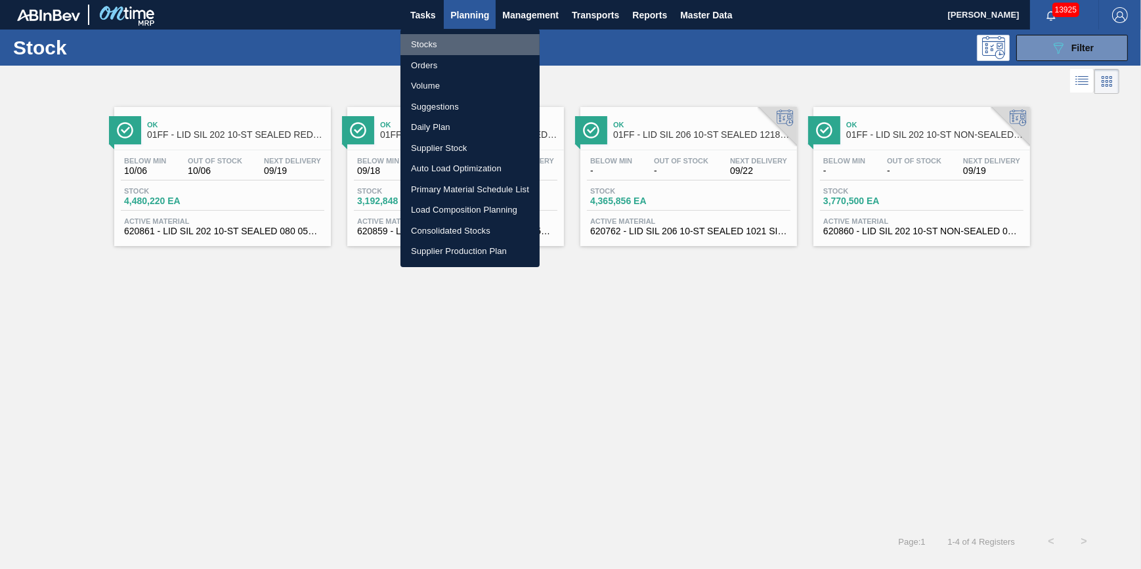
click at [468, 37] on li "Stocks" at bounding box center [470, 44] width 139 height 21
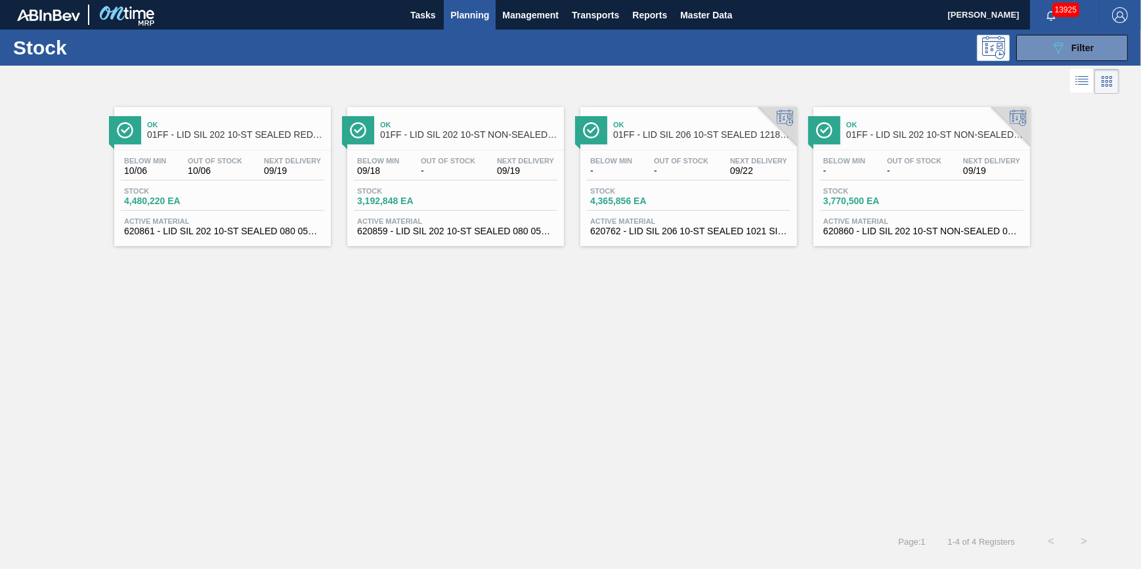
click at [468, 37] on div "089F7B8B-B2A5-4AFE-B5C0-19BA573D28AC Filter" at bounding box center [670, 48] width 929 height 26
click at [468, 17] on span "Planning" at bounding box center [470, 15] width 39 height 16
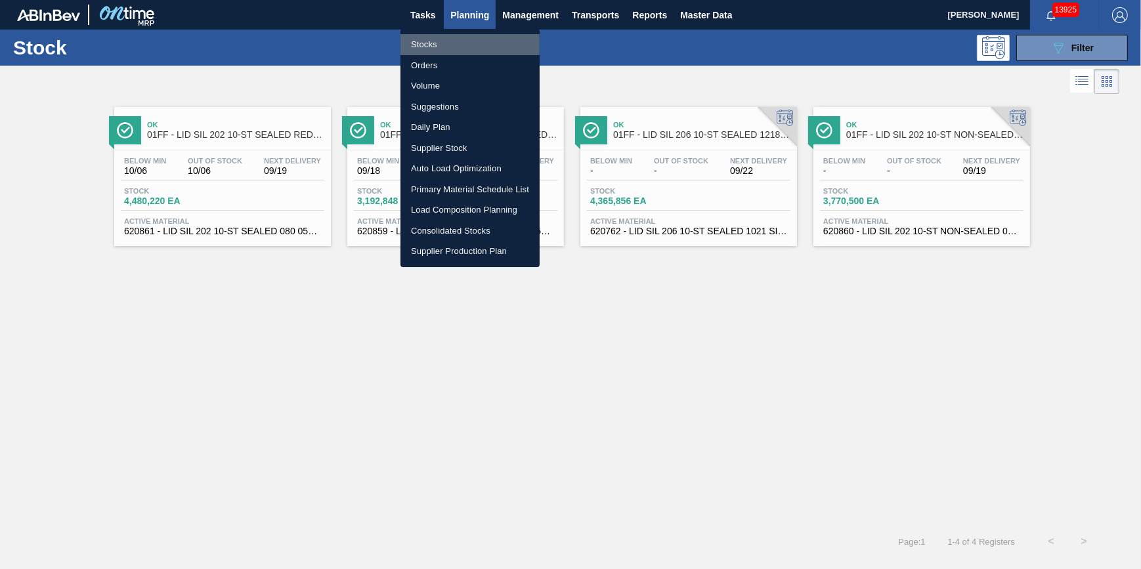
click at [466, 41] on li "Stocks" at bounding box center [470, 44] width 139 height 21
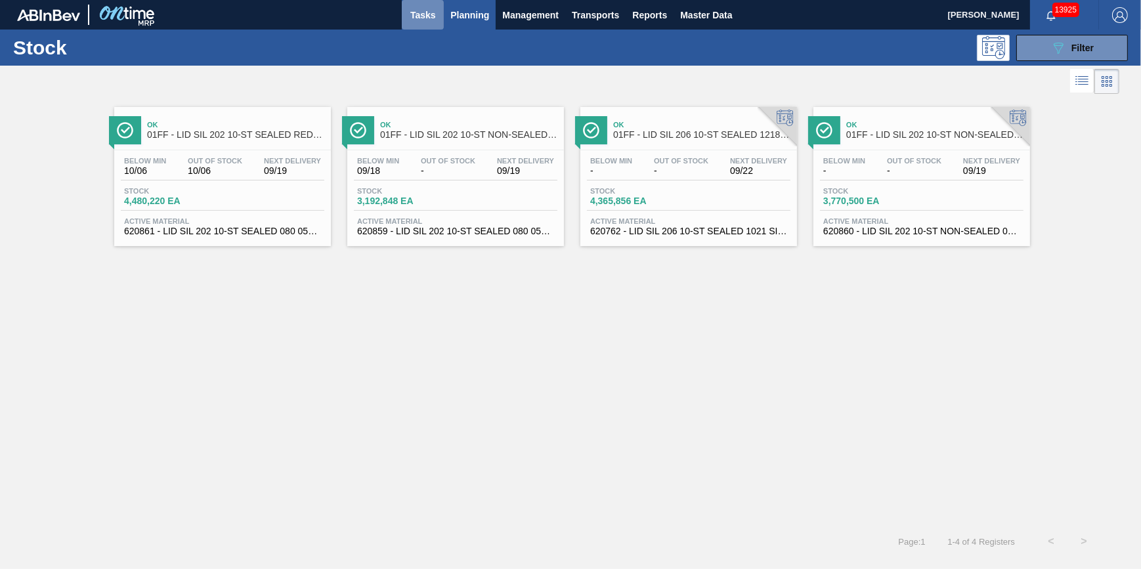
click at [434, 14] on span "Tasks" at bounding box center [423, 15] width 29 height 16
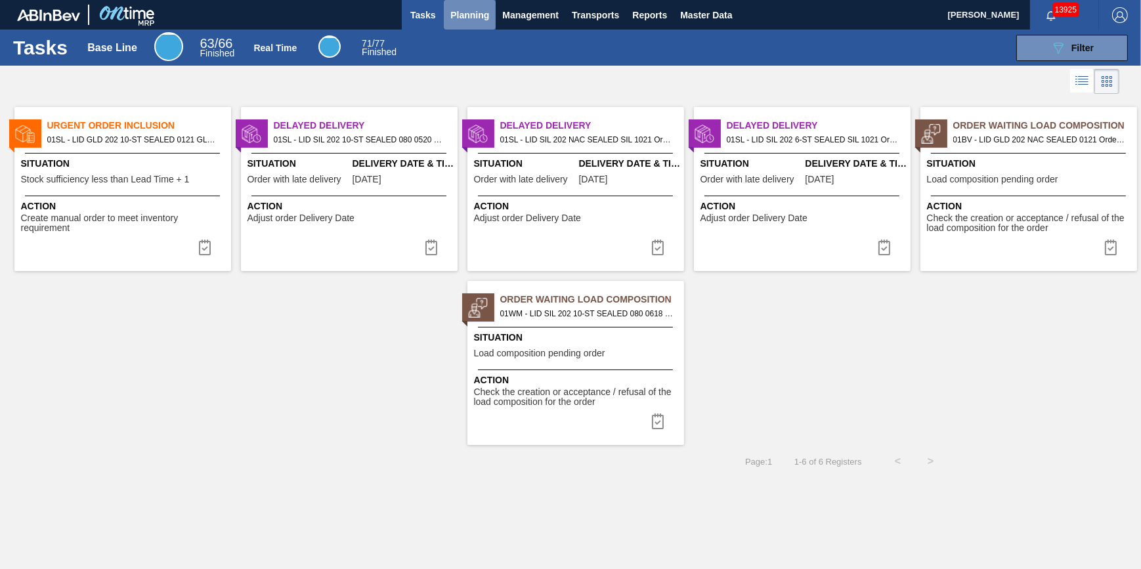
click at [481, 20] on span "Planning" at bounding box center [470, 15] width 39 height 16
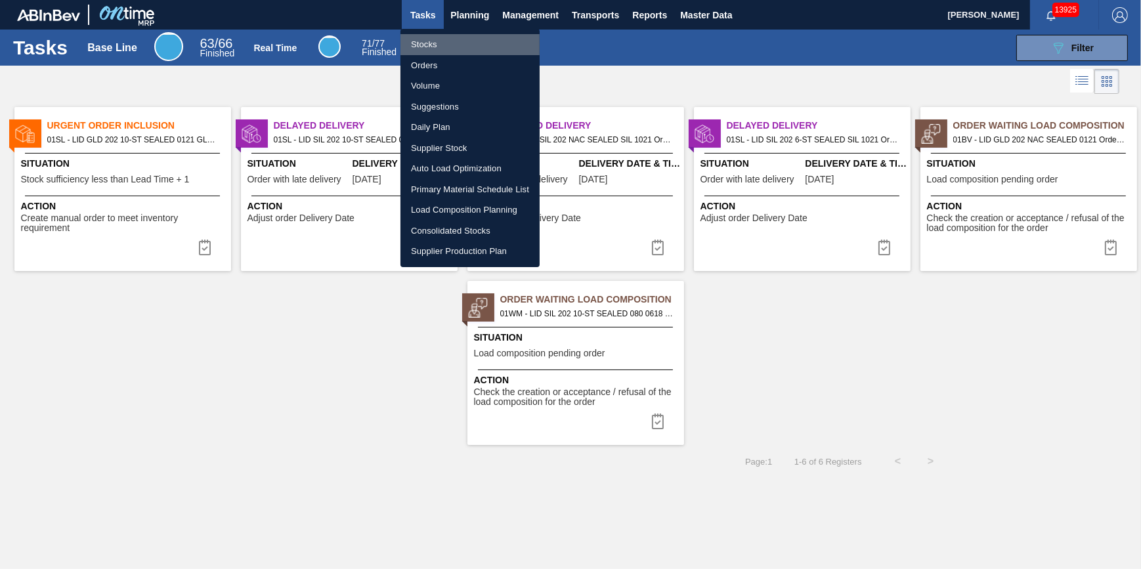
click at [482, 44] on li "Stocks" at bounding box center [470, 44] width 139 height 21
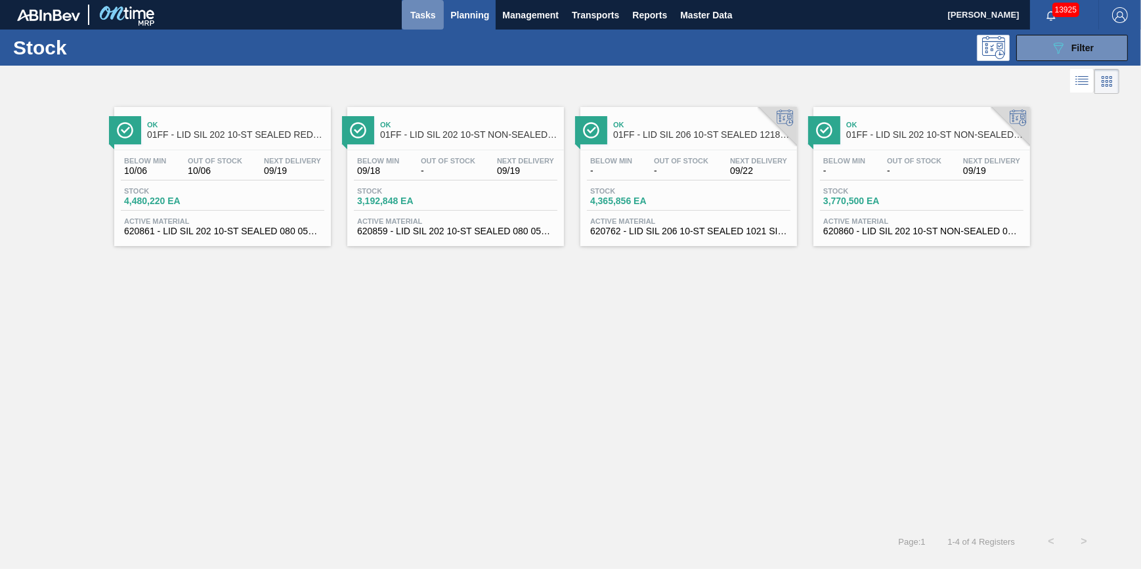
click at [433, 20] on span "Tasks" at bounding box center [423, 15] width 29 height 16
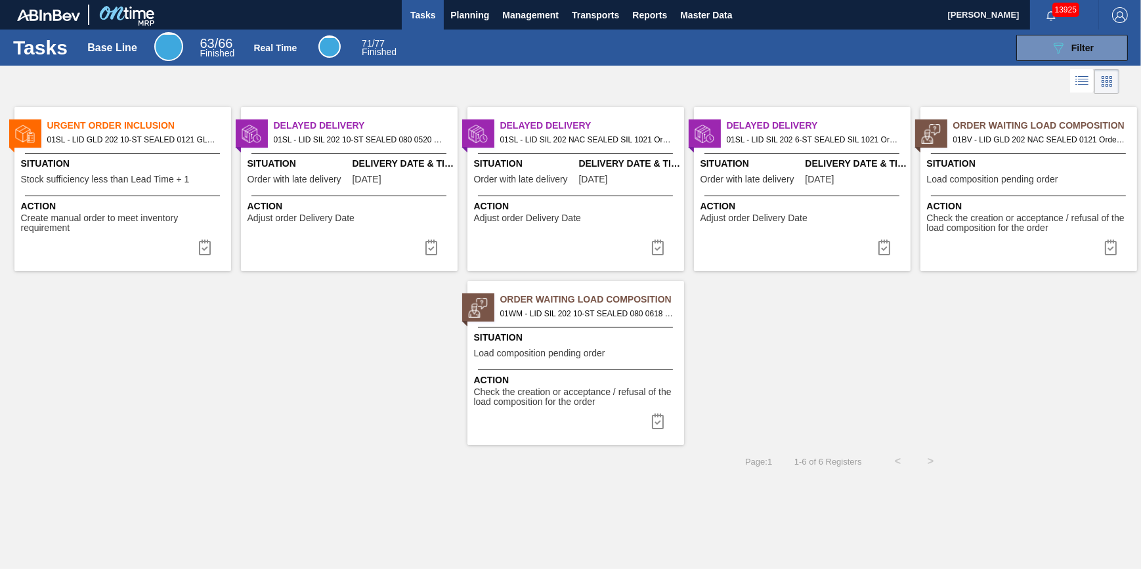
click at [1011, 190] on div "Order Waiting Load Composition 01BV - LID GLD 202 NAC SEALED 0121 Order - 77739…" at bounding box center [1029, 189] width 217 height 164
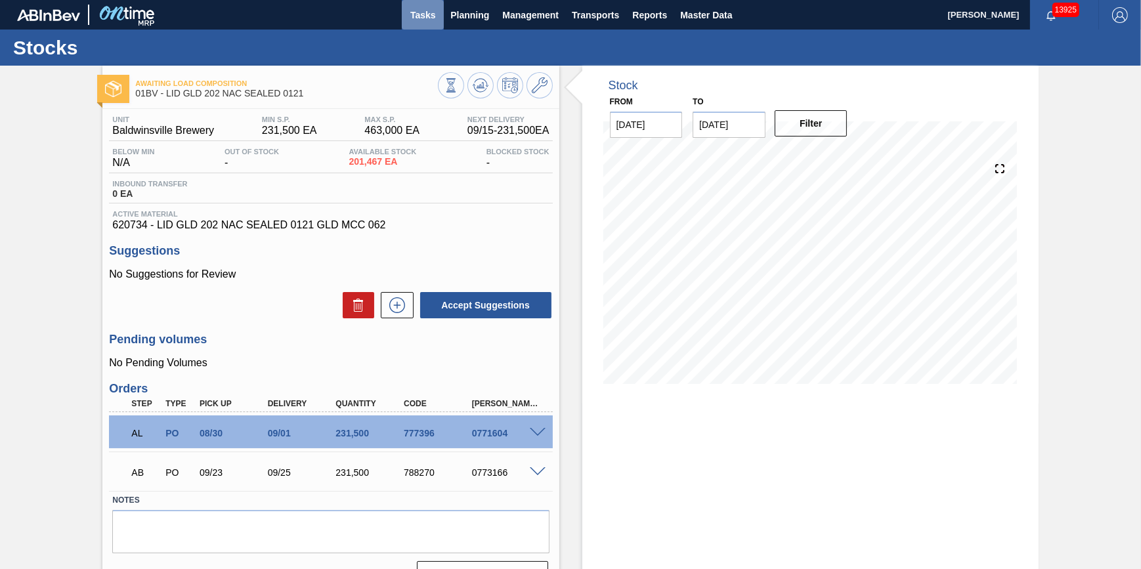
click at [427, 26] on button "Tasks" at bounding box center [423, 15] width 42 height 30
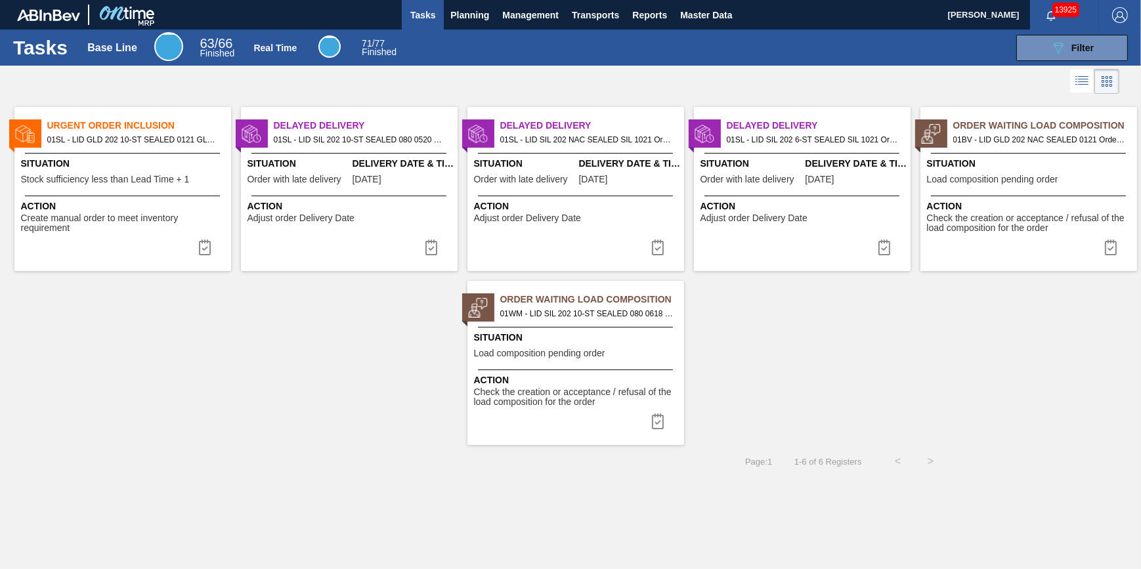
click at [560, 387] on span "Check the creation or acceptance / refusal of the load composition for the order" at bounding box center [577, 397] width 207 height 20
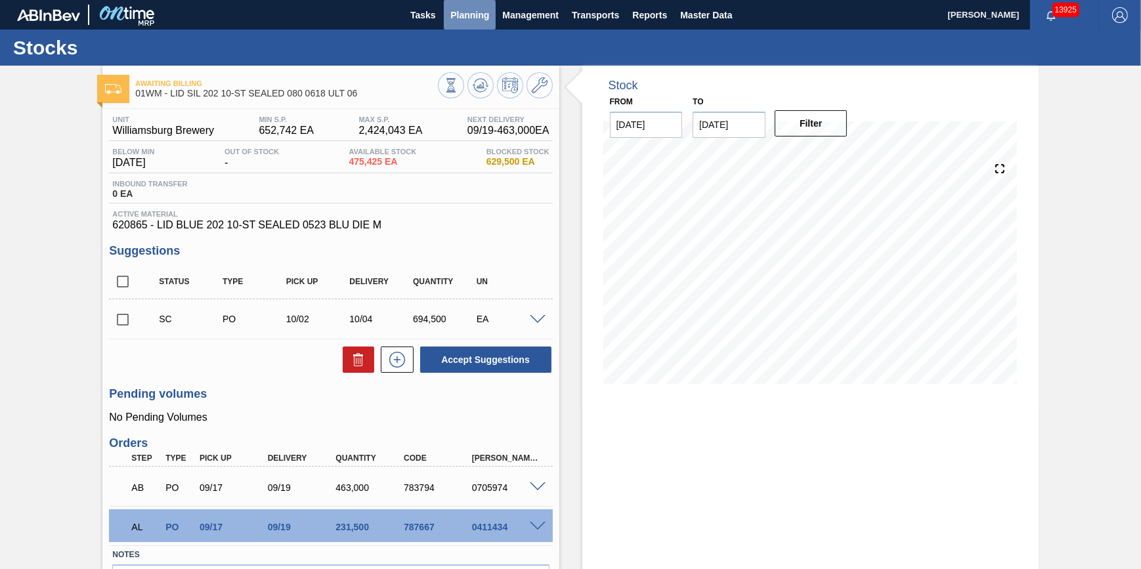
click at [466, 17] on span "Planning" at bounding box center [470, 15] width 39 height 16
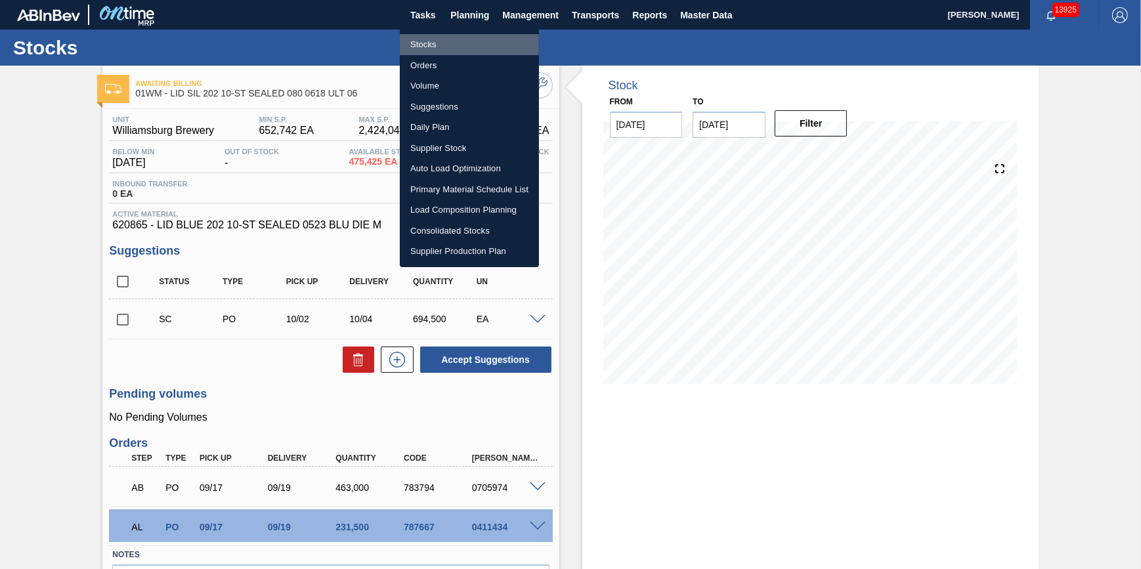
click at [461, 46] on li "Stocks" at bounding box center [469, 44] width 139 height 21
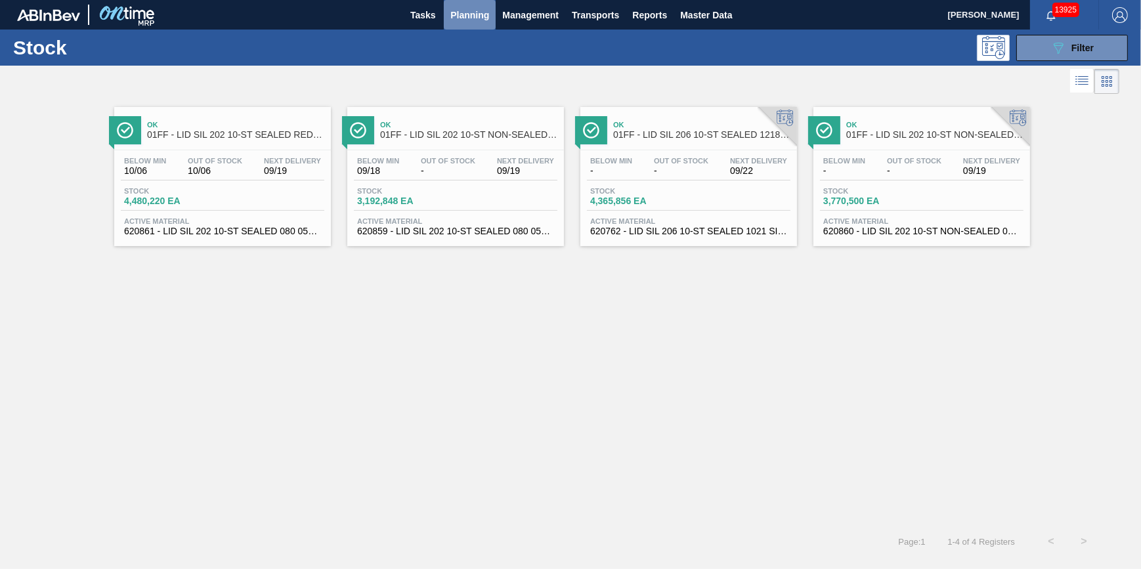
click at [479, 20] on span "Planning" at bounding box center [470, 15] width 39 height 16
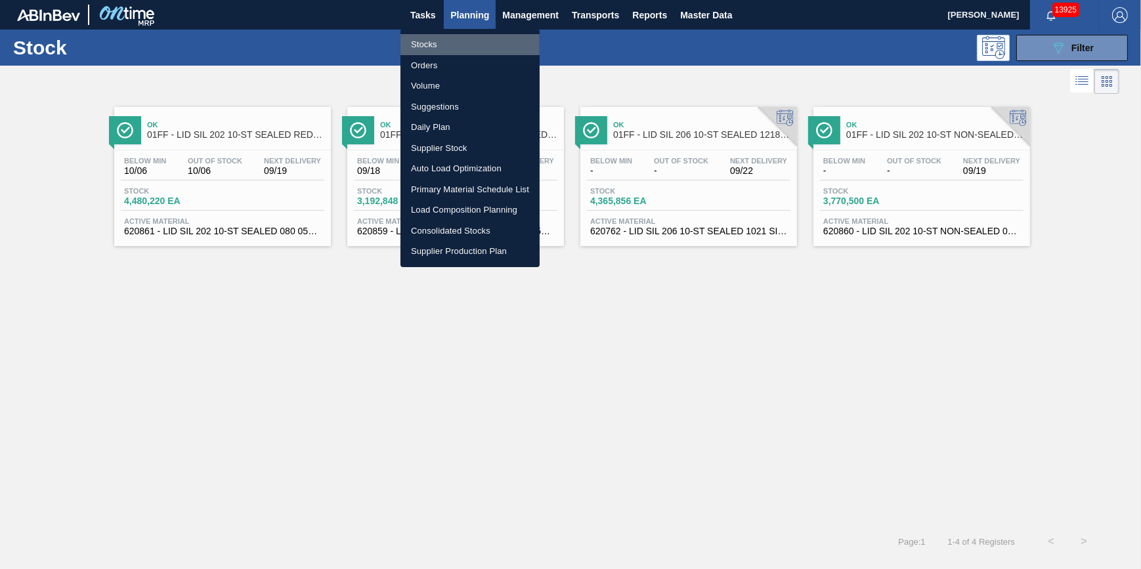
click at [472, 46] on li "Stocks" at bounding box center [470, 44] width 139 height 21
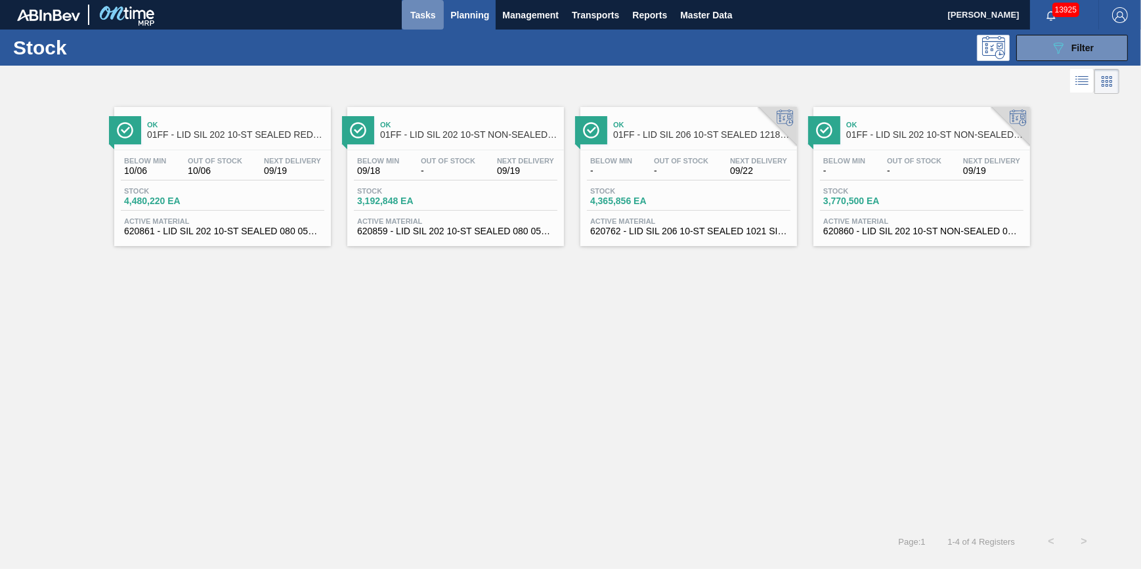
click at [433, 12] on span "Tasks" at bounding box center [423, 15] width 29 height 16
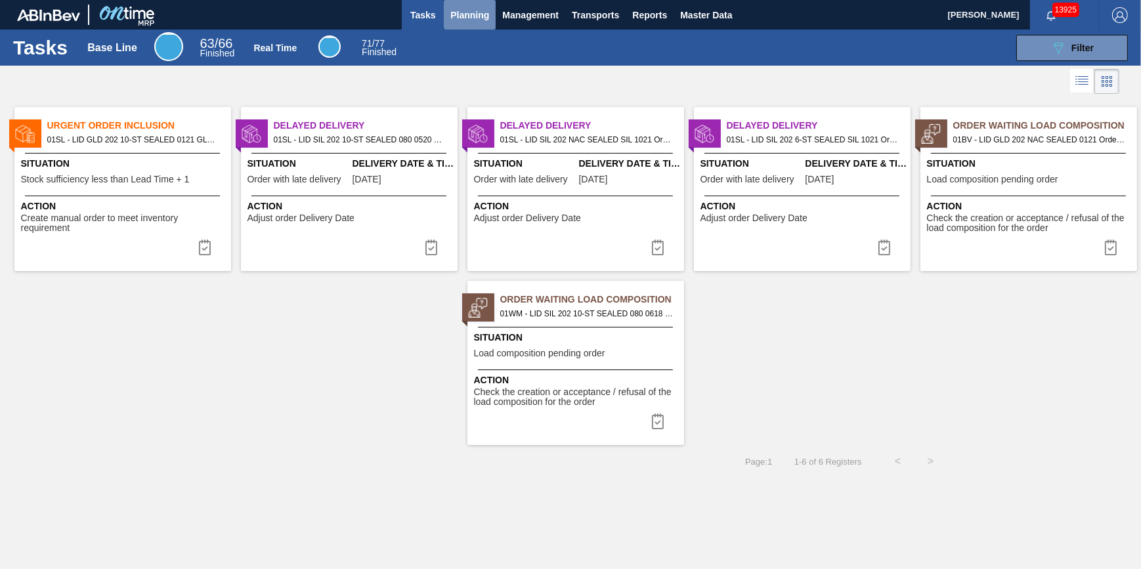
click at [458, 13] on span "Planning" at bounding box center [470, 15] width 39 height 16
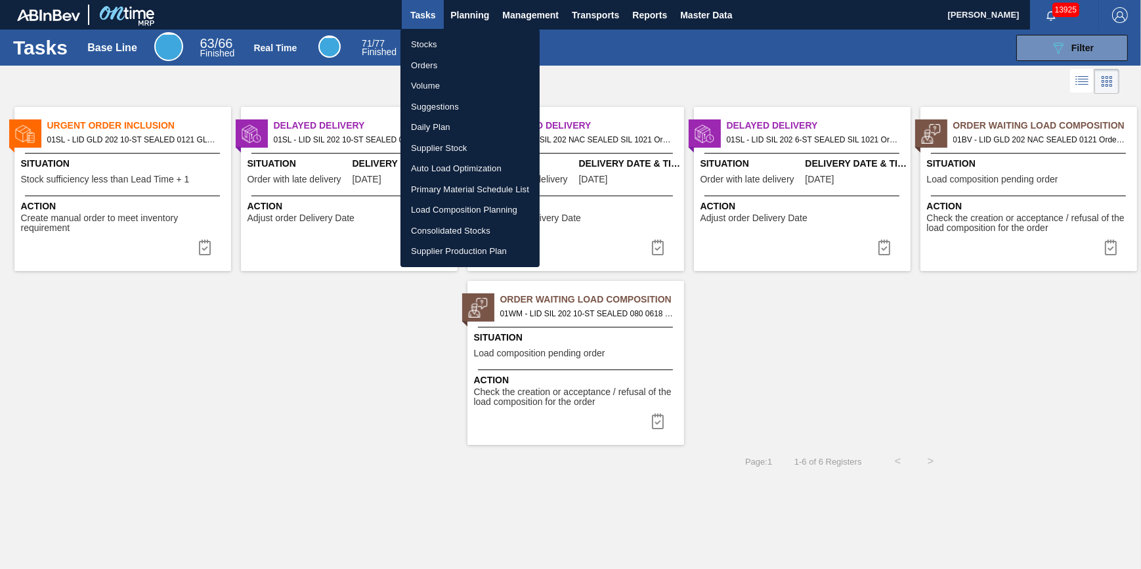
click at [440, 35] on li "Stocks" at bounding box center [470, 44] width 139 height 21
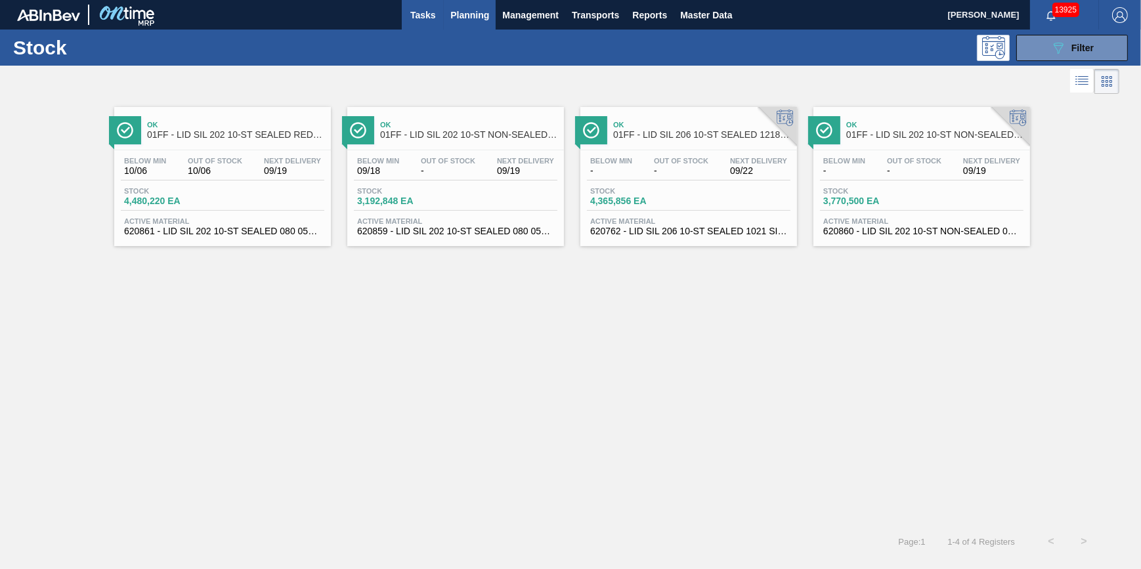
click at [418, 14] on span "Tasks" at bounding box center [423, 15] width 29 height 16
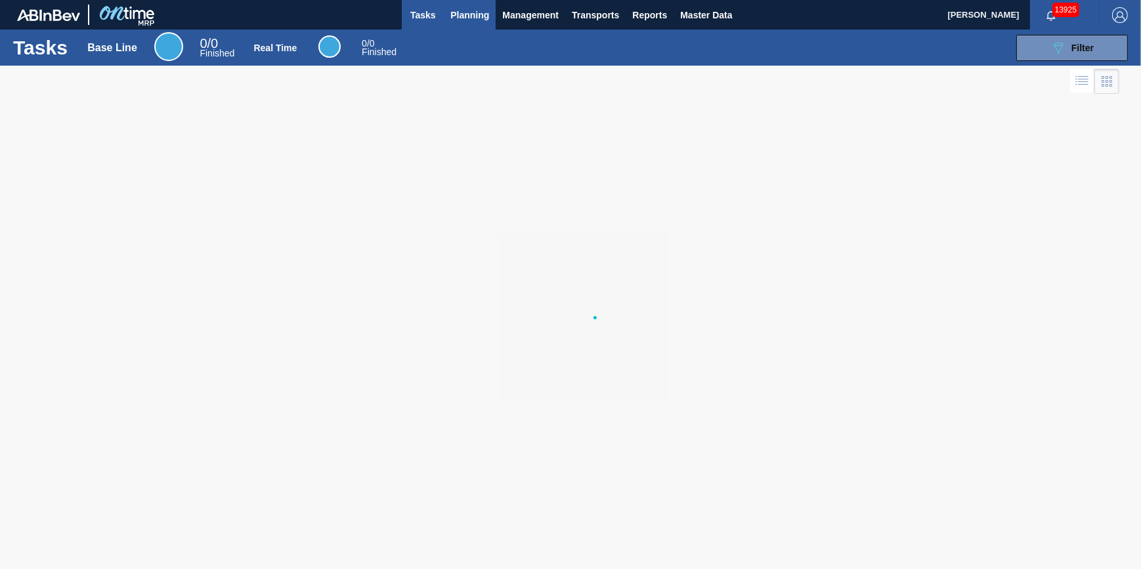
click at [453, 16] on span "Planning" at bounding box center [470, 15] width 39 height 16
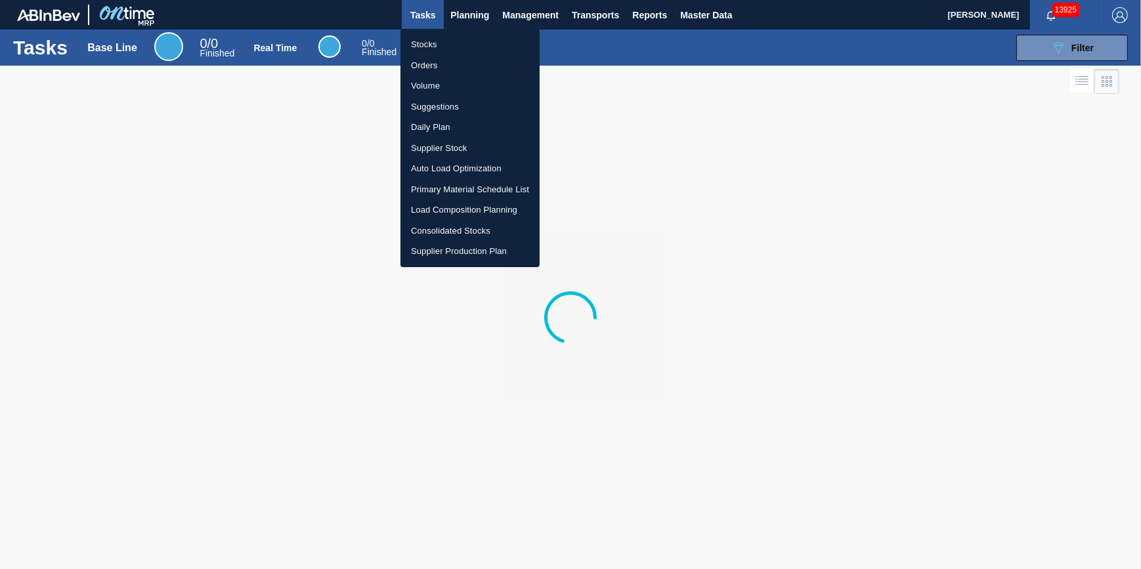
click at [437, 43] on li "Stocks" at bounding box center [470, 44] width 139 height 21
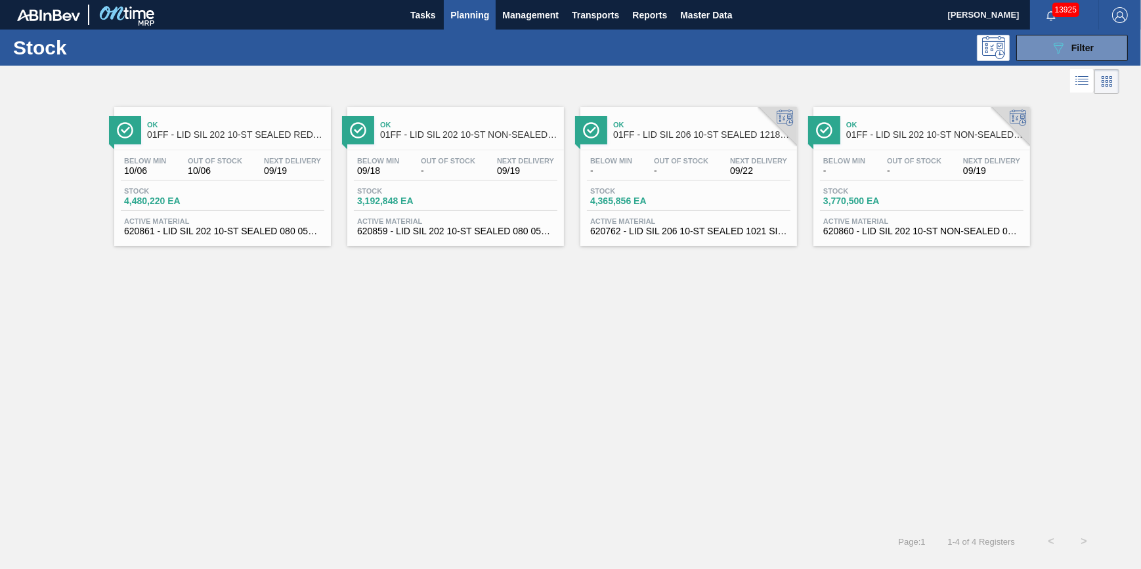
click at [485, 16] on span "Planning" at bounding box center [470, 15] width 39 height 16
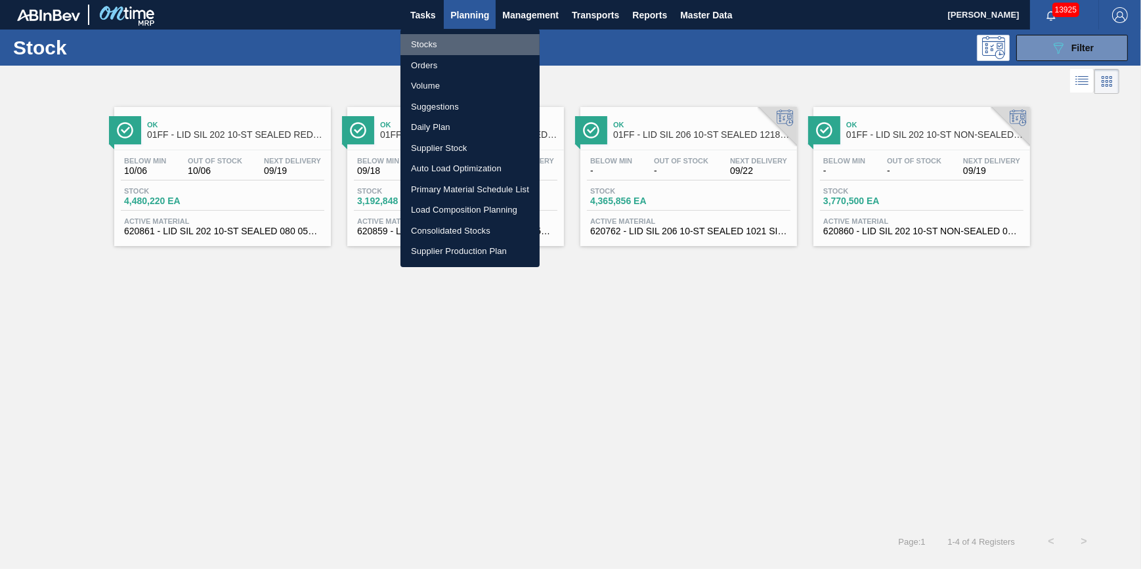
click at [479, 34] on li "Stocks" at bounding box center [470, 44] width 139 height 21
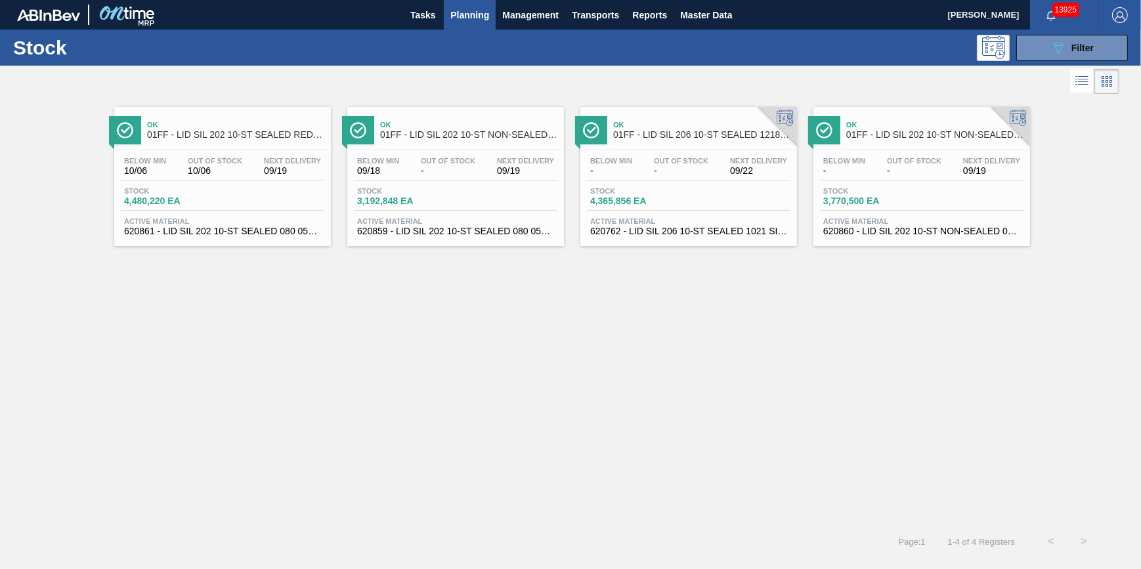
click at [451, 16] on span "Planning" at bounding box center [470, 15] width 39 height 16
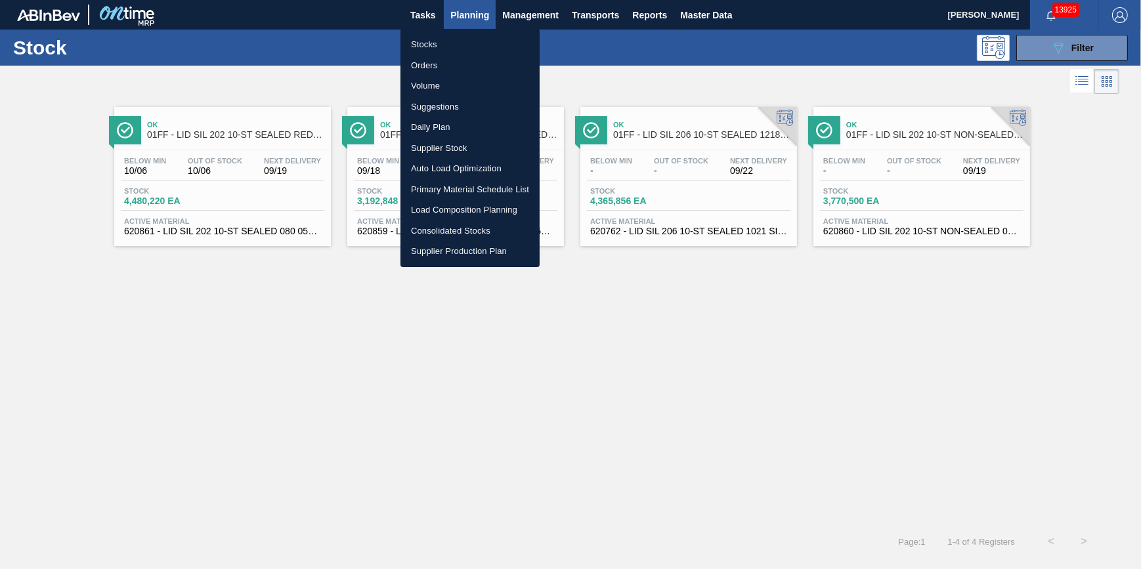
click at [452, 33] on ul "Stocks Orders Volume Suggestions Daily Plan Supplier Stock Auto Load Optimizati…" at bounding box center [470, 148] width 139 height 238
click at [450, 35] on li "Stocks" at bounding box center [470, 44] width 139 height 21
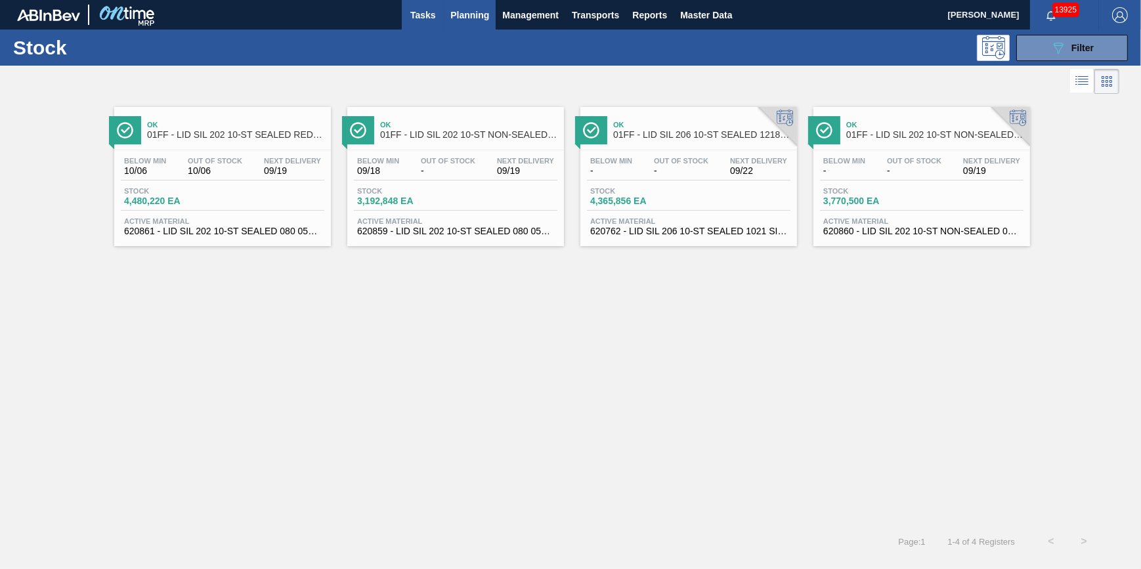
click at [426, 20] on span "Tasks" at bounding box center [423, 15] width 29 height 16
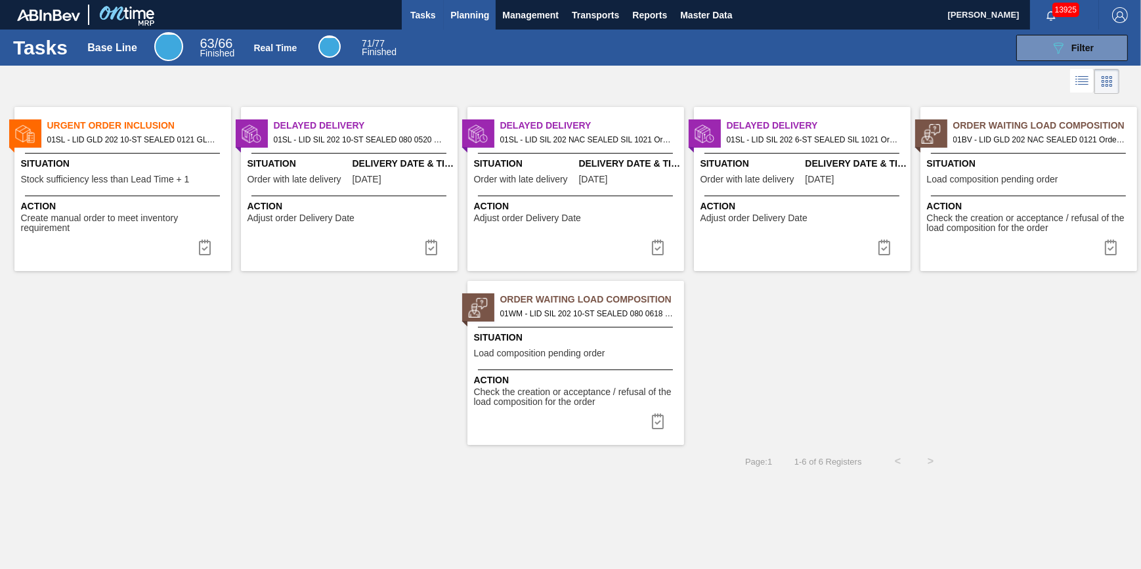
click at [476, 17] on span "Planning" at bounding box center [470, 15] width 39 height 16
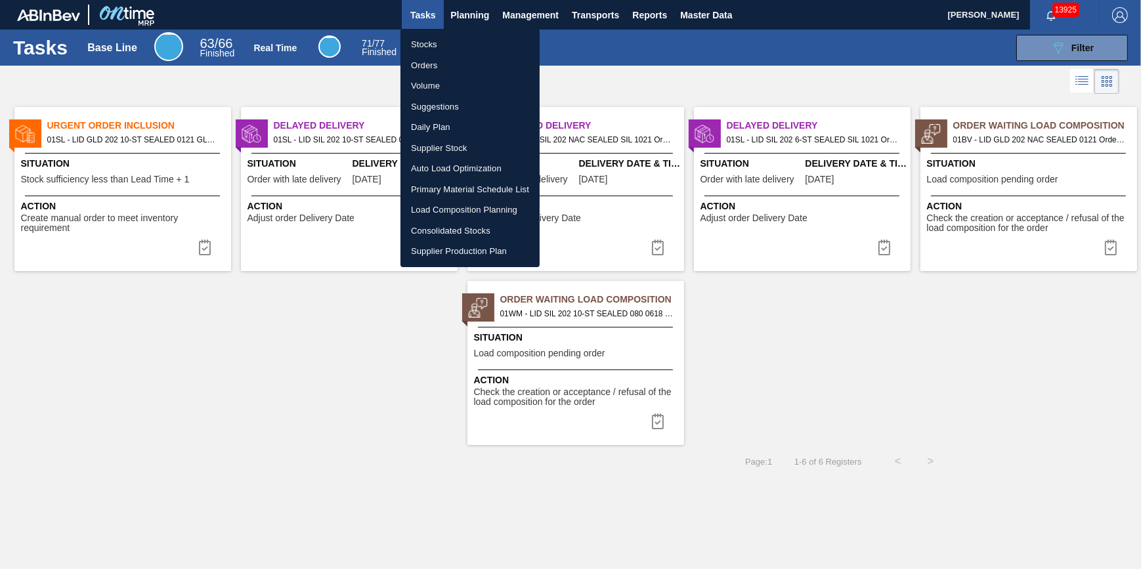
click at [455, 42] on li "Stocks" at bounding box center [470, 44] width 139 height 21
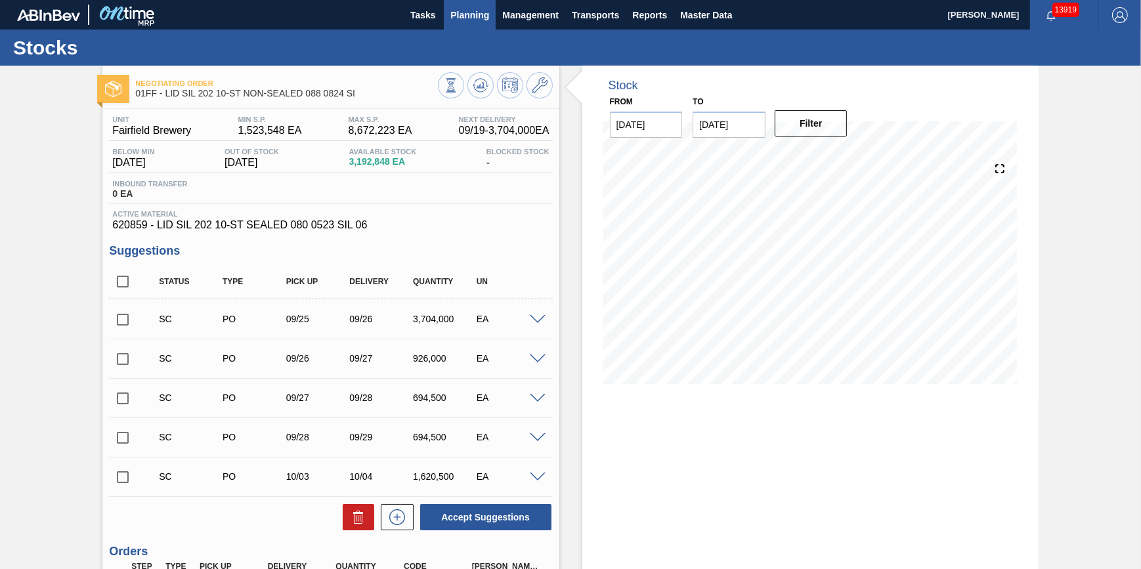
click at [466, 20] on span "Planning" at bounding box center [470, 15] width 39 height 16
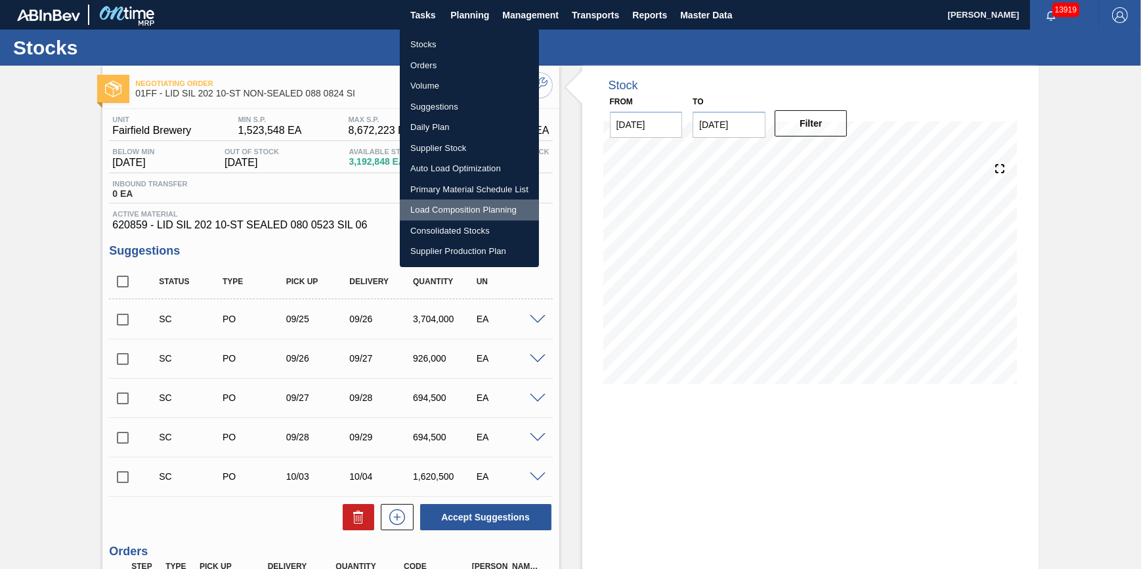
click at [464, 204] on li "Load Composition Planning" at bounding box center [469, 210] width 139 height 21
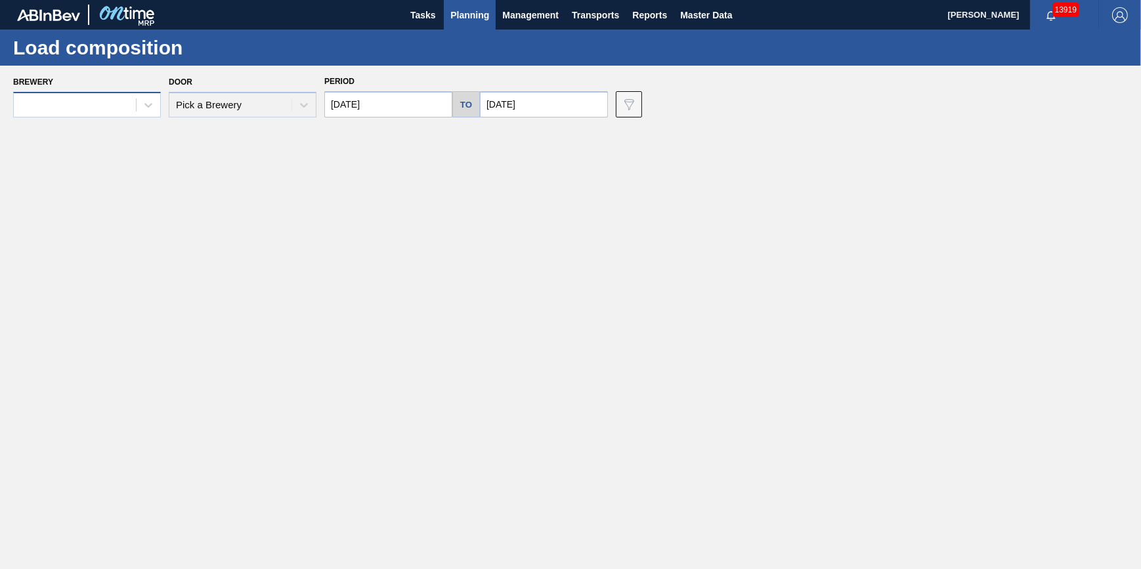
click at [130, 102] on div at bounding box center [75, 105] width 122 height 19
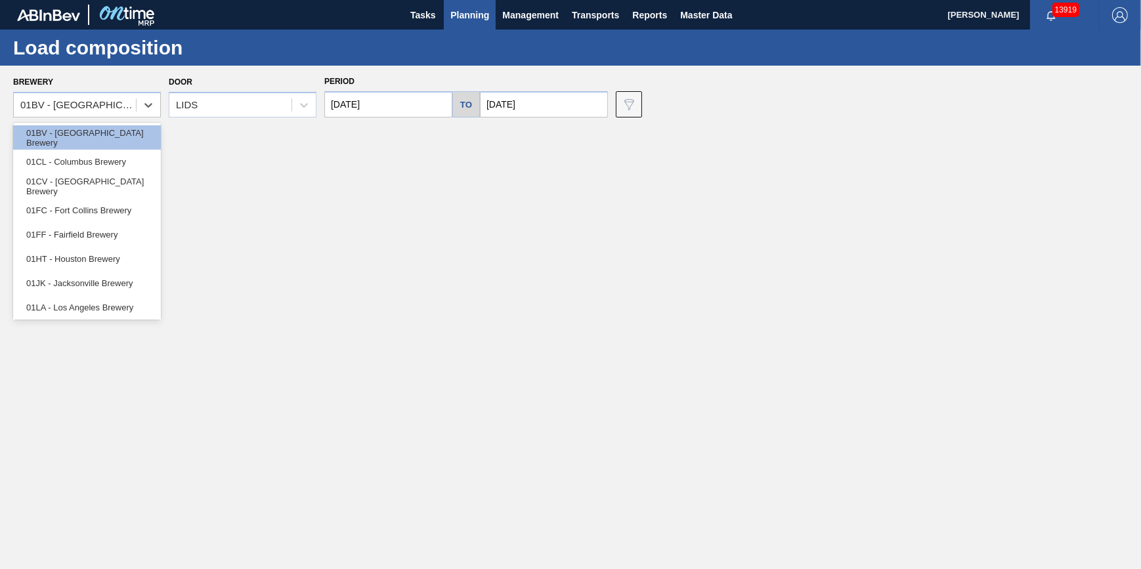
click at [111, 238] on div "01FF - Fairfield Brewery" at bounding box center [87, 235] width 148 height 24
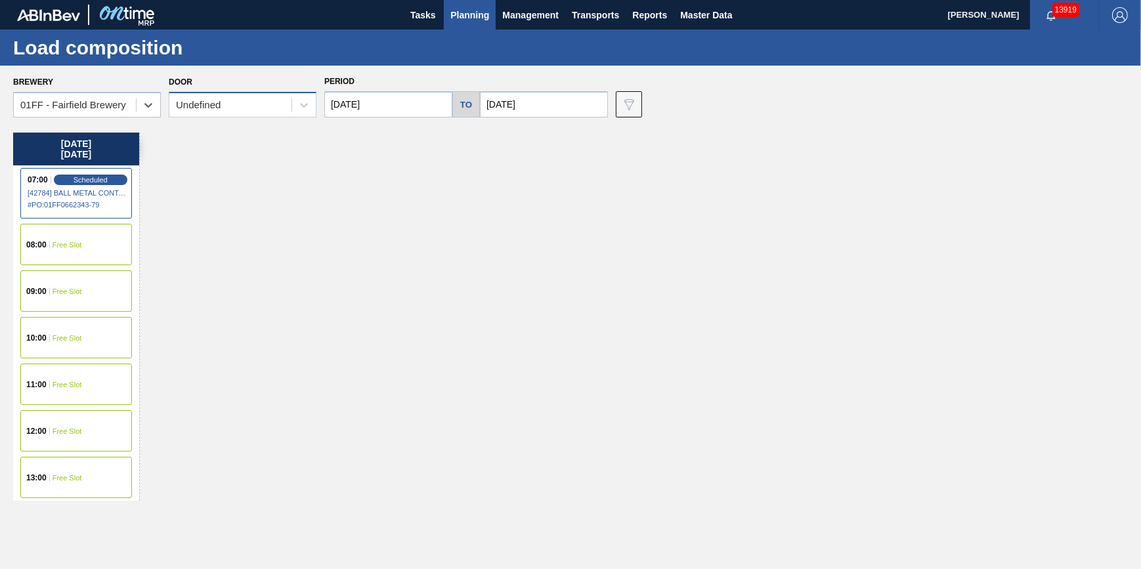
click at [236, 103] on div "Undefined" at bounding box center [230, 105] width 122 height 19
click at [453, 177] on div "Monday 09/29/2025 07:00 Scheduled [42784] BALL METAL CONTAINER GROUP - 00083426…" at bounding box center [574, 348] width 1122 height 430
drag, startPoint x: 548, startPoint y: 101, endPoint x: 544, endPoint y: 114, distance: 13.5
click at [548, 102] on input "09/29/2025" at bounding box center [544, 104] width 128 height 26
click at [347, 90] on div "Period 09/29/2025 to 09/29/2025" at bounding box center [466, 94] width 284 height 45
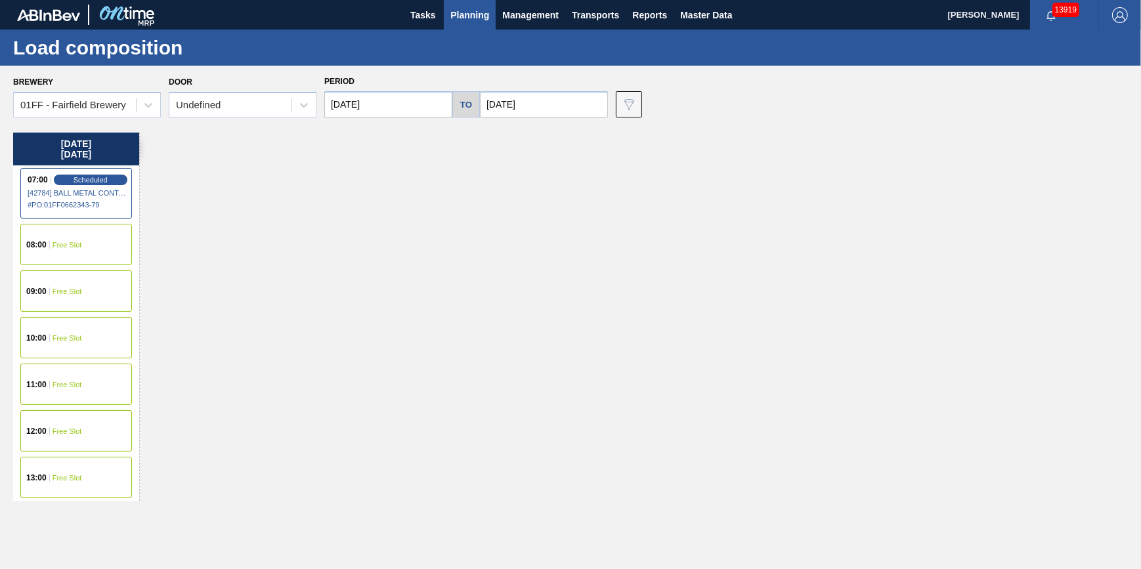
click at [378, 102] on input "[DATE]" at bounding box center [388, 104] width 128 height 26
click at [361, 229] on div "15" at bounding box center [362, 220] width 18 height 18
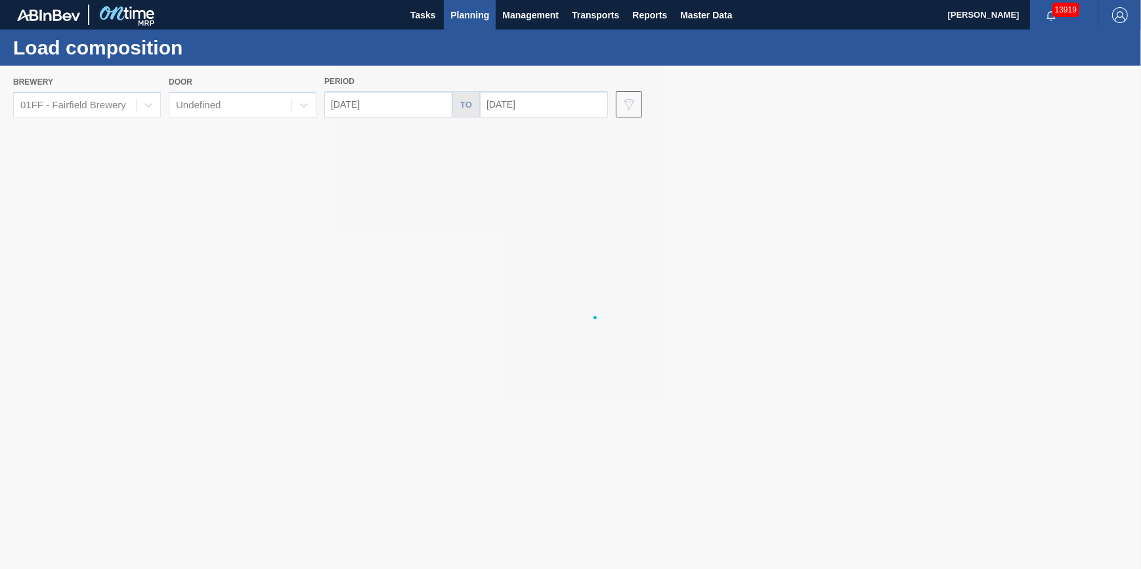
type input "[DATE]"
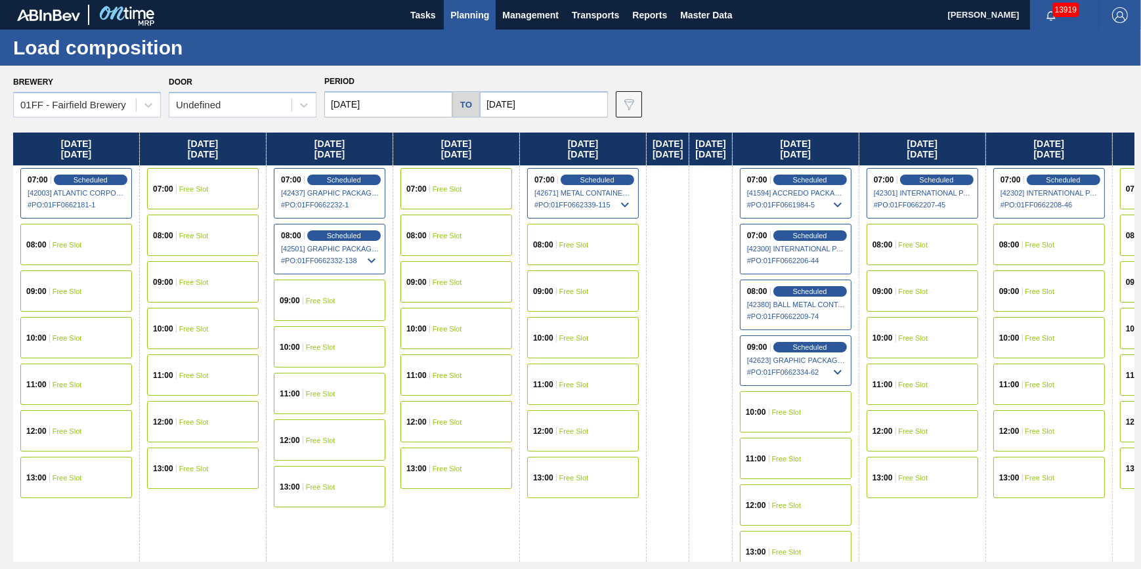
scroll to position [0, 506]
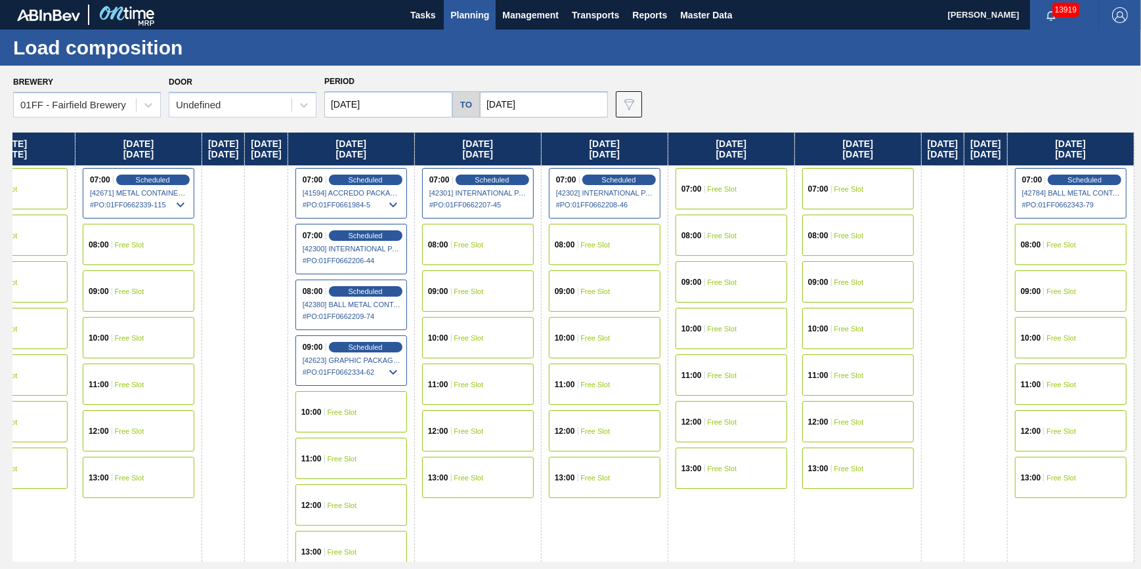
drag, startPoint x: 657, startPoint y: 247, endPoint x: -45, endPoint y: 320, distance: 705.9
click at [0, 0] on html "Tasks Planning Management Transports Reports Master Data Jack Schuld 13919 Mark…" at bounding box center [570, 0] width 1141 height 0
click at [588, 247] on div "08:00 Free Slot" at bounding box center [605, 244] width 112 height 41
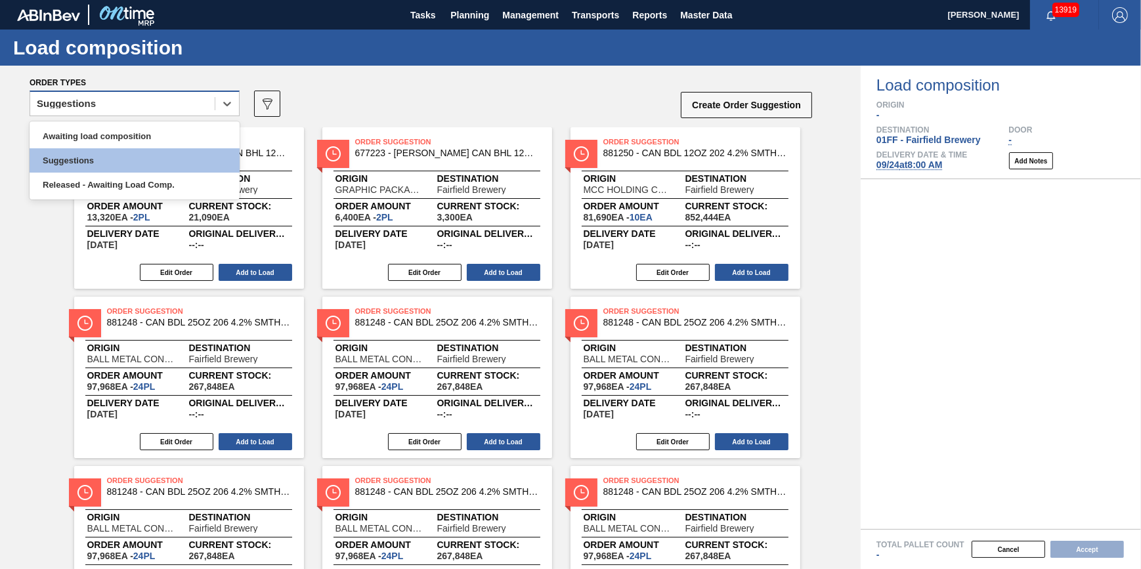
click at [93, 100] on div "Suggestions" at bounding box center [66, 103] width 59 height 9
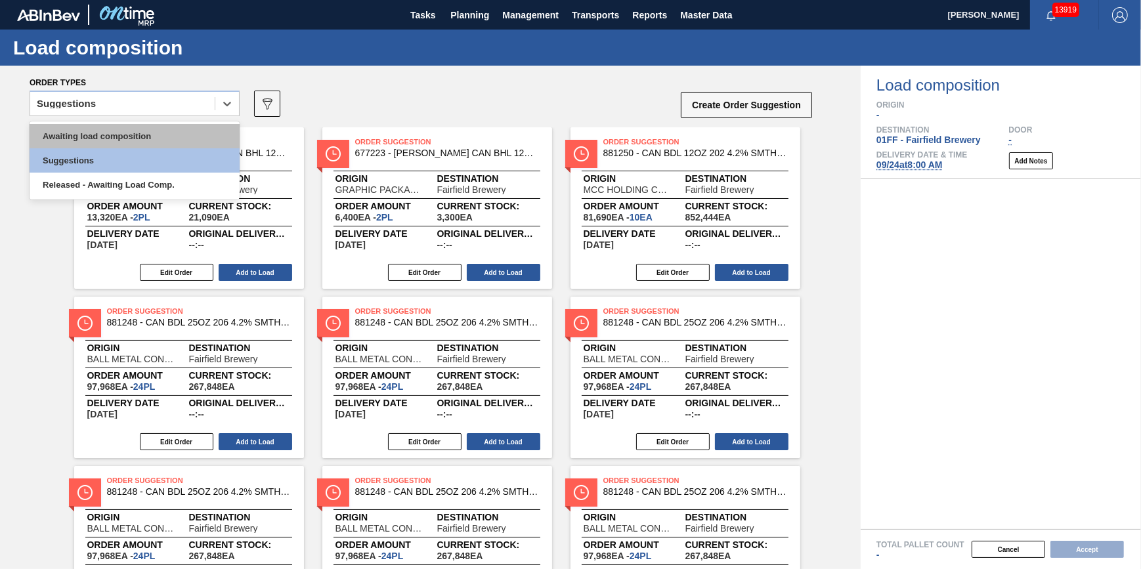
click at [114, 142] on div "Awaiting load composition" at bounding box center [135, 136] width 210 height 24
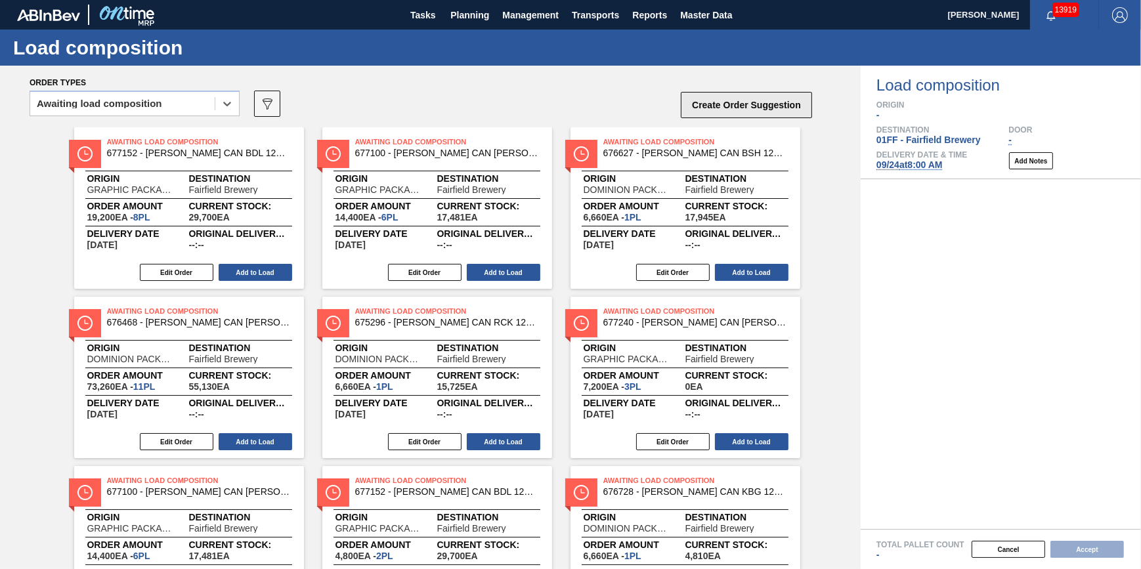
click at [701, 97] on button "Create Order Suggestion" at bounding box center [746, 105] width 131 height 26
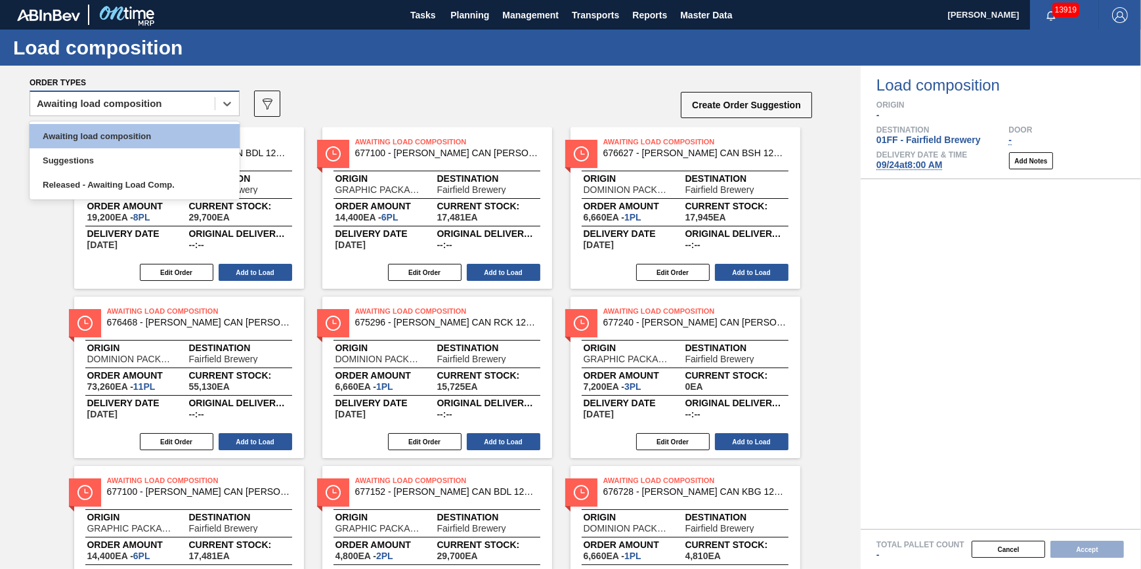
click at [149, 108] on div "Awaiting load composition" at bounding box center [99, 103] width 125 height 9
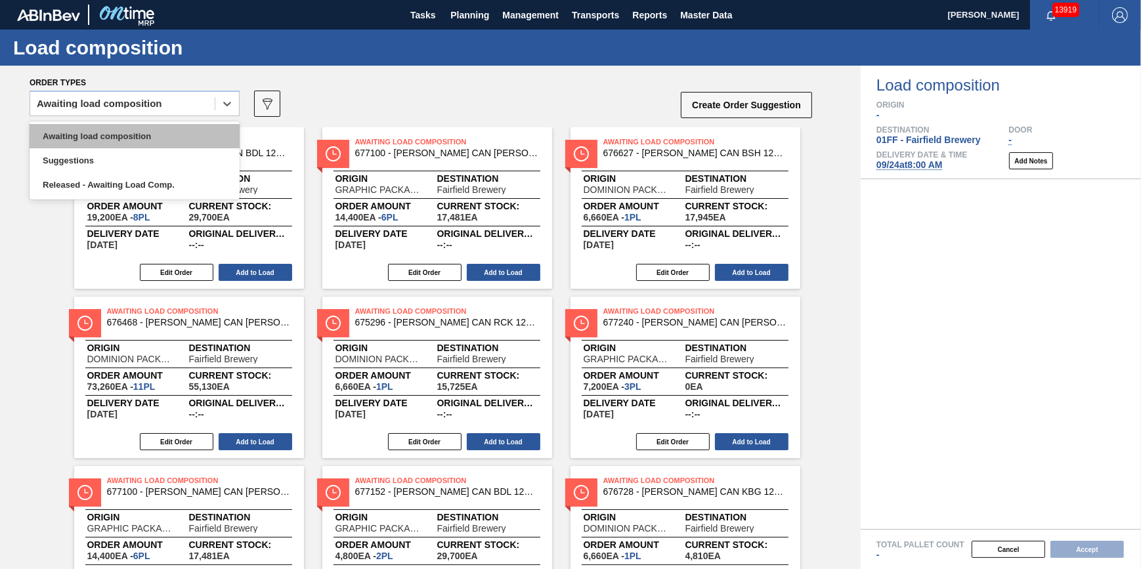
click at [144, 137] on div "Awaiting load composition" at bounding box center [135, 136] width 210 height 24
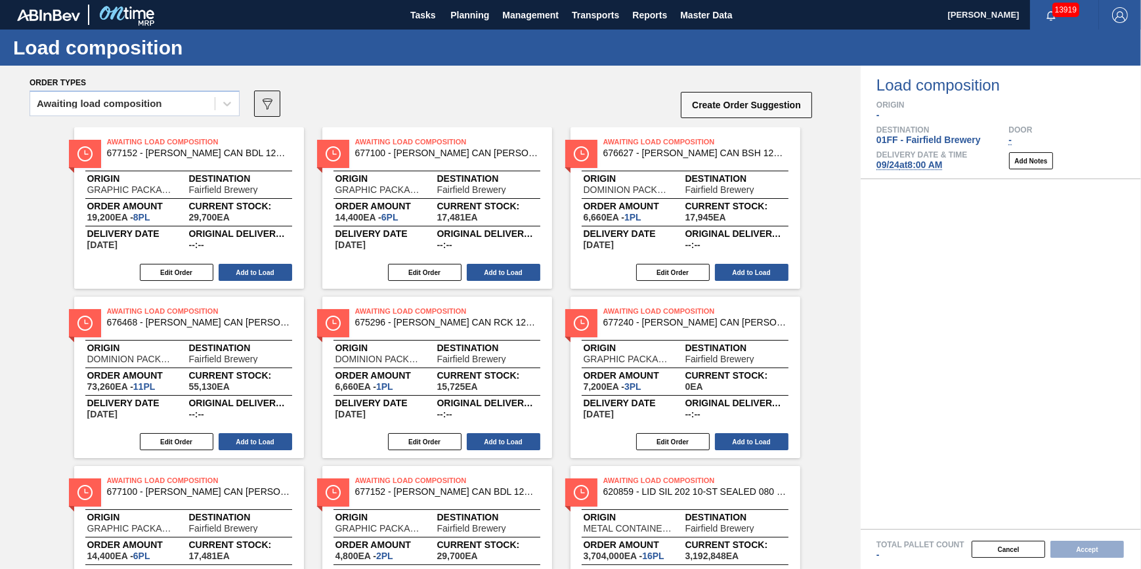
click at [271, 103] on icon at bounding box center [268, 104] width 10 height 11
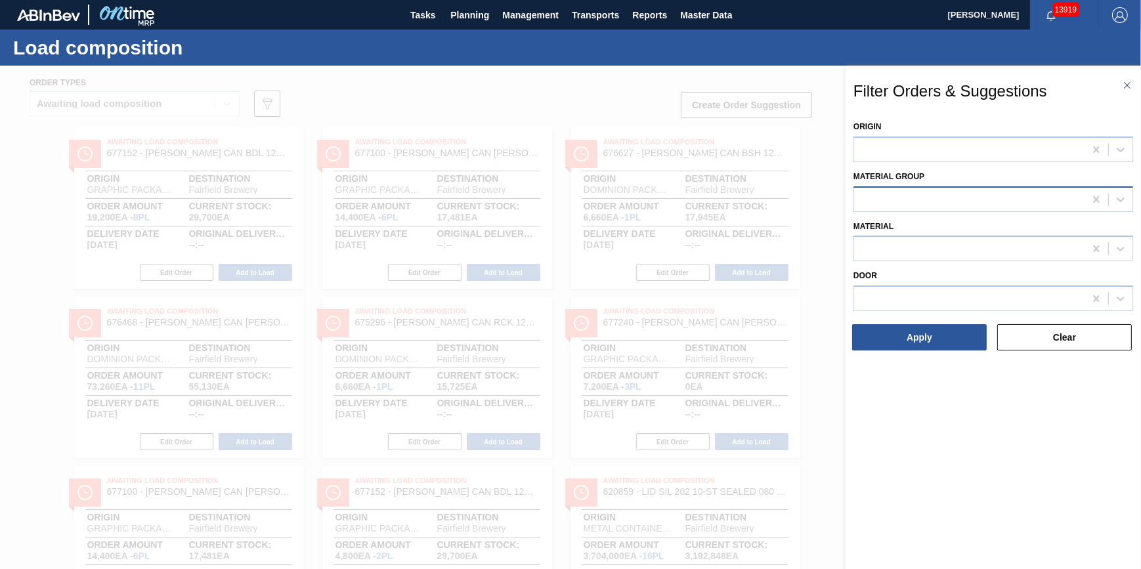
click at [948, 194] on div at bounding box center [969, 199] width 231 height 19
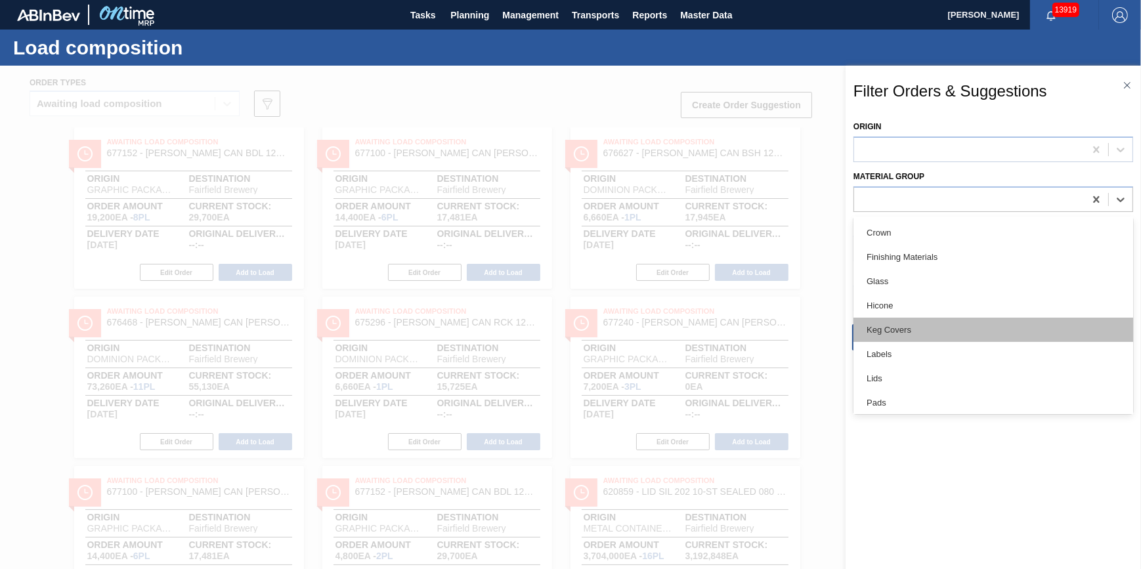
scroll to position [179, 0]
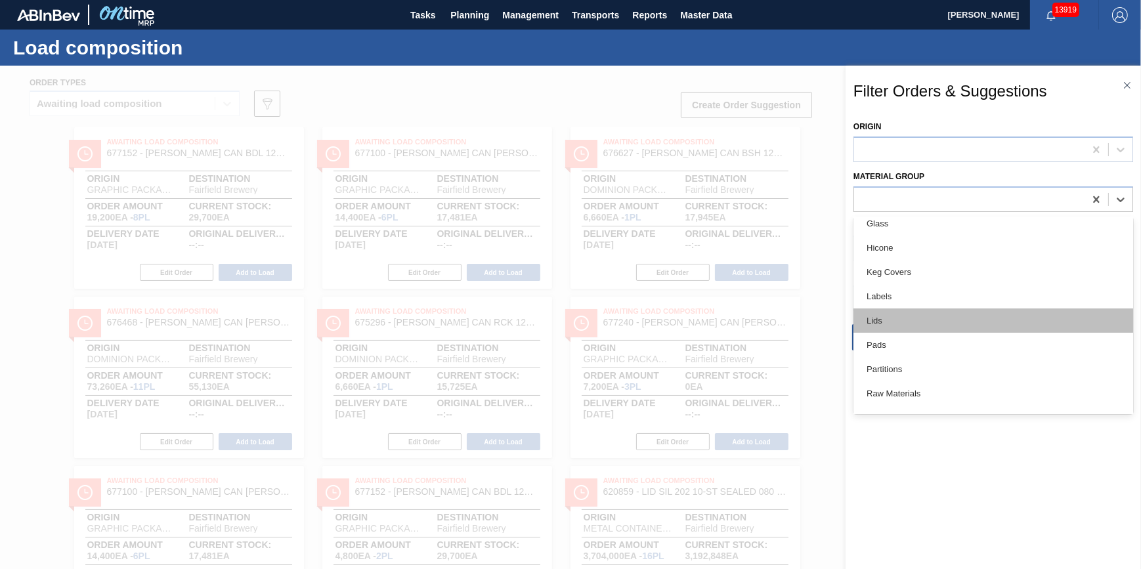
click at [939, 317] on div "Lids" at bounding box center [994, 321] width 280 height 24
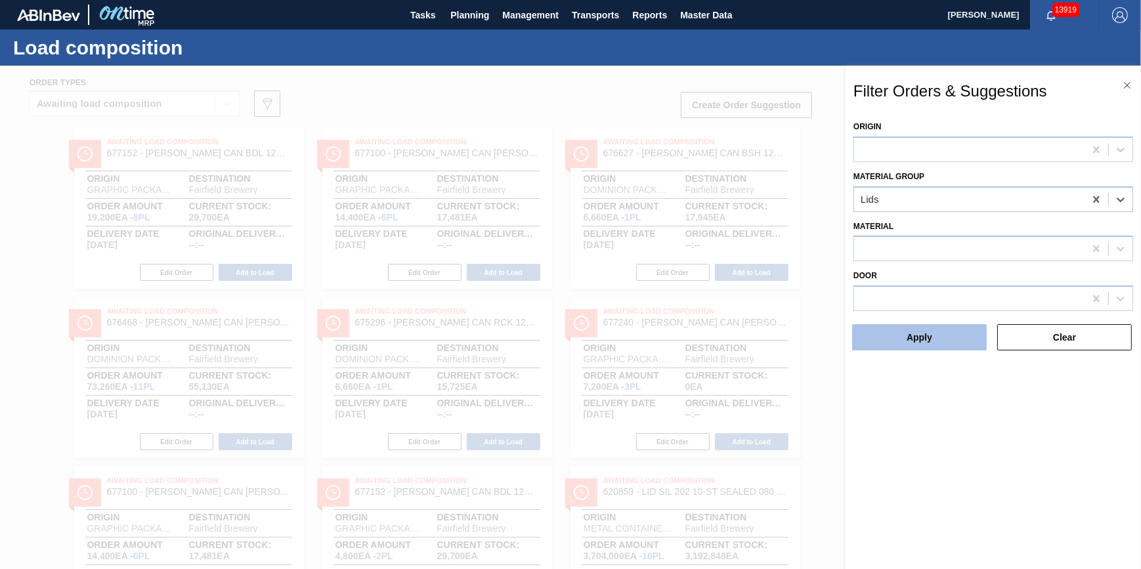
click at [933, 335] on button "Apply" at bounding box center [919, 337] width 135 height 26
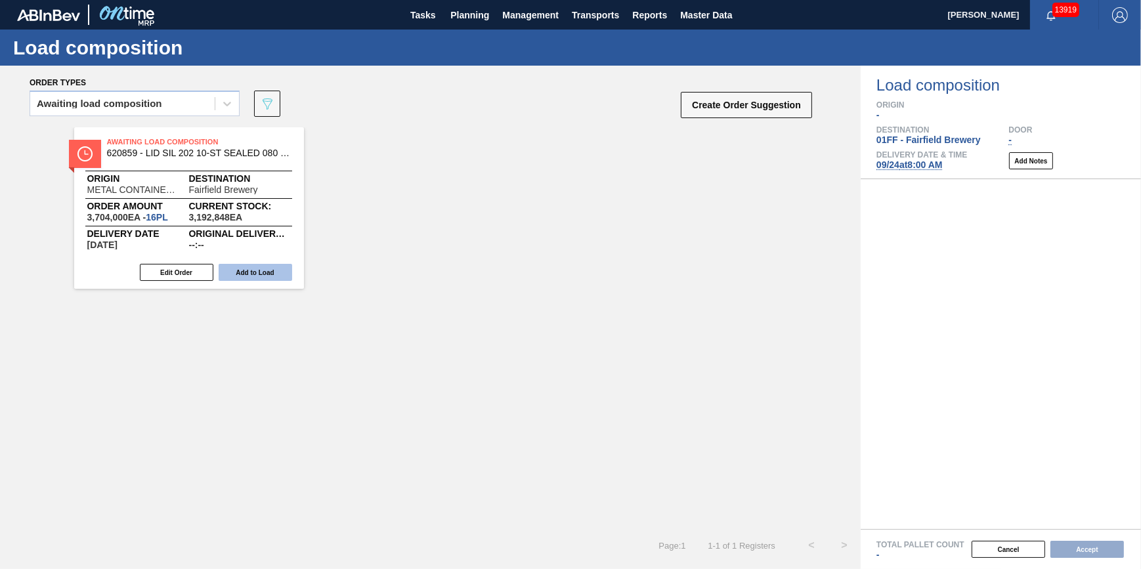
click at [273, 273] on button "Add to Load" at bounding box center [256, 272] width 74 height 17
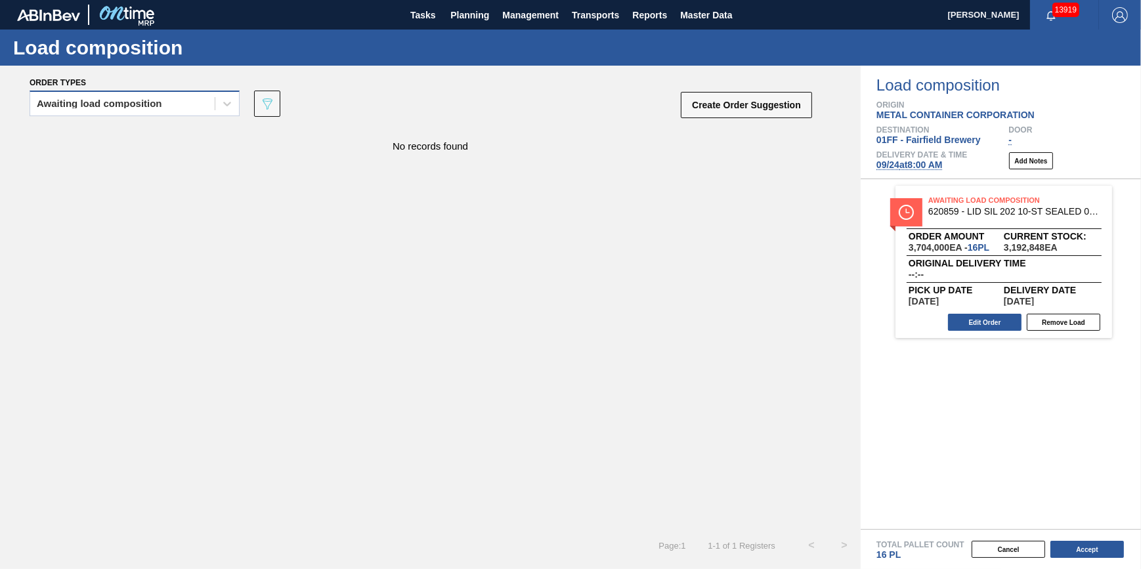
click at [174, 95] on div "Awaiting load composition" at bounding box center [122, 104] width 185 height 19
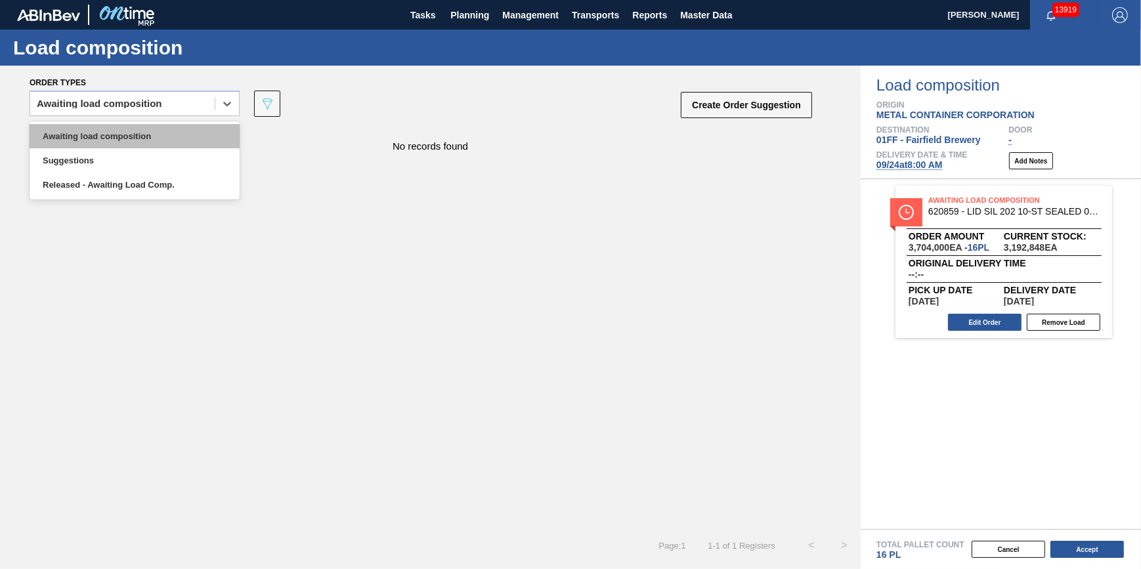
click at [173, 127] on div "Awaiting load composition" at bounding box center [135, 136] width 210 height 24
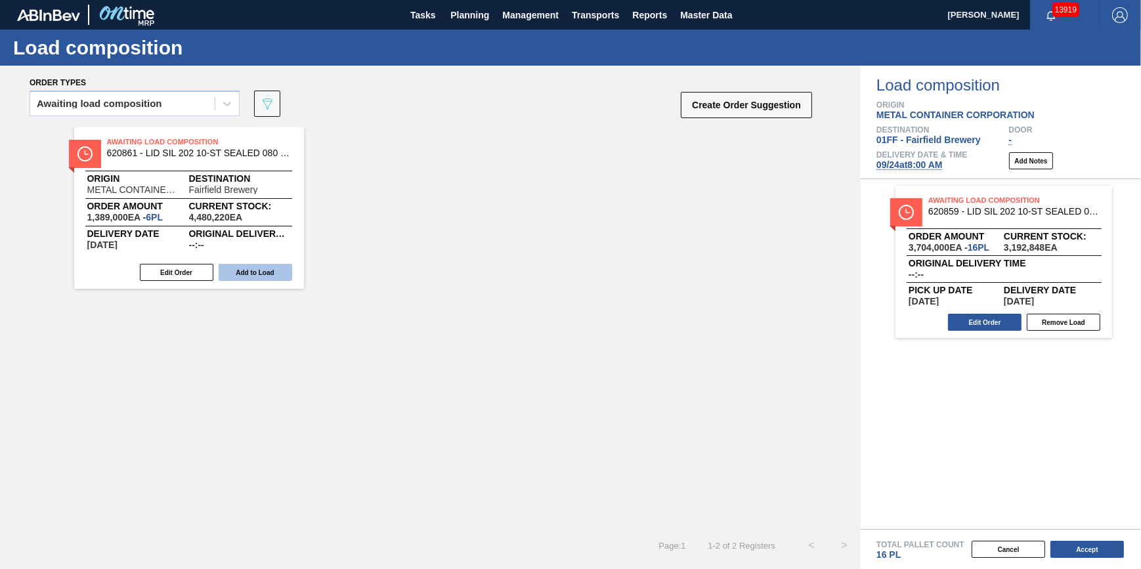
click at [248, 269] on button "Add to Load" at bounding box center [256, 272] width 74 height 17
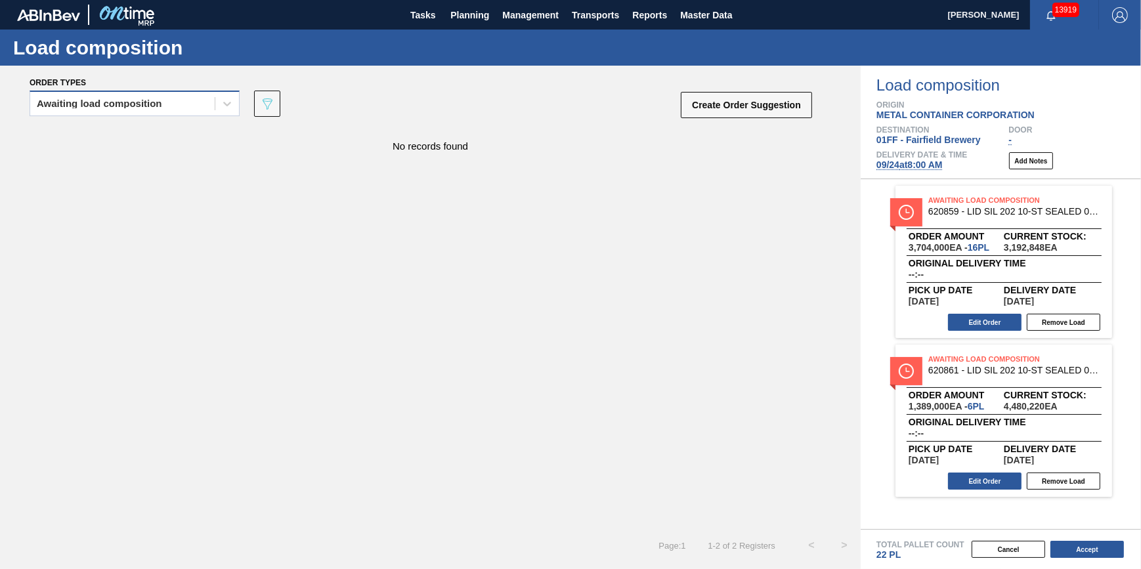
click at [158, 102] on div "Awaiting load composition" at bounding box center [99, 103] width 125 height 9
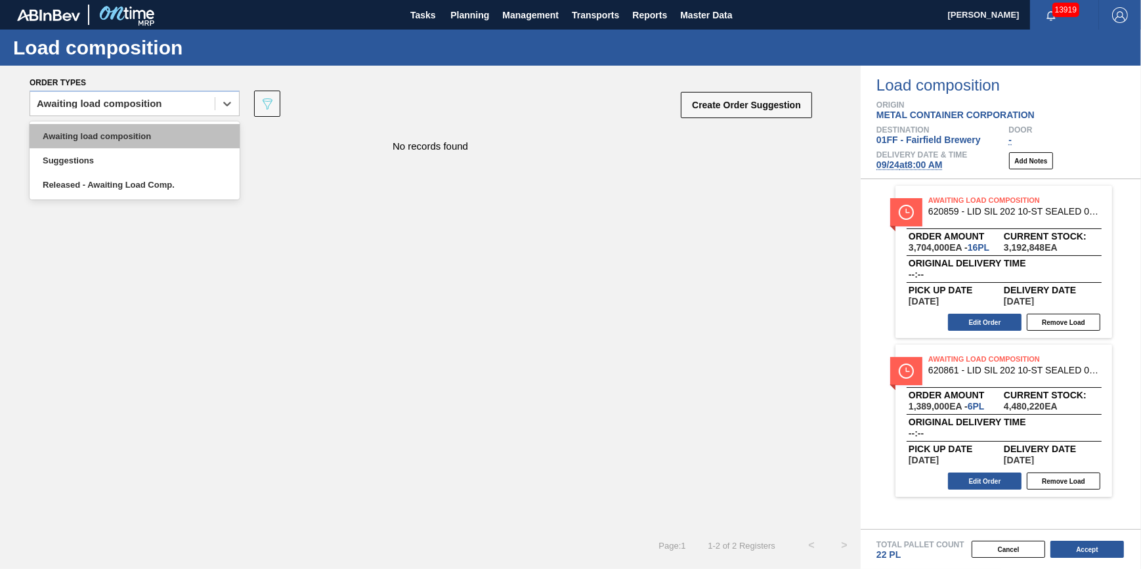
click at [162, 134] on div "Awaiting load composition" at bounding box center [135, 136] width 210 height 24
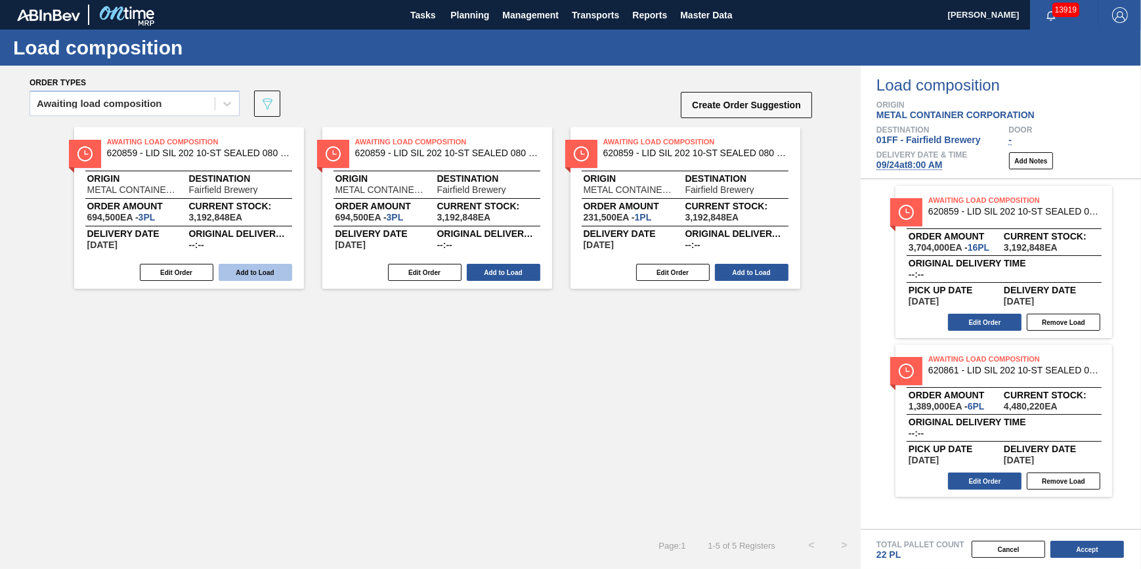
click at [269, 269] on button "Add to Load" at bounding box center [256, 272] width 74 height 17
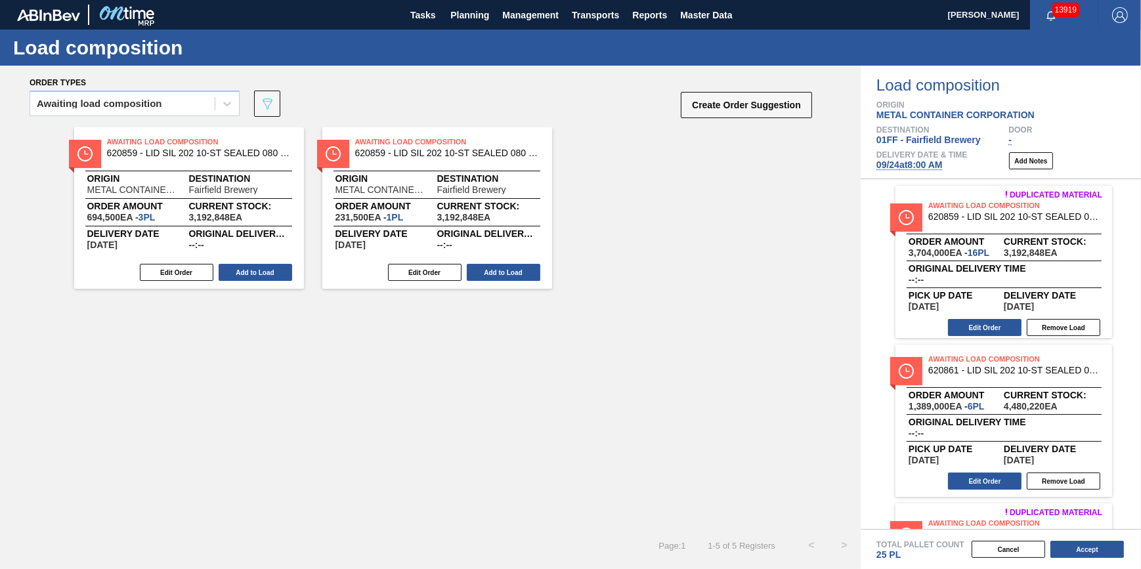
click at [269, 269] on button "Add to Load" at bounding box center [256, 272] width 74 height 17
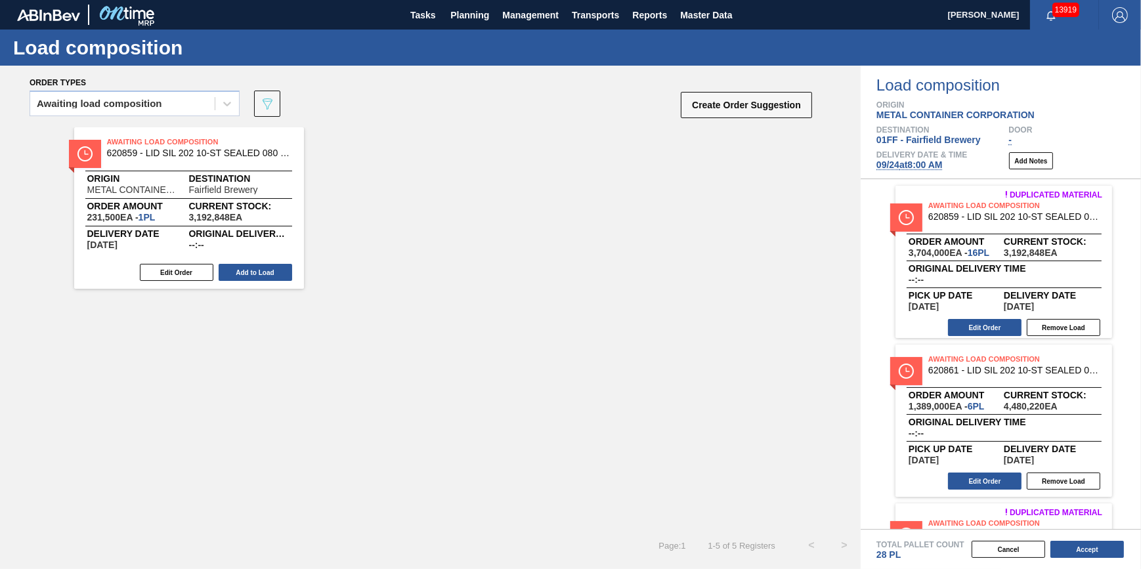
click at [269, 269] on button "Add to Load" at bounding box center [256, 272] width 74 height 17
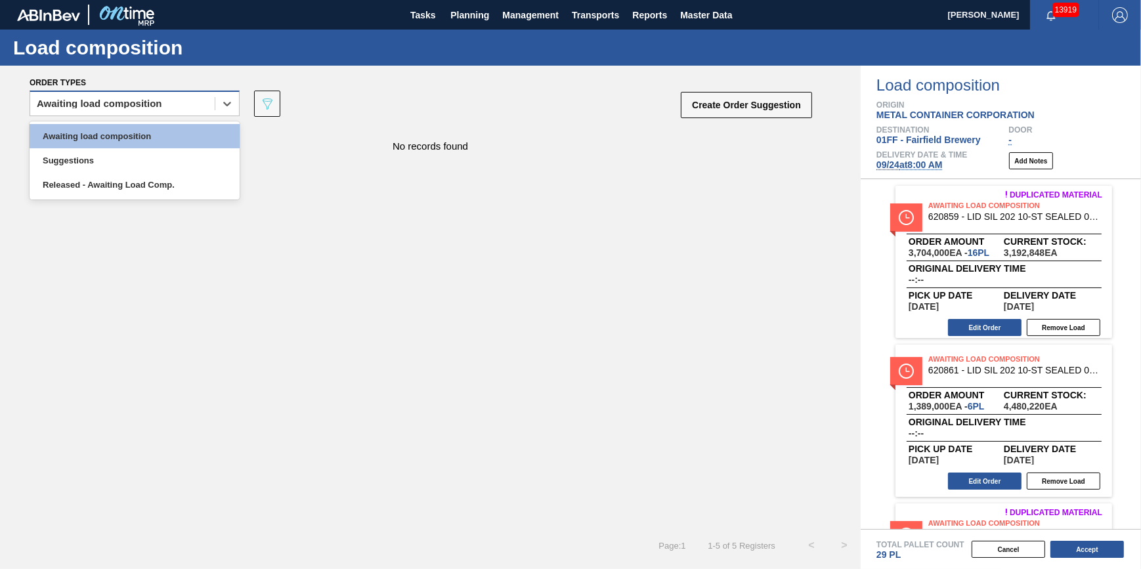
click at [166, 111] on div "Awaiting load composition" at bounding box center [122, 104] width 185 height 19
click at [164, 119] on div "option Awaiting load composition, selected. option Awaiting load composition fo…" at bounding box center [135, 108] width 210 height 34
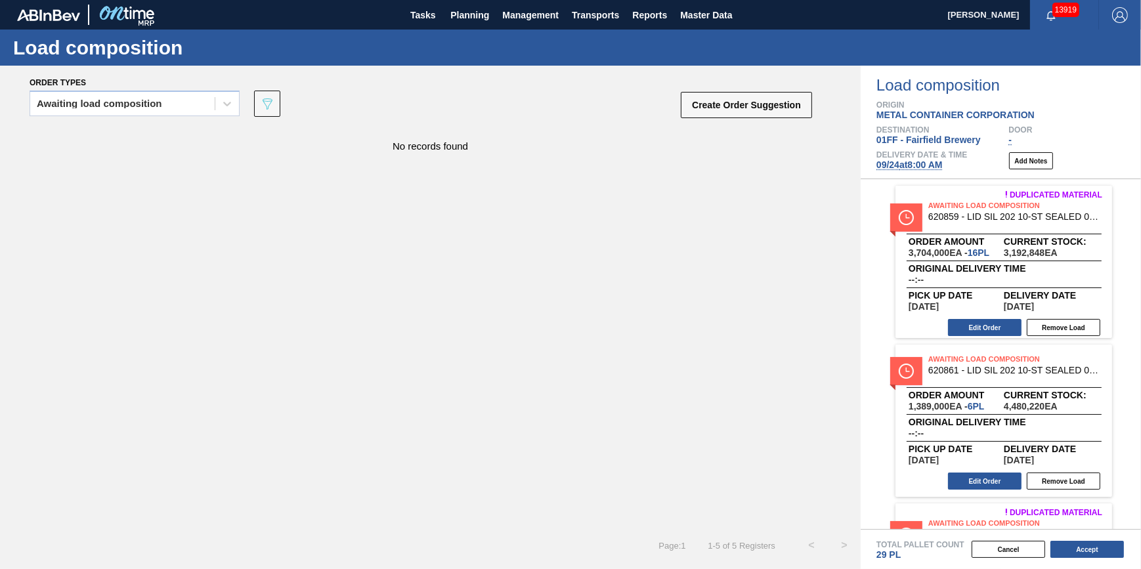
click at [162, 126] on div "Awaiting load composition 089F7B8B-B2A5-4AFE-B5C0-19BA573D28AC Create Order Sug…" at bounding box center [422, 107] width 784 height 39
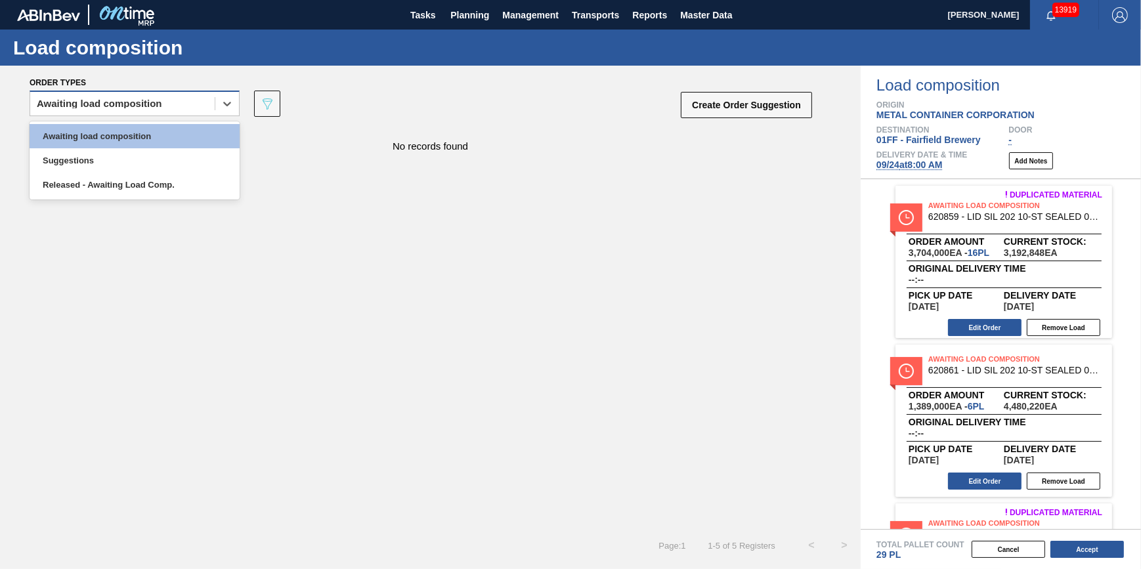
click at [165, 104] on div "Awaiting load composition" at bounding box center [122, 104] width 185 height 19
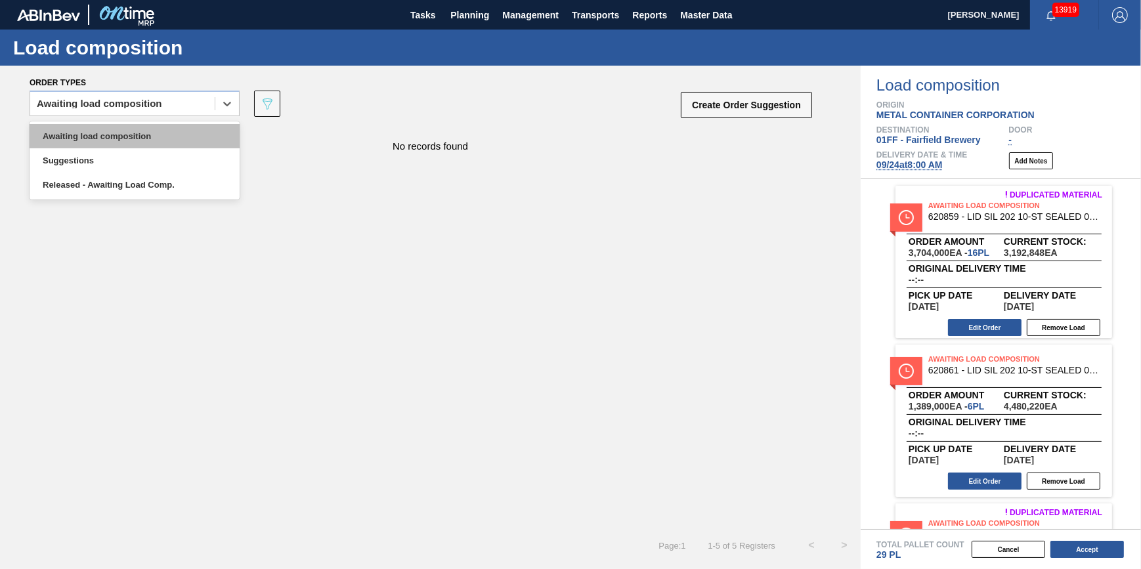
click at [164, 125] on div "Awaiting load composition" at bounding box center [135, 136] width 210 height 24
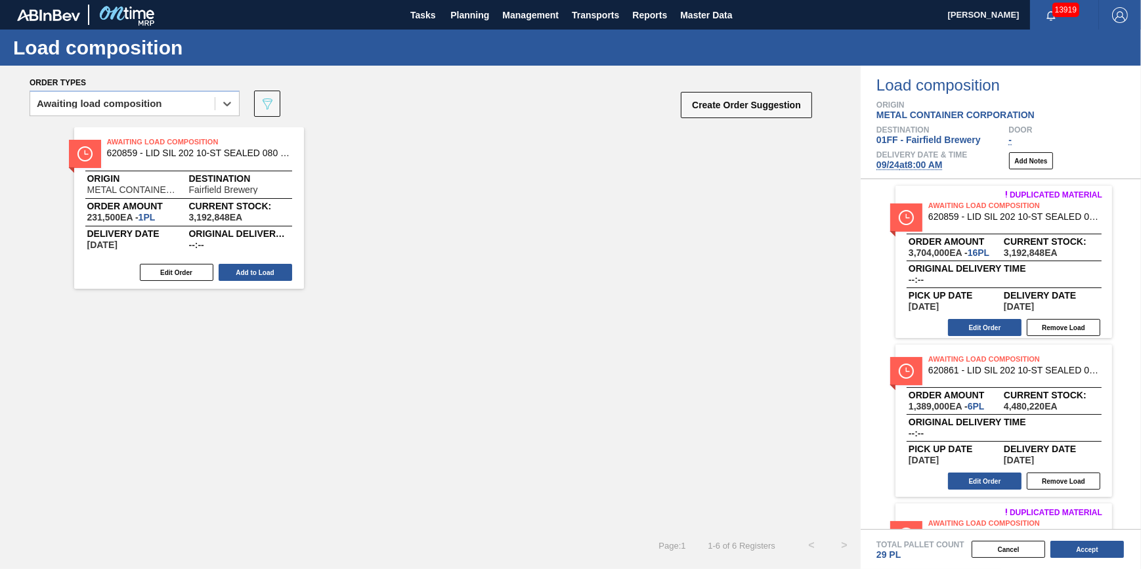
click at [244, 263] on div "Edit Order Add to Load" at bounding box center [183, 273] width 219 height 20
click at [258, 275] on button "Add to Load" at bounding box center [256, 272] width 74 height 17
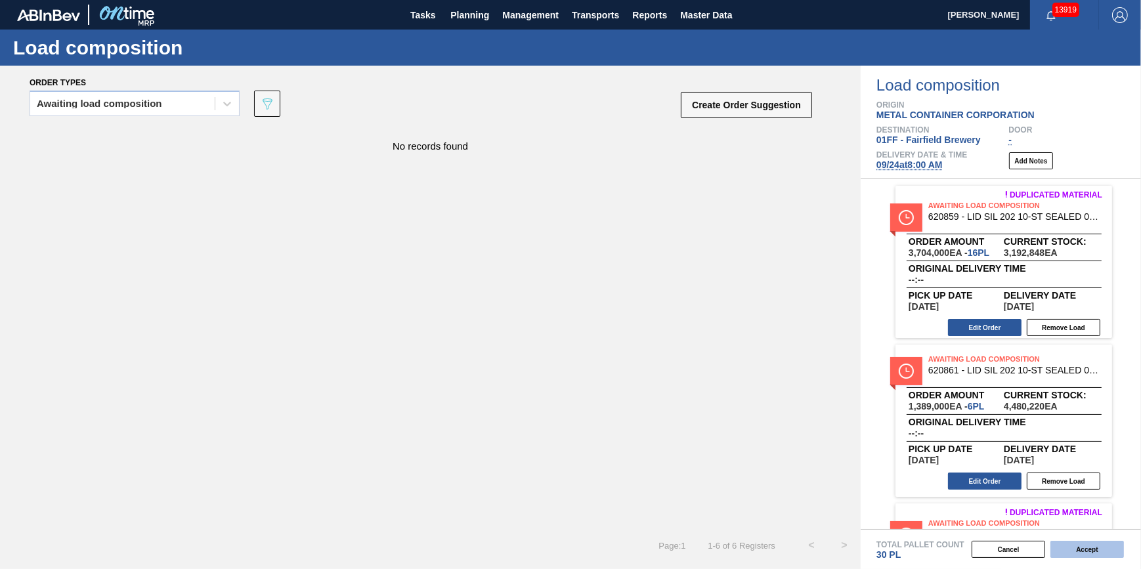
click at [1086, 554] on button "Accept" at bounding box center [1088, 549] width 74 height 17
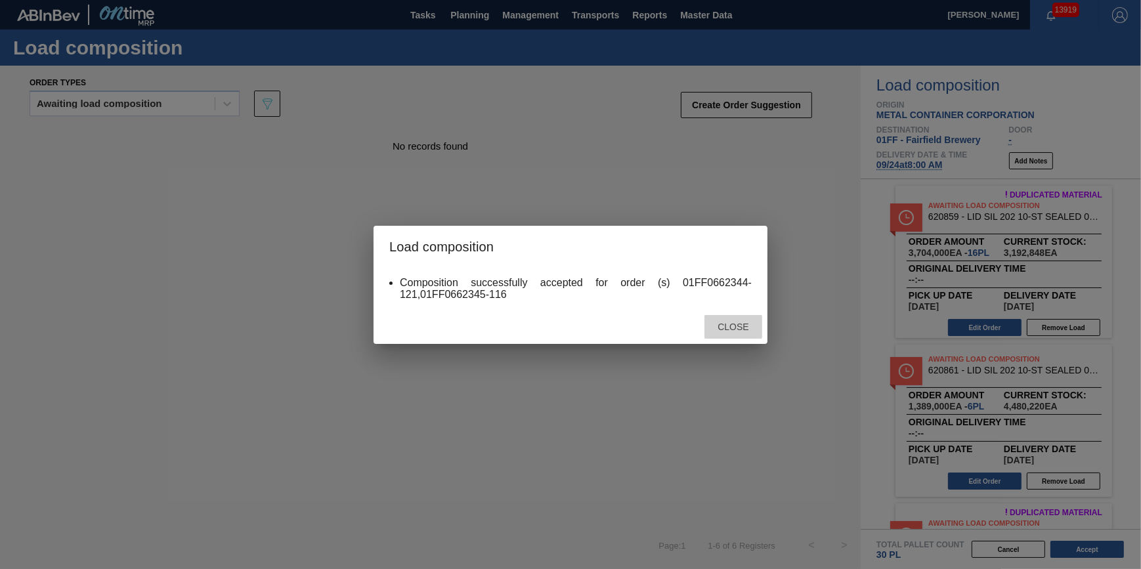
click at [721, 326] on span "Close" at bounding box center [733, 327] width 52 height 11
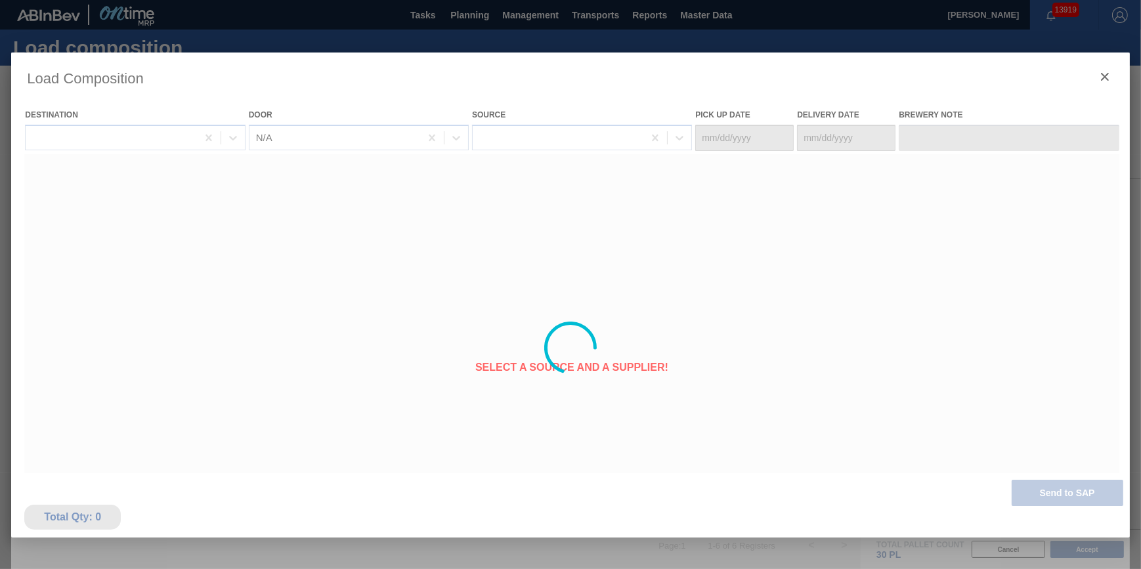
type Date "[DATE]"
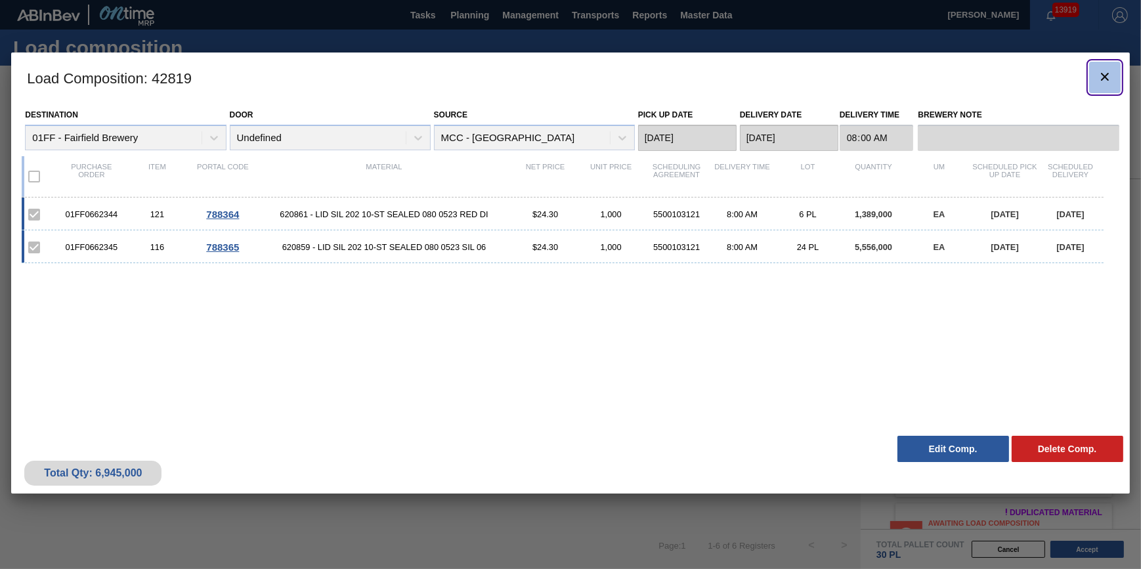
click at [1109, 76] on icon "botão de ícone" at bounding box center [1105, 77] width 16 height 16
